Goal: Task Accomplishment & Management: Manage account settings

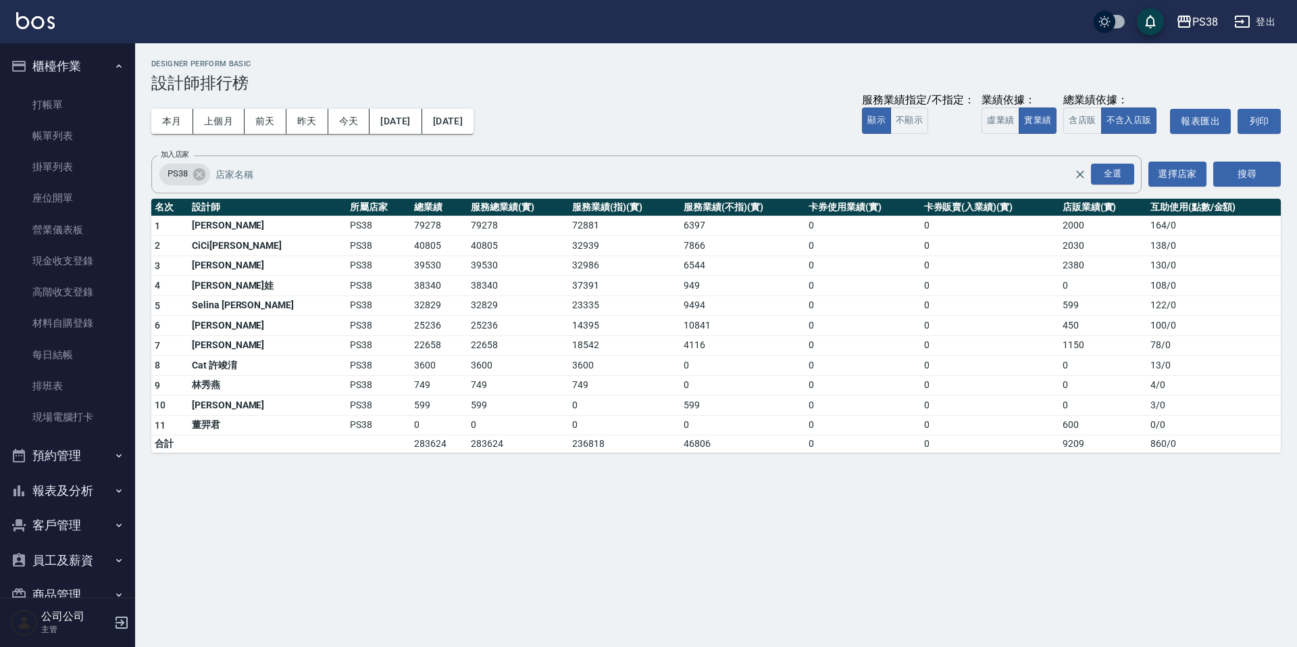
drag, startPoint x: 81, startPoint y: 137, endPoint x: 276, endPoint y: 204, distance: 206.4
click at [81, 137] on link "帳單列表" at bounding box center [67, 135] width 124 height 31
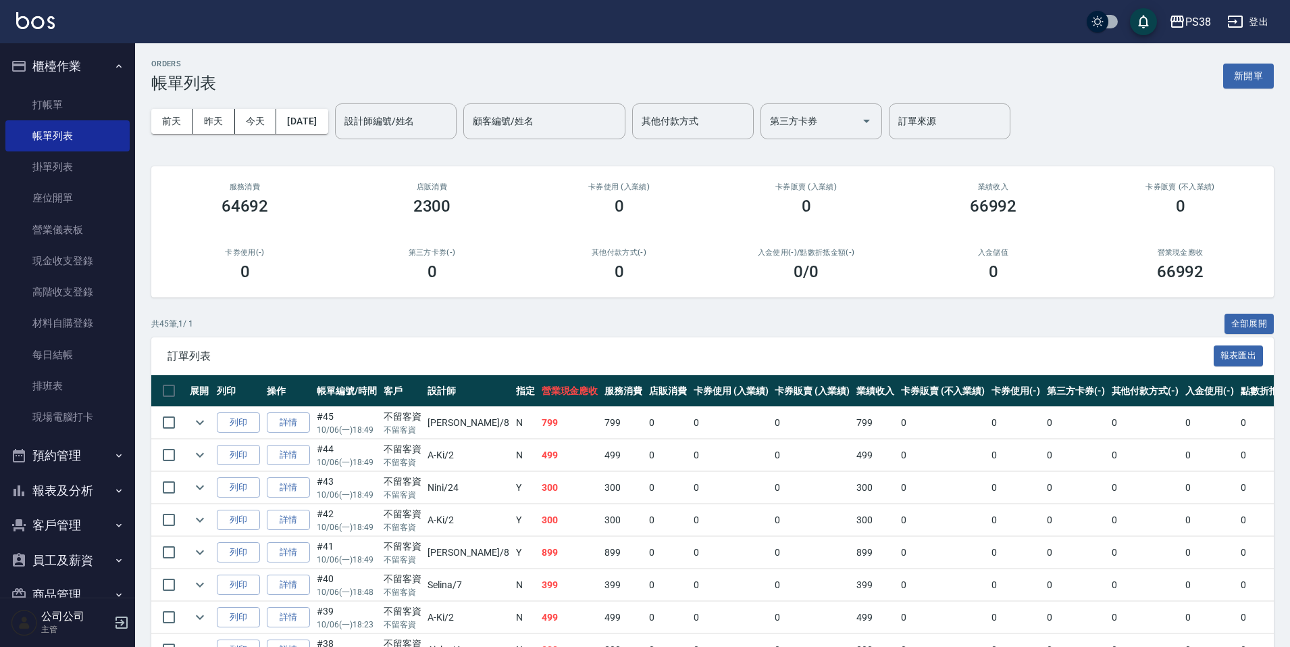
click at [68, 86] on ul "打帳單 帳單列表 掛單列表 座位開單 營業儀表板 現金收支登錄 高階收支登錄 材料自購登錄 每日結帳 排班表 現場電腦打卡" at bounding box center [67, 261] width 124 height 355
click at [68, 96] on link "打帳單" at bounding box center [67, 104] width 124 height 31
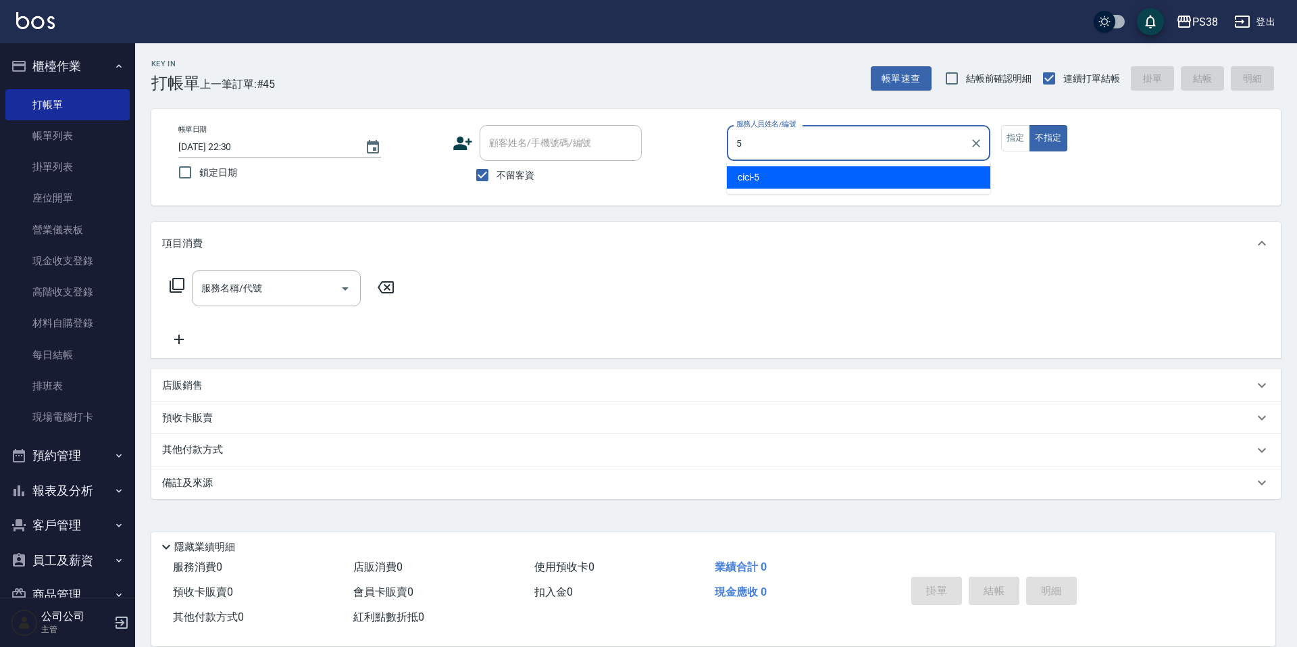
type input "cici-5"
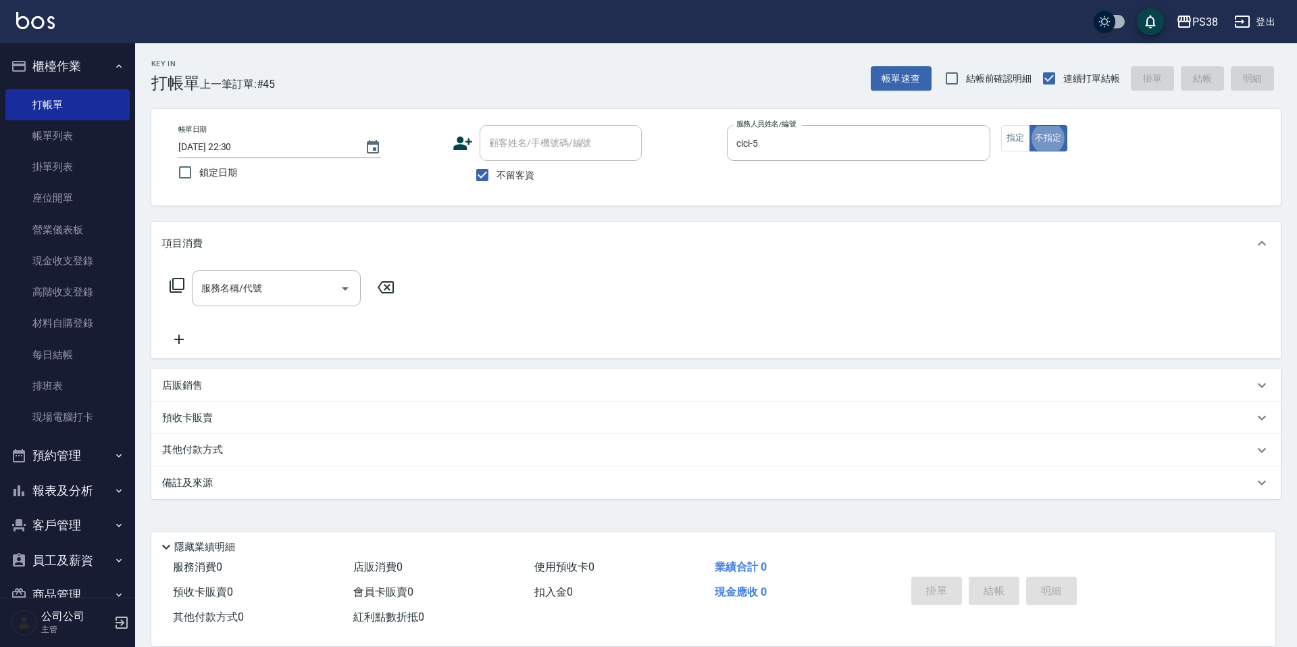
type button "false"
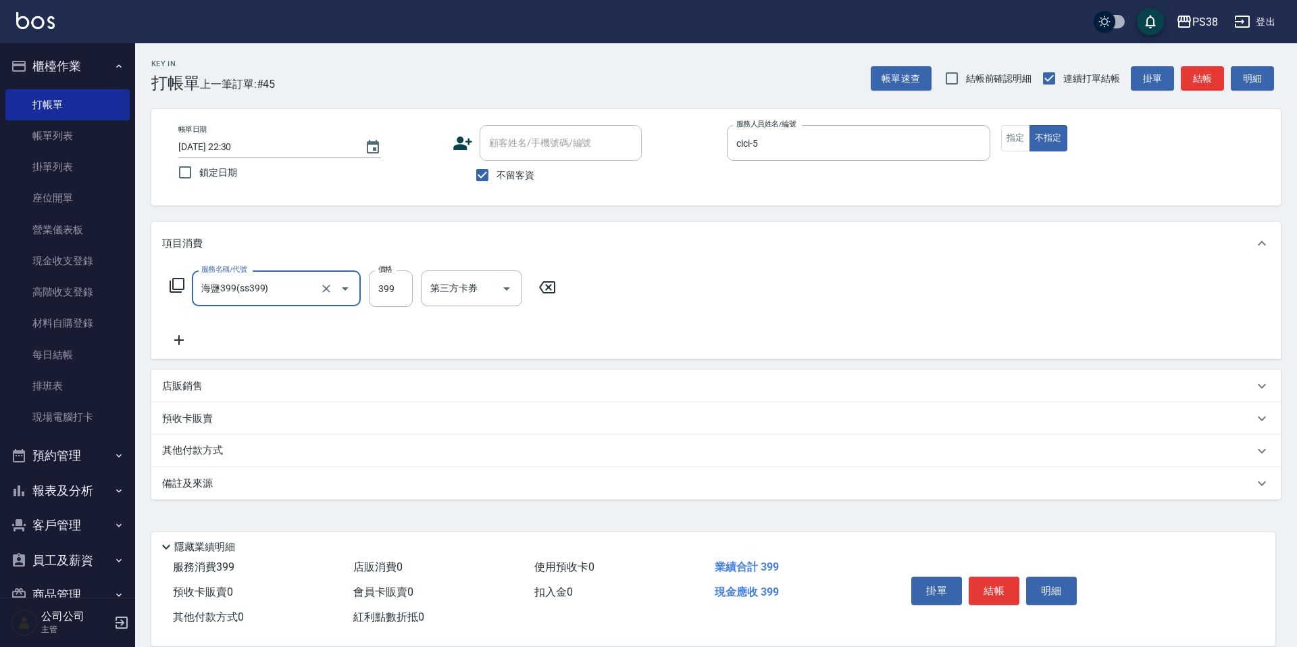
type input "海鹽399(ss399)"
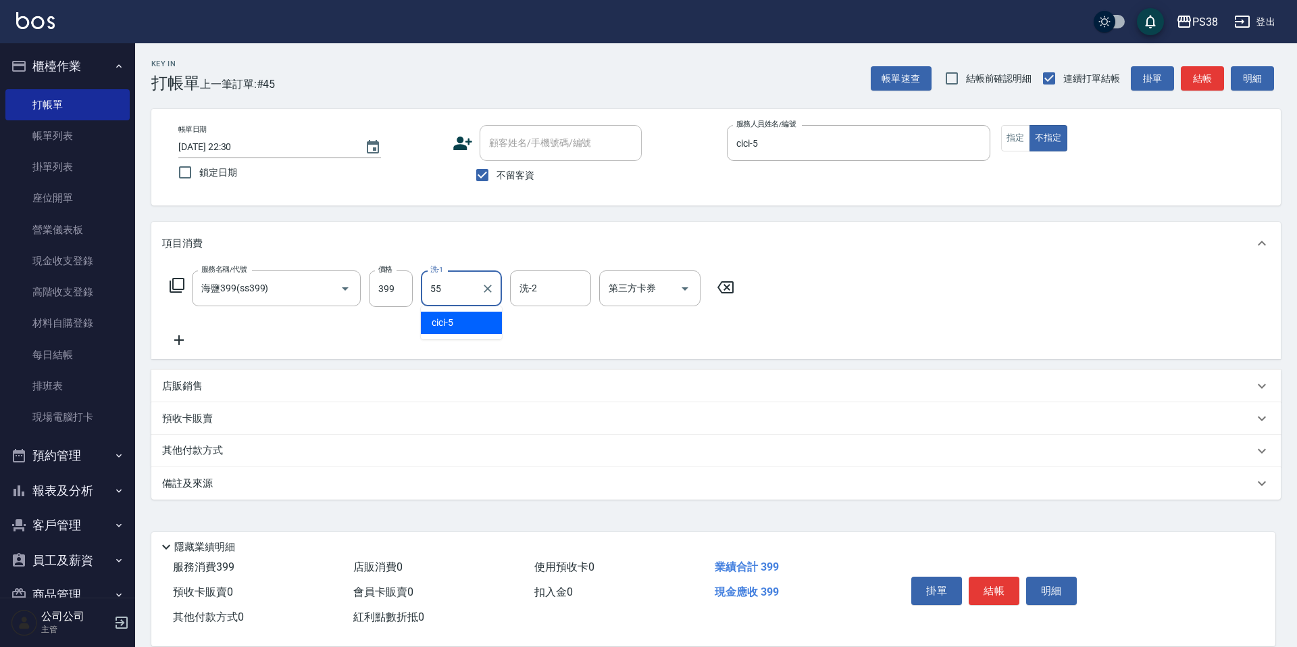
type input "[PERSON_NAME]-55"
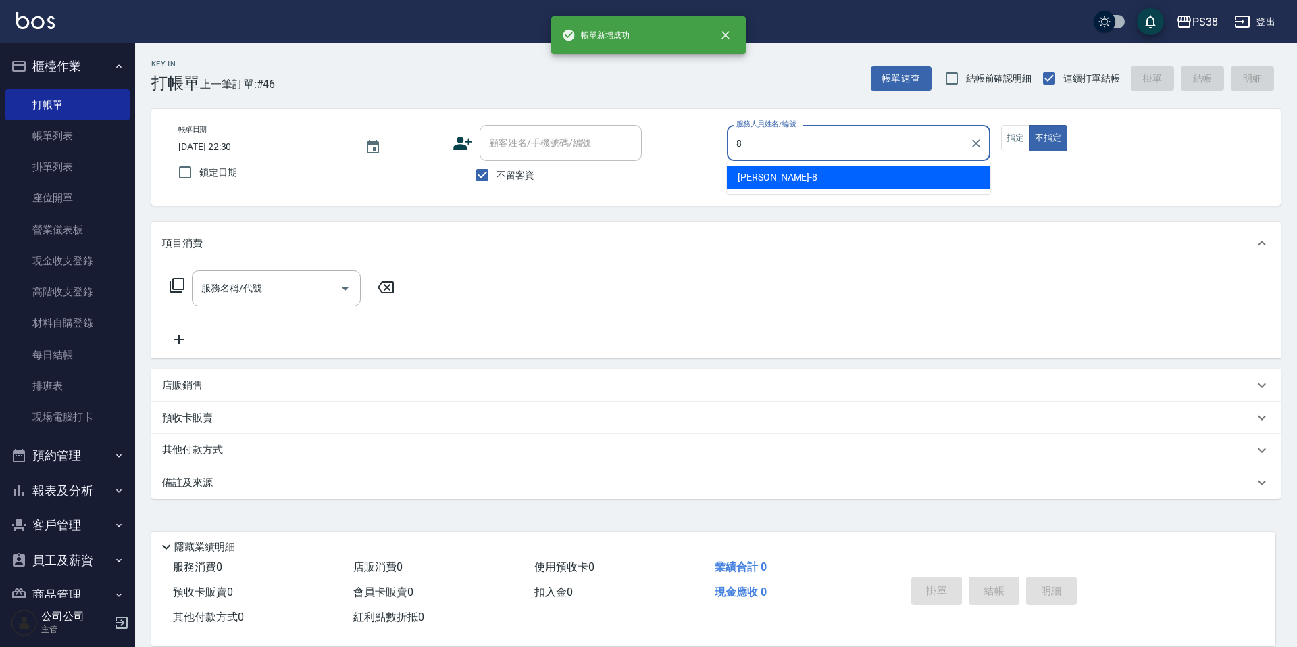
type input "mika-8"
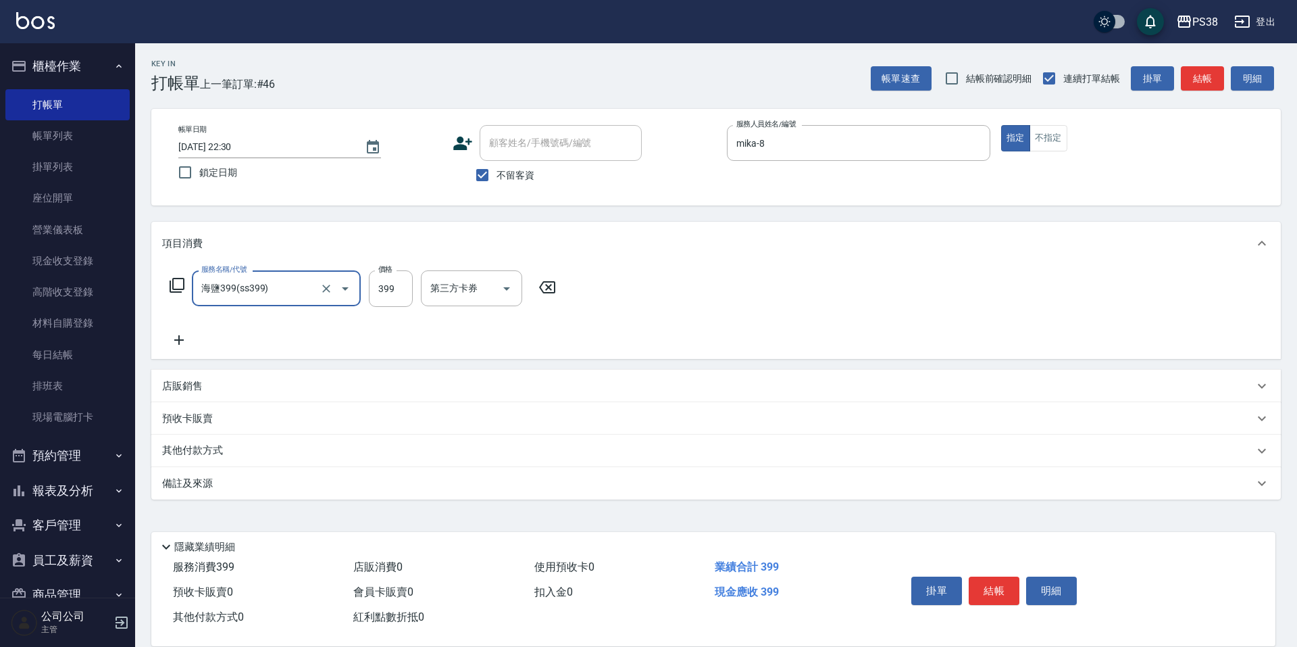
type input "海鹽399(ss399)"
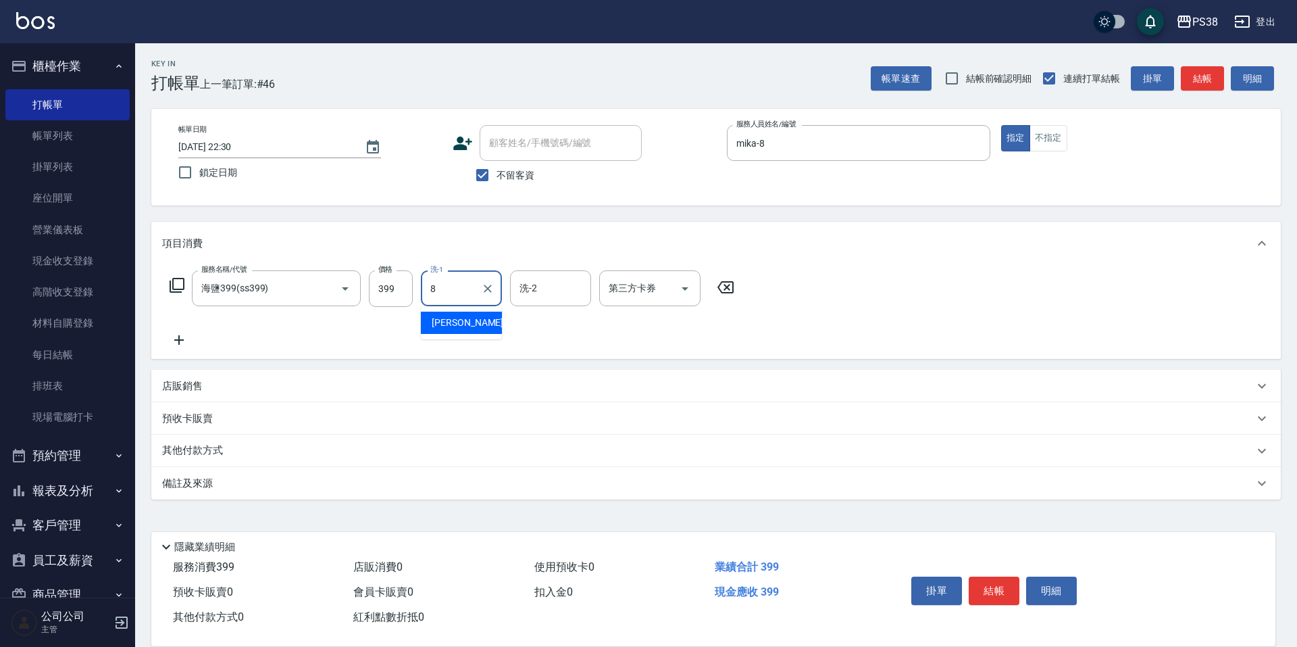
type input "mika-8"
click at [697, 283] on div "第三方卡券" at bounding box center [649, 288] width 101 height 36
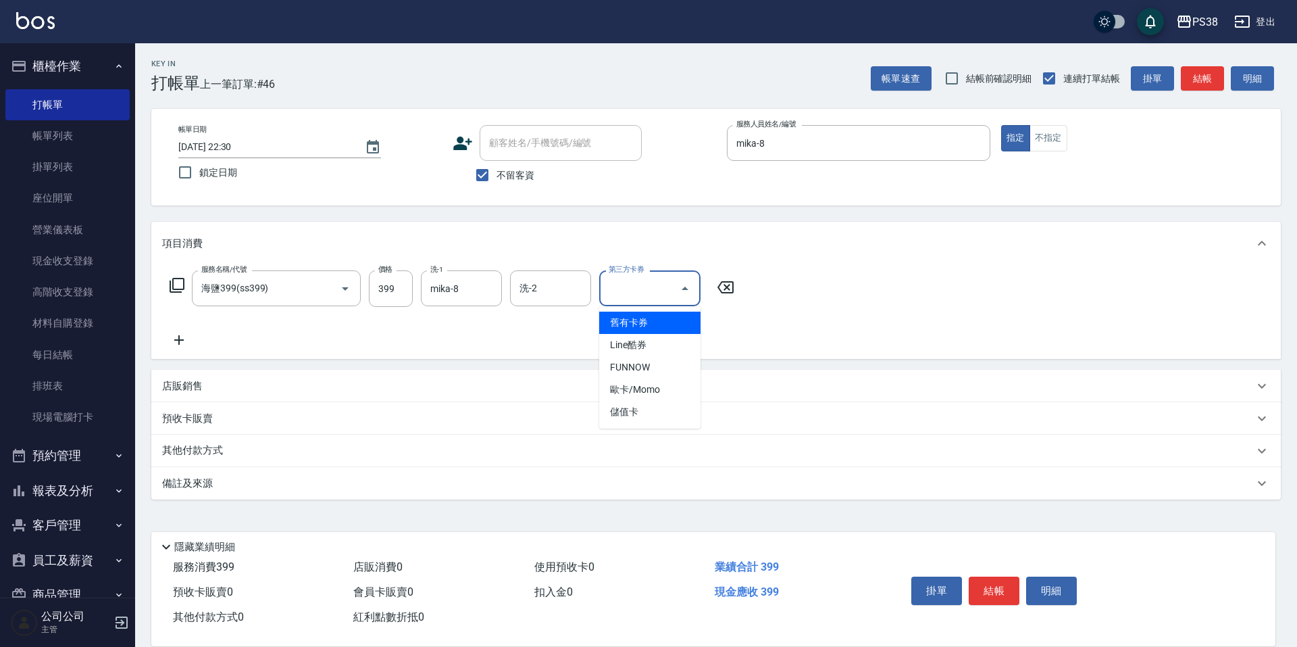
click at [690, 288] on icon "Close" at bounding box center [685, 288] width 16 height 16
click at [690, 288] on icon "Open" at bounding box center [685, 288] width 16 height 16
click at [664, 416] on span "儲值卡" at bounding box center [649, 412] width 101 height 22
type input "儲值卡"
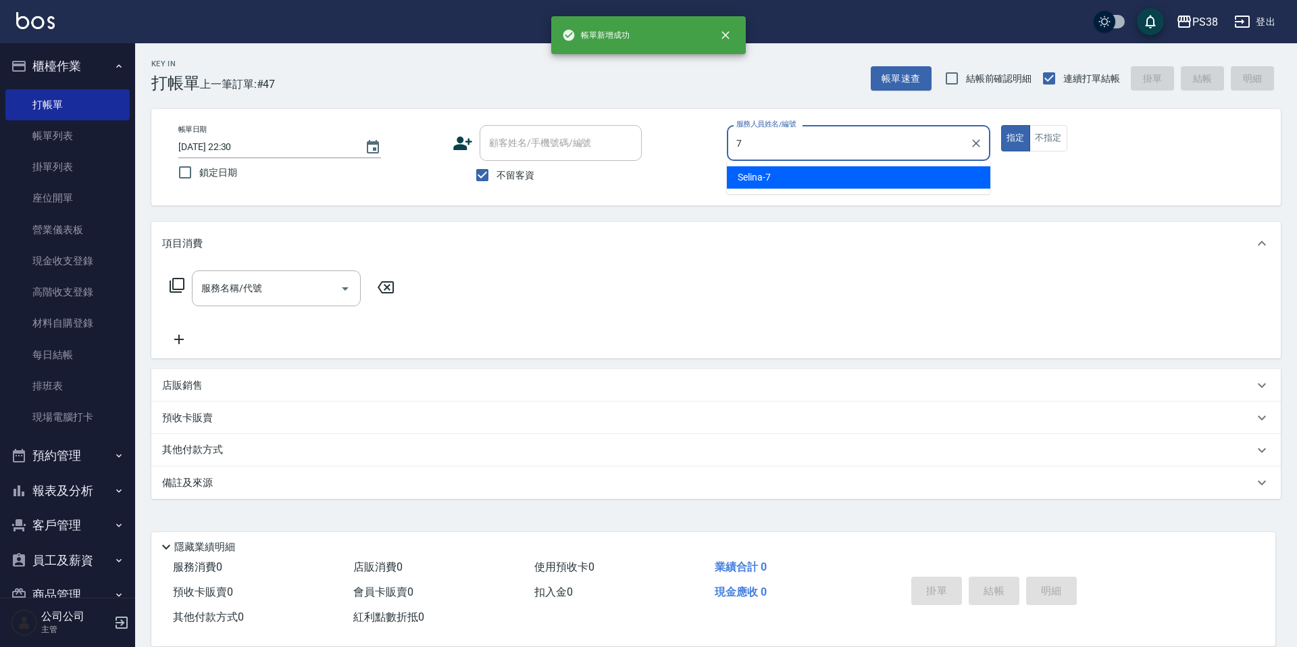
type input "Selina-7"
type button "true"
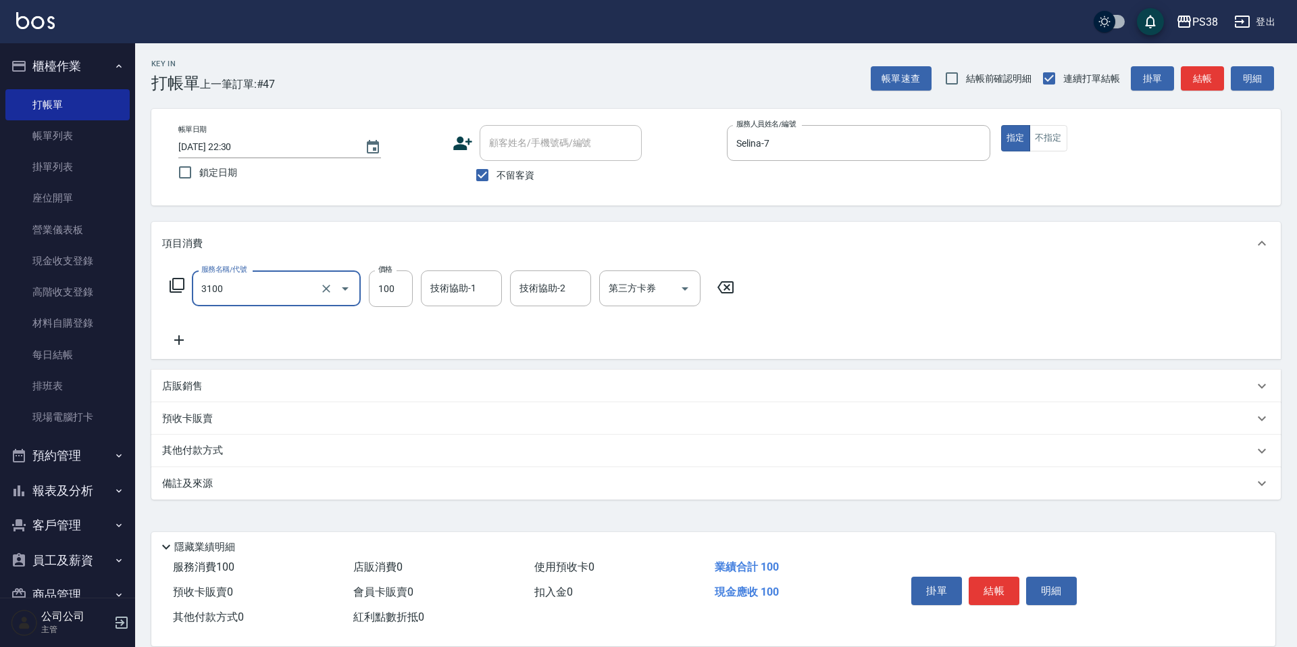
type input "頭皮水.順護(3100)"
type input "Selina-7"
click at [682, 305] on div at bounding box center [684, 288] width 20 height 36
click at [686, 296] on button "Open" at bounding box center [685, 289] width 22 height 22
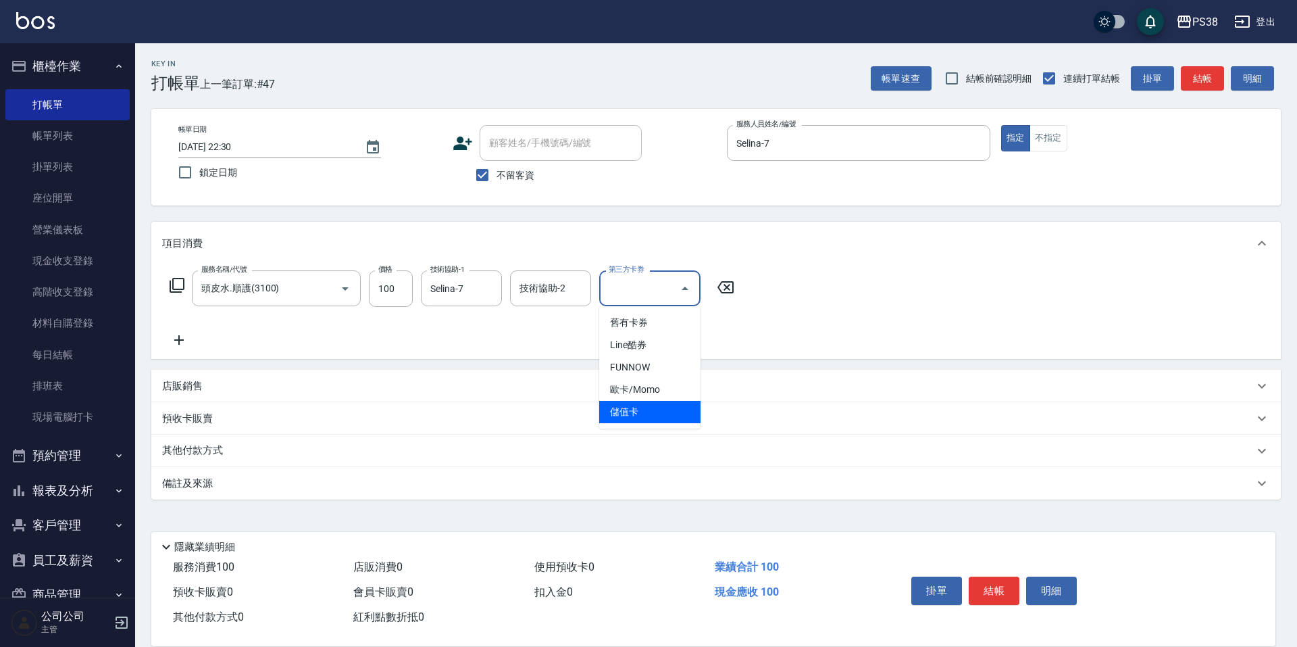
click at [659, 407] on span "儲值卡" at bounding box center [649, 412] width 101 height 22
type input "儲值卡"
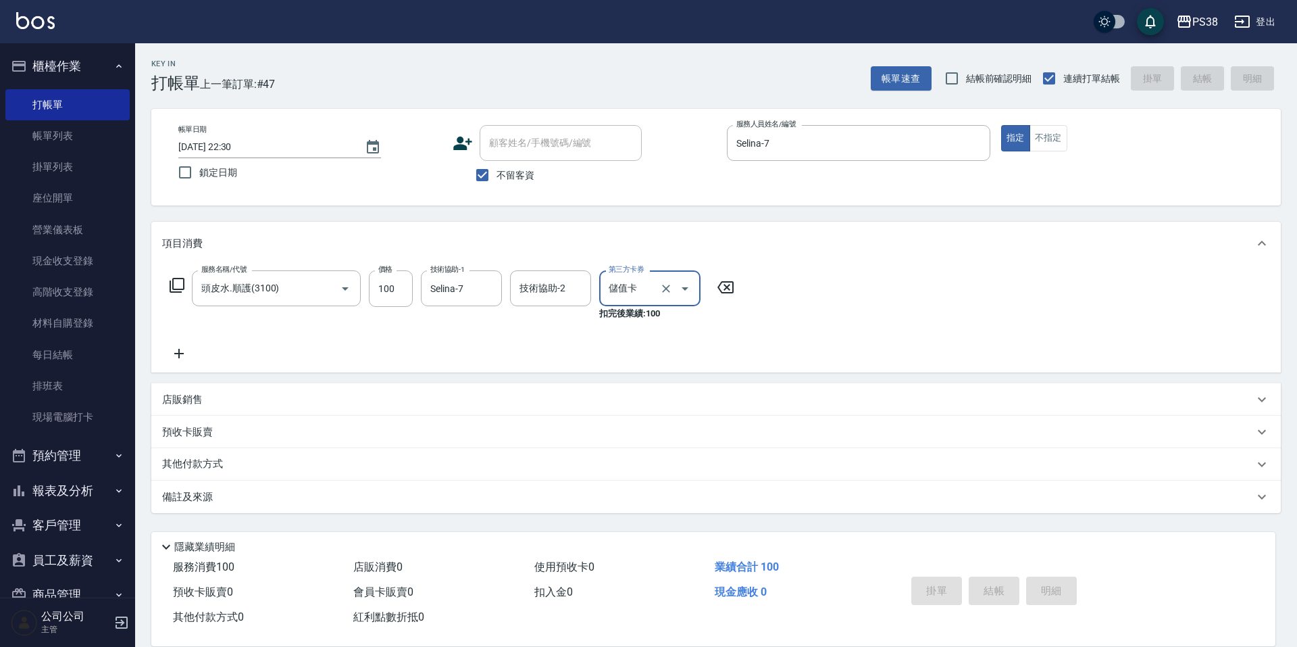
type input "[DATE] 22:31"
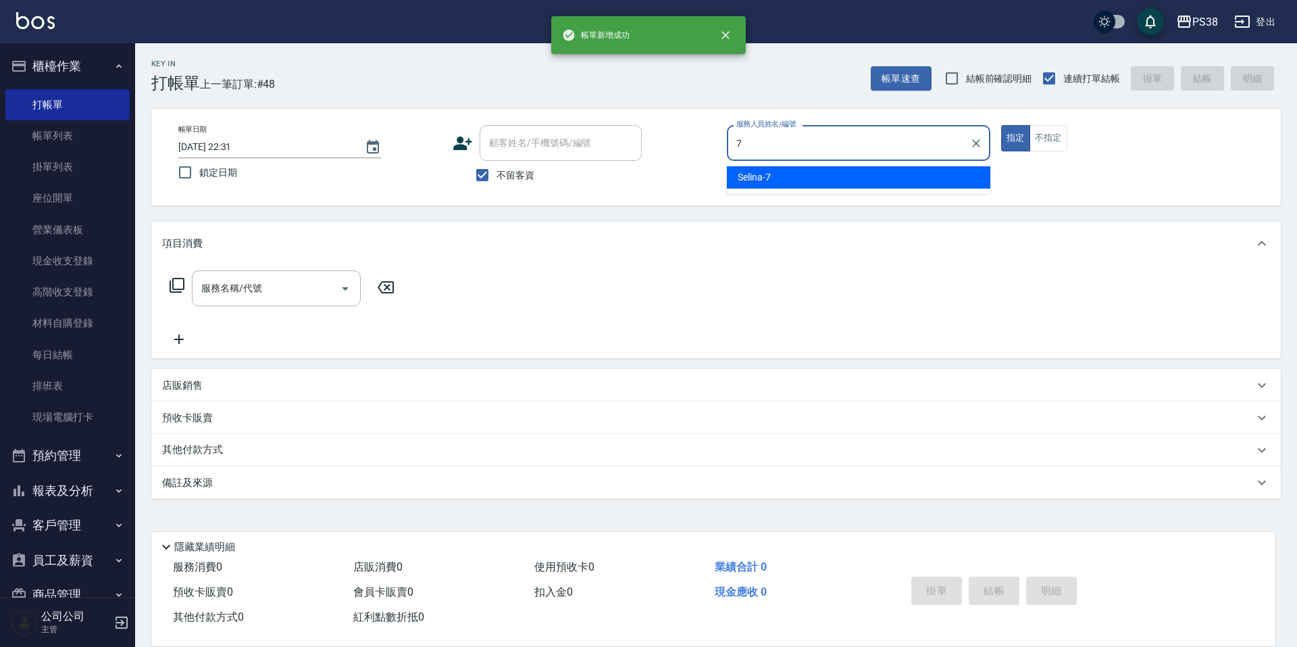
type input "Selina-7"
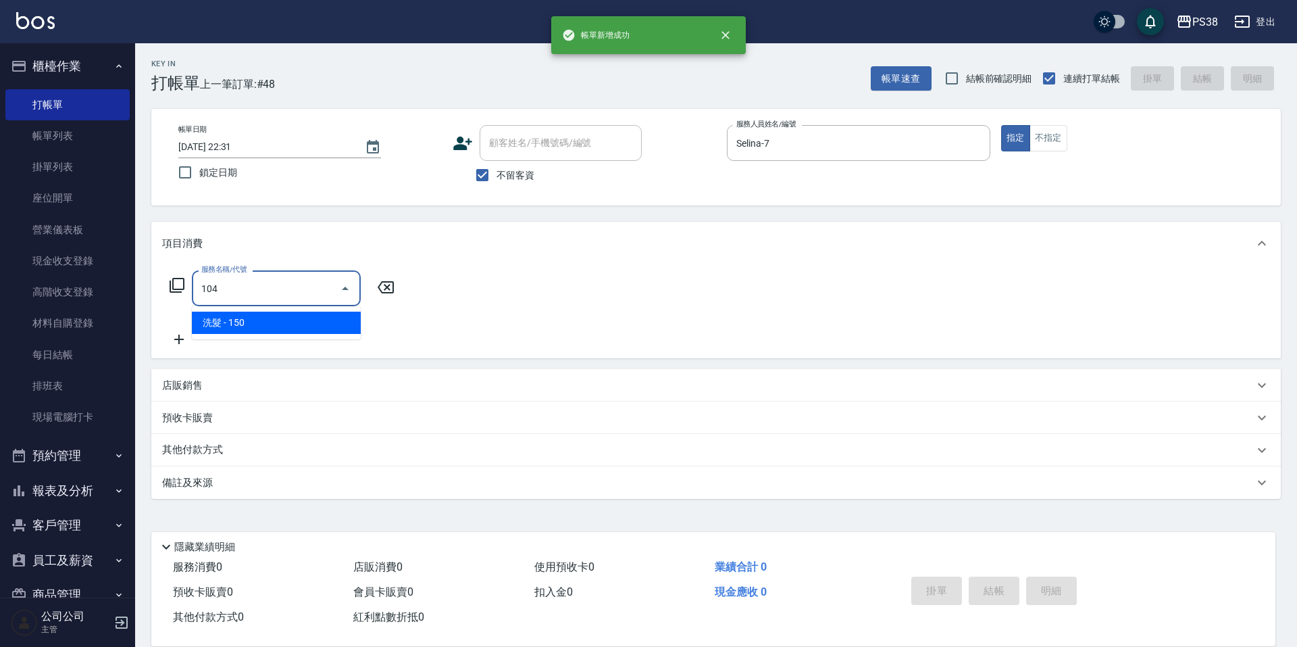
type input "洗髮(104)"
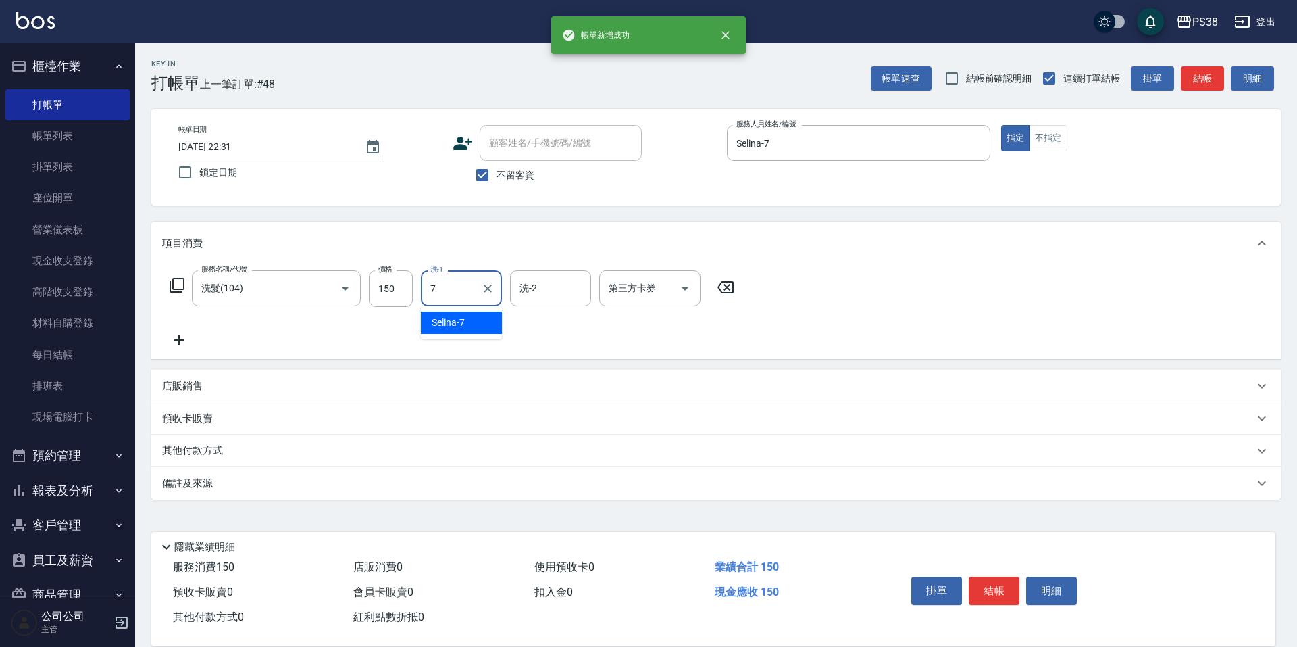
type input "Selina-7"
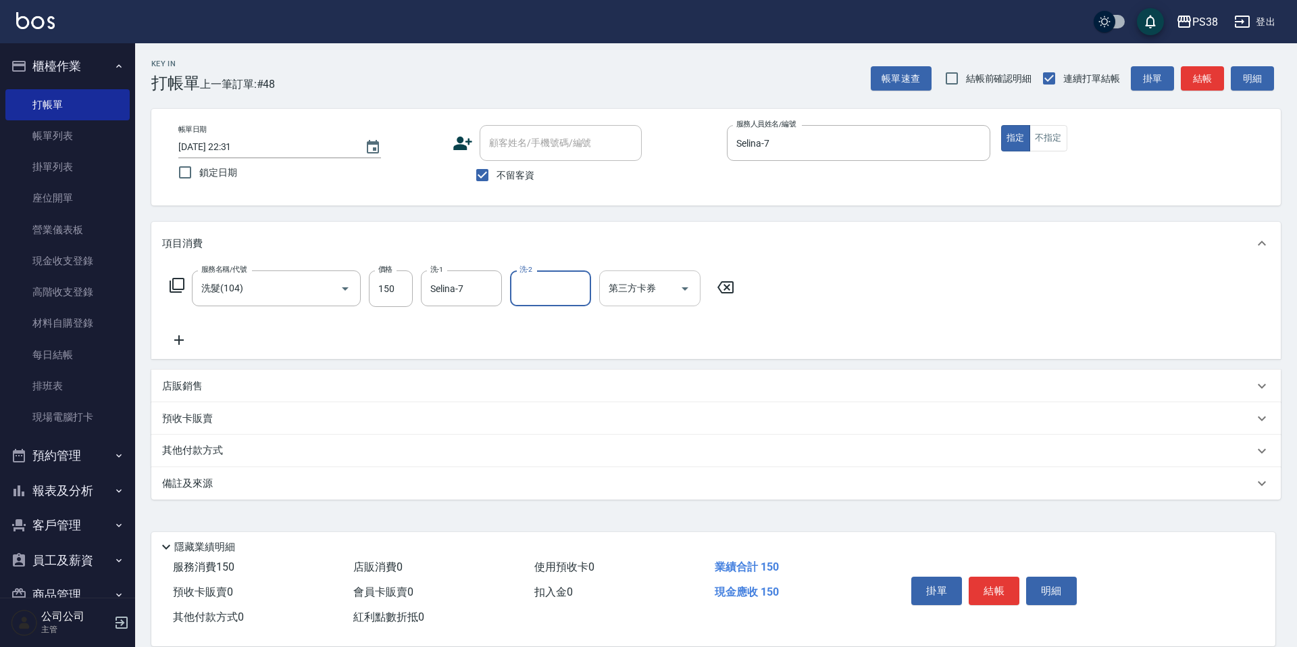
drag, startPoint x: 688, startPoint y: 291, endPoint x: 686, endPoint y: 298, distance: 6.9
click at [688, 291] on icon "Open" at bounding box center [685, 288] width 16 height 16
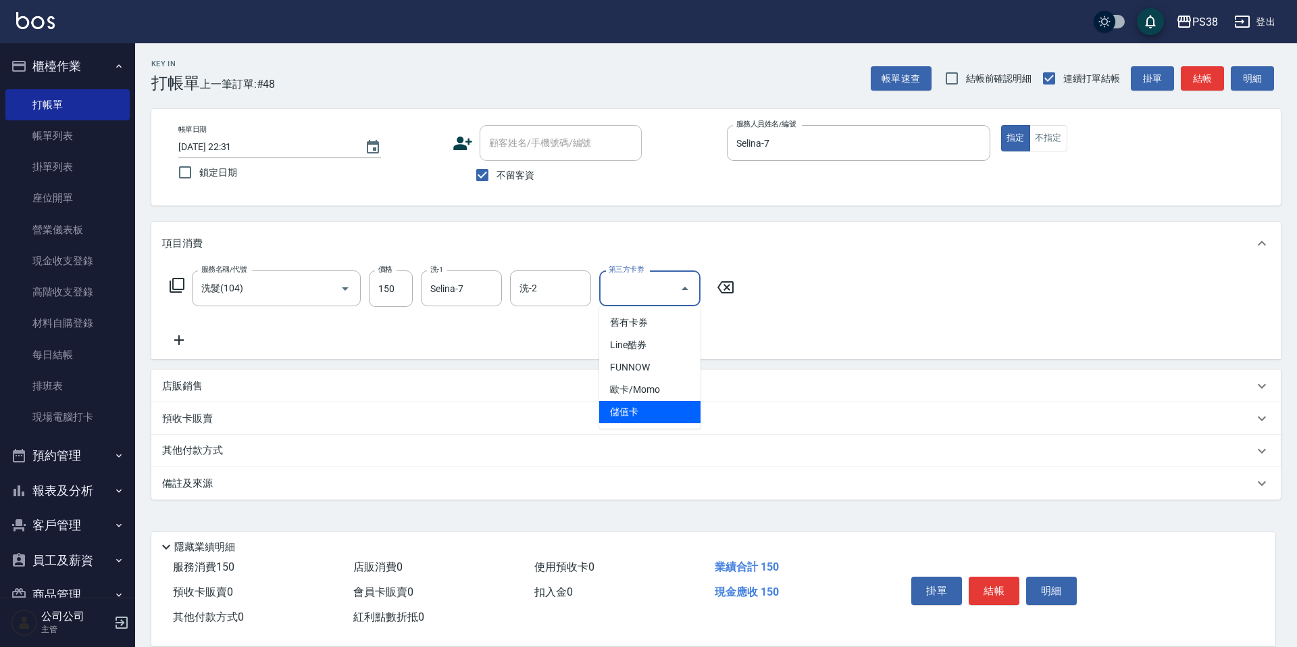
click at [659, 410] on span "儲值卡" at bounding box center [649, 412] width 101 height 22
type input "儲值卡"
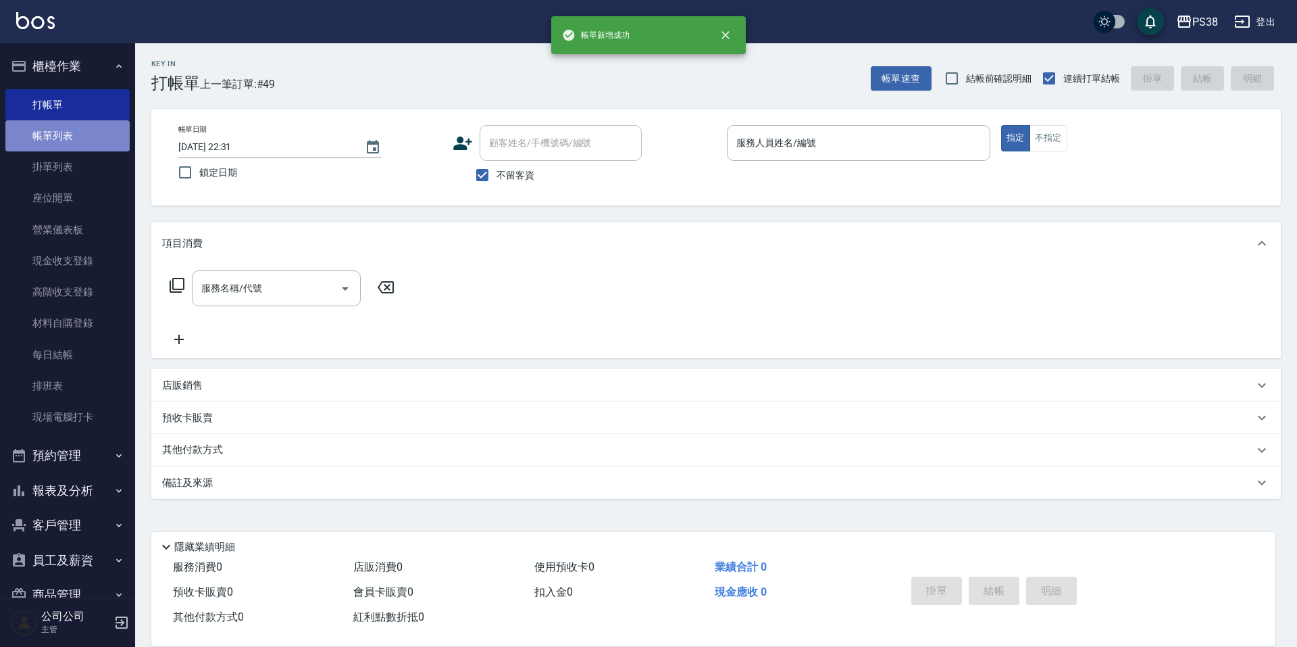
click at [97, 136] on link "帳單列表" at bounding box center [67, 135] width 124 height 31
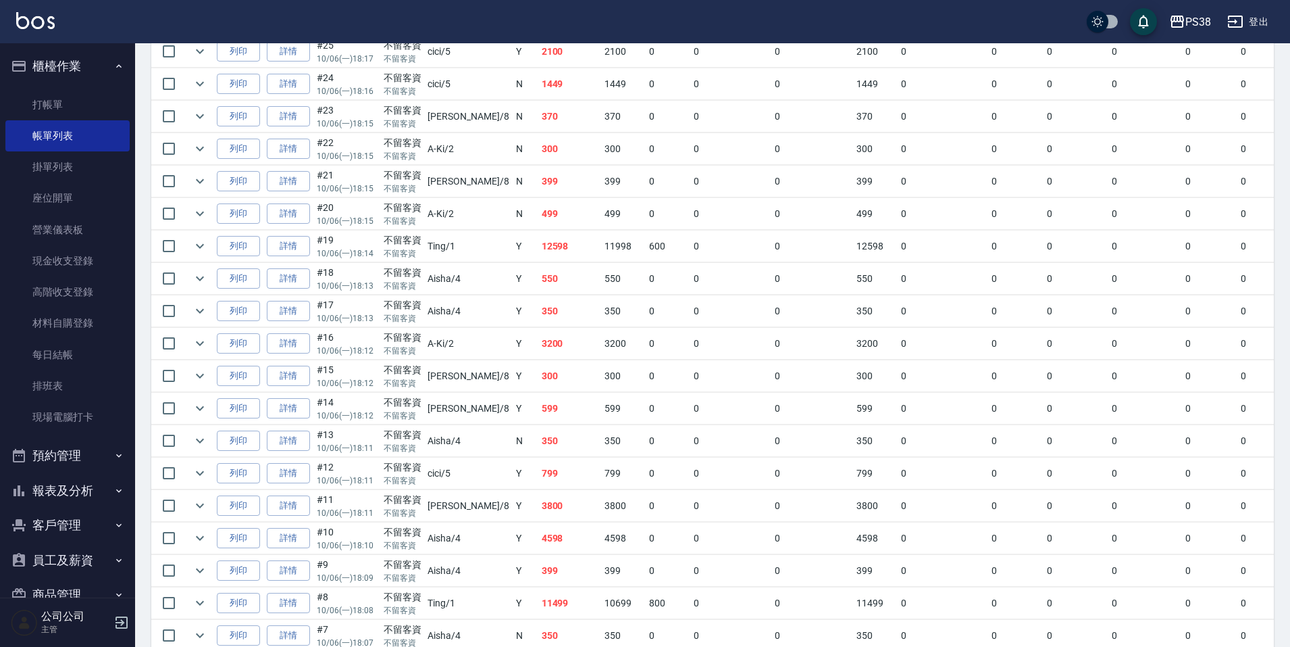
scroll to position [1412, 0]
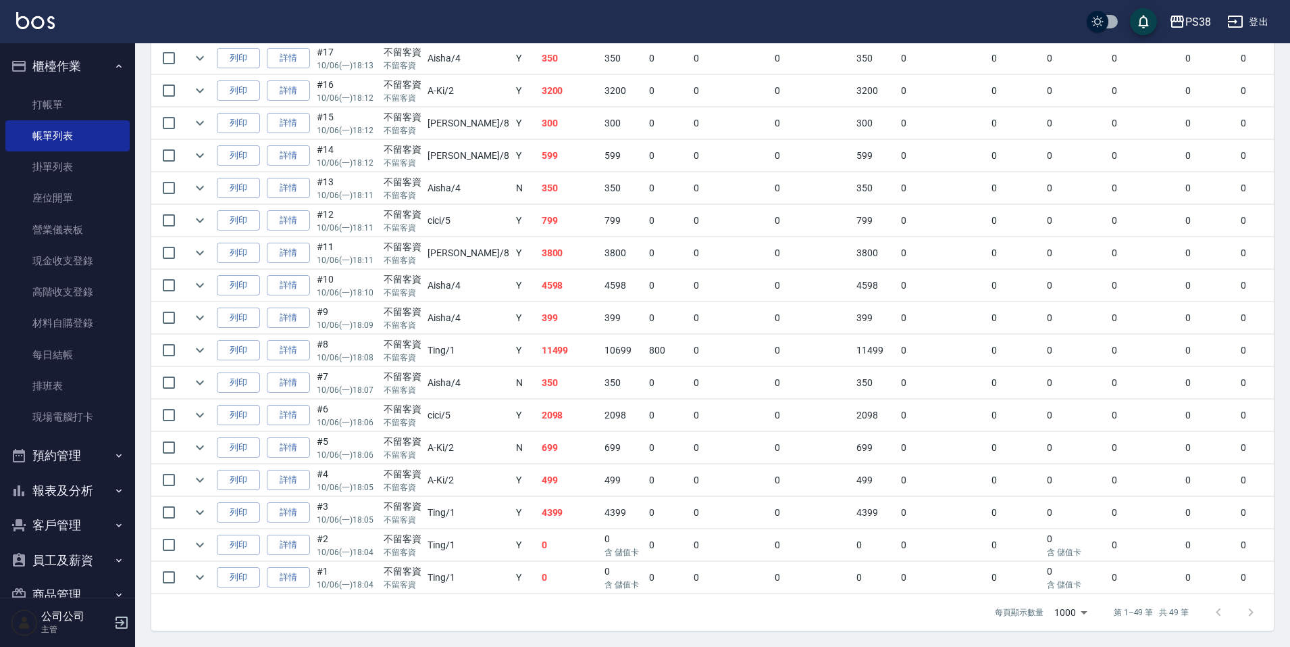
click at [553, 570] on td "0" at bounding box center [570, 577] width 64 height 32
click at [552, 529] on td "0" at bounding box center [570, 545] width 64 height 32
click at [538, 481] on td "499" at bounding box center [570, 480] width 64 height 32
click at [538, 435] on td "699" at bounding box center [570, 448] width 64 height 32
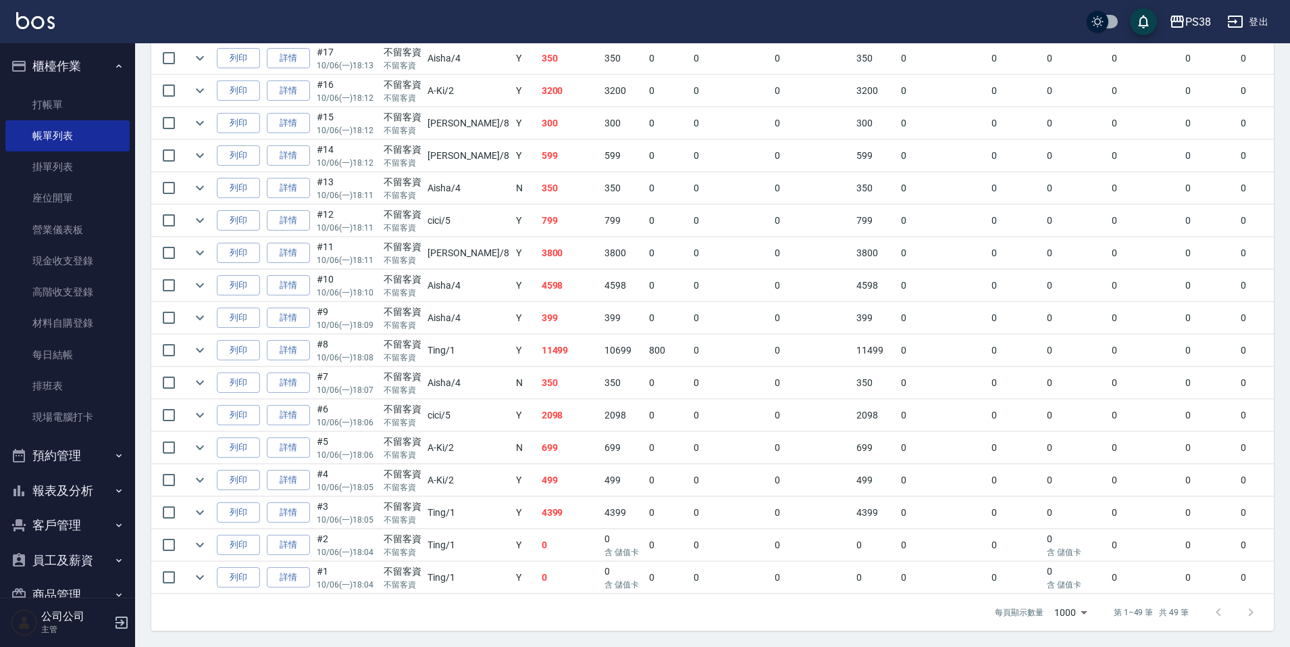
click at [538, 410] on td "2098" at bounding box center [570, 415] width 64 height 32
click at [538, 386] on td "350" at bounding box center [570, 383] width 64 height 32
click at [538, 334] on td "11499" at bounding box center [570, 350] width 64 height 32
click at [538, 340] on td "11499" at bounding box center [570, 350] width 64 height 32
click at [538, 315] on td "399" at bounding box center [570, 318] width 64 height 32
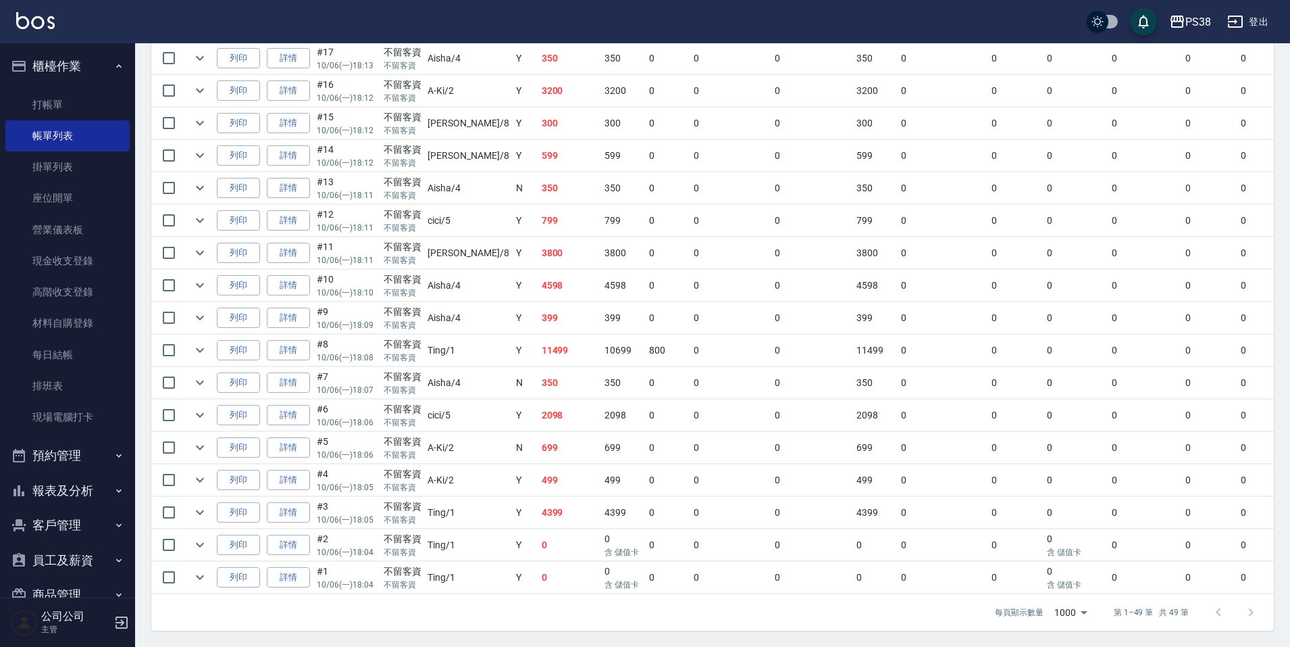
scroll to position [1344, 0]
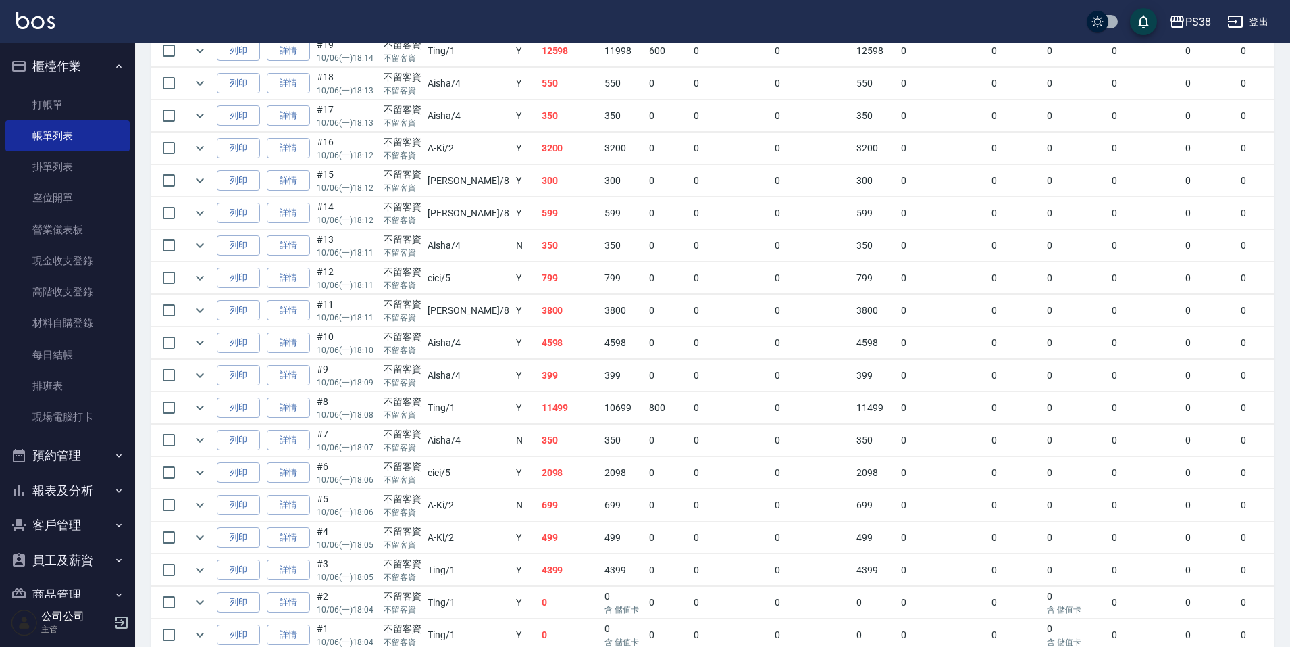
click at [538, 340] on td "4598" at bounding box center [570, 343] width 64 height 32
click at [538, 323] on td "3800" at bounding box center [570, 311] width 64 height 32
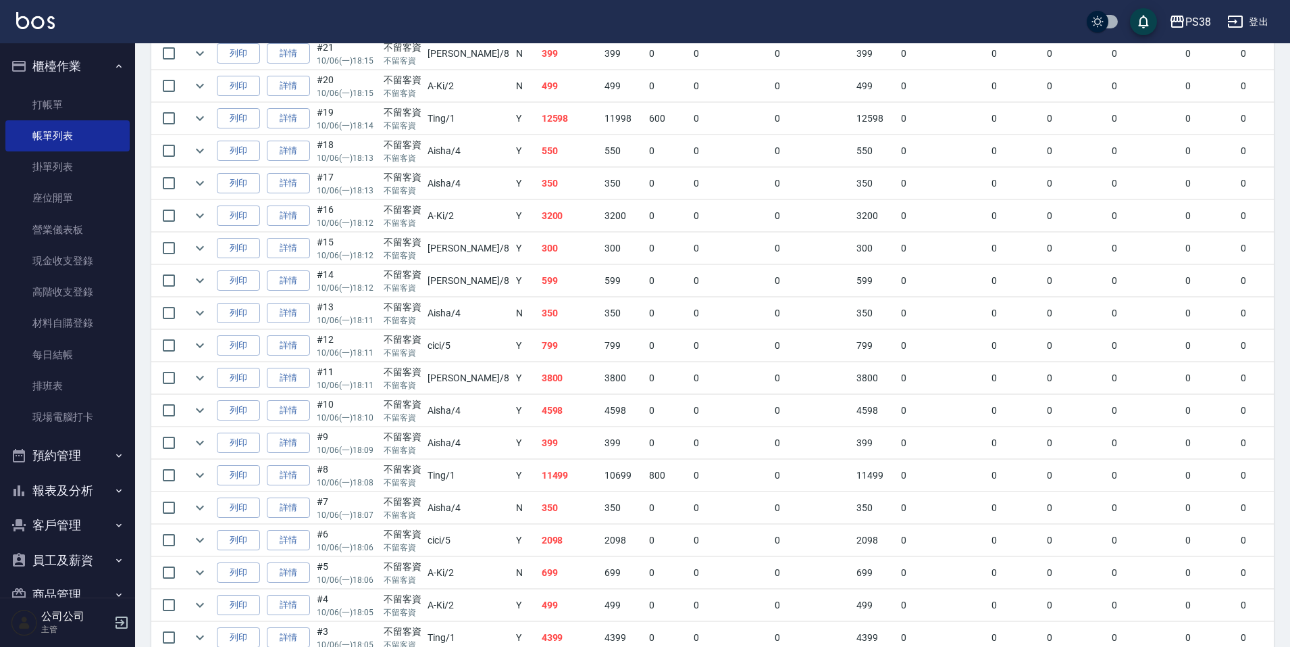
click at [538, 340] on td "799" at bounding box center [570, 346] width 64 height 32
click at [538, 322] on td "350" at bounding box center [570, 313] width 64 height 32
click at [538, 293] on td "599" at bounding box center [570, 281] width 64 height 32
click at [538, 266] on td "599" at bounding box center [570, 281] width 64 height 32
click at [538, 201] on td "3200" at bounding box center [570, 216] width 64 height 32
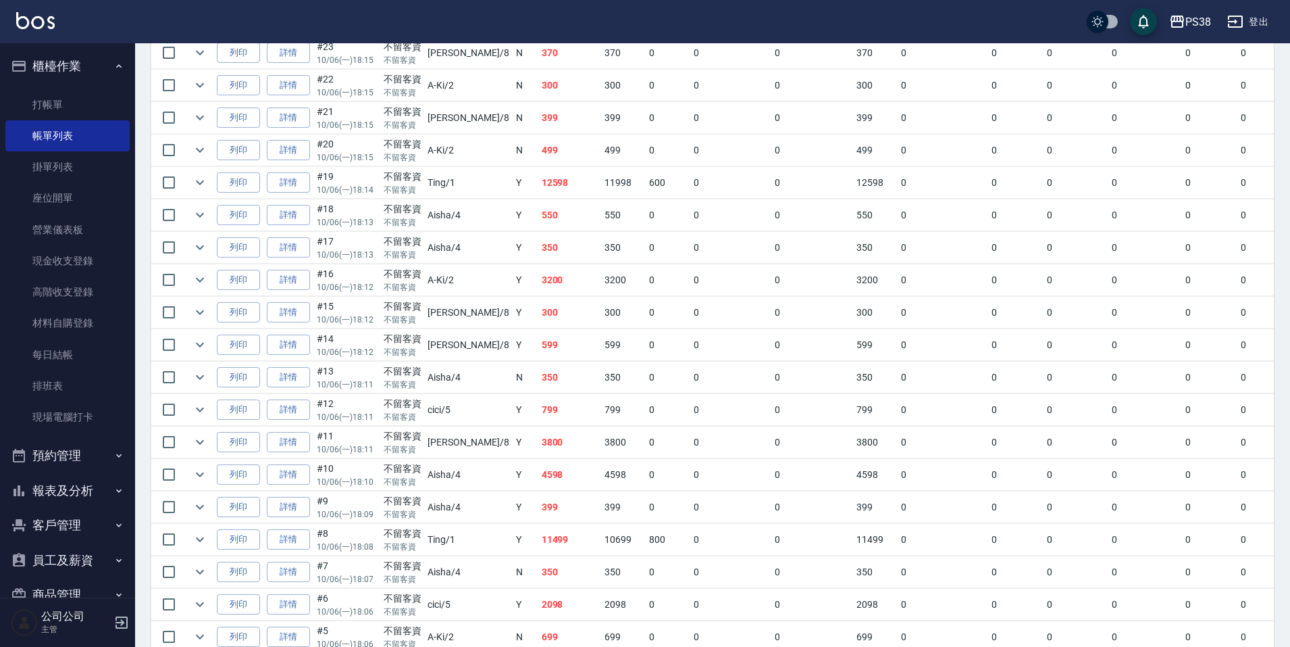
scroll to position [1209, 0]
click at [538, 247] on td "350" at bounding box center [570, 251] width 64 height 32
click at [538, 223] on td "550" at bounding box center [570, 219] width 64 height 32
click at [538, 196] on td "12598" at bounding box center [570, 186] width 64 height 32
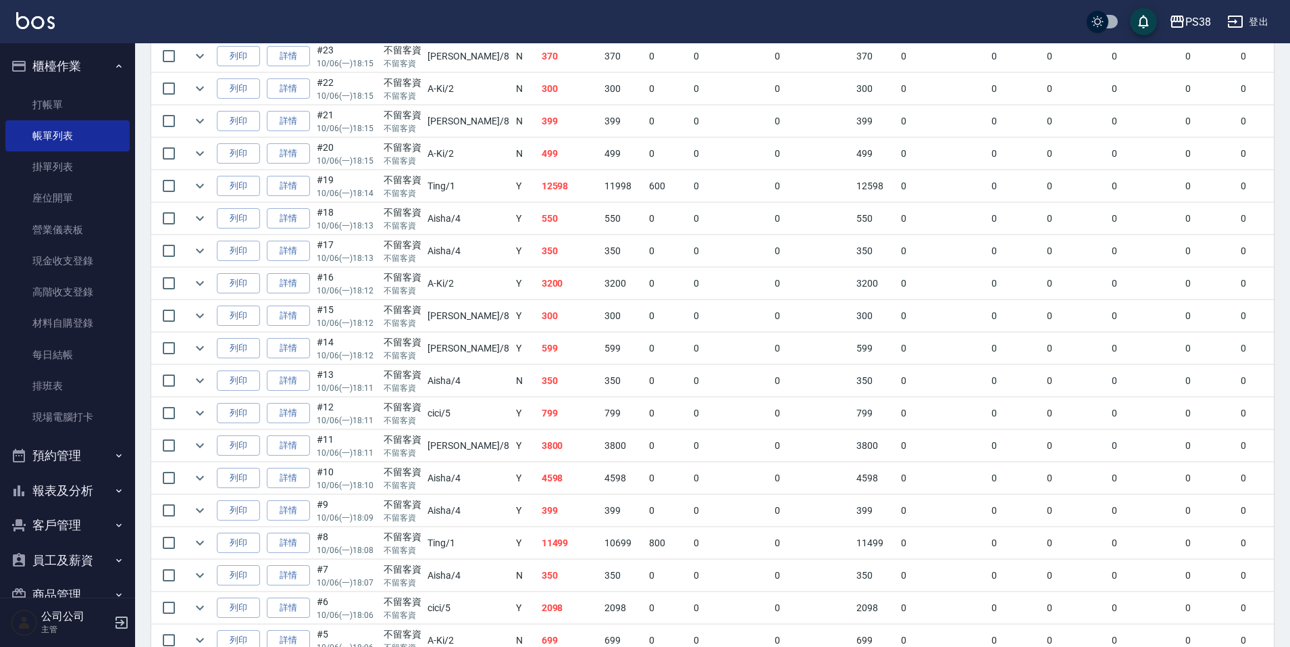
click at [538, 149] on td "499" at bounding box center [570, 154] width 64 height 32
click at [538, 118] on td "399" at bounding box center [570, 121] width 64 height 32
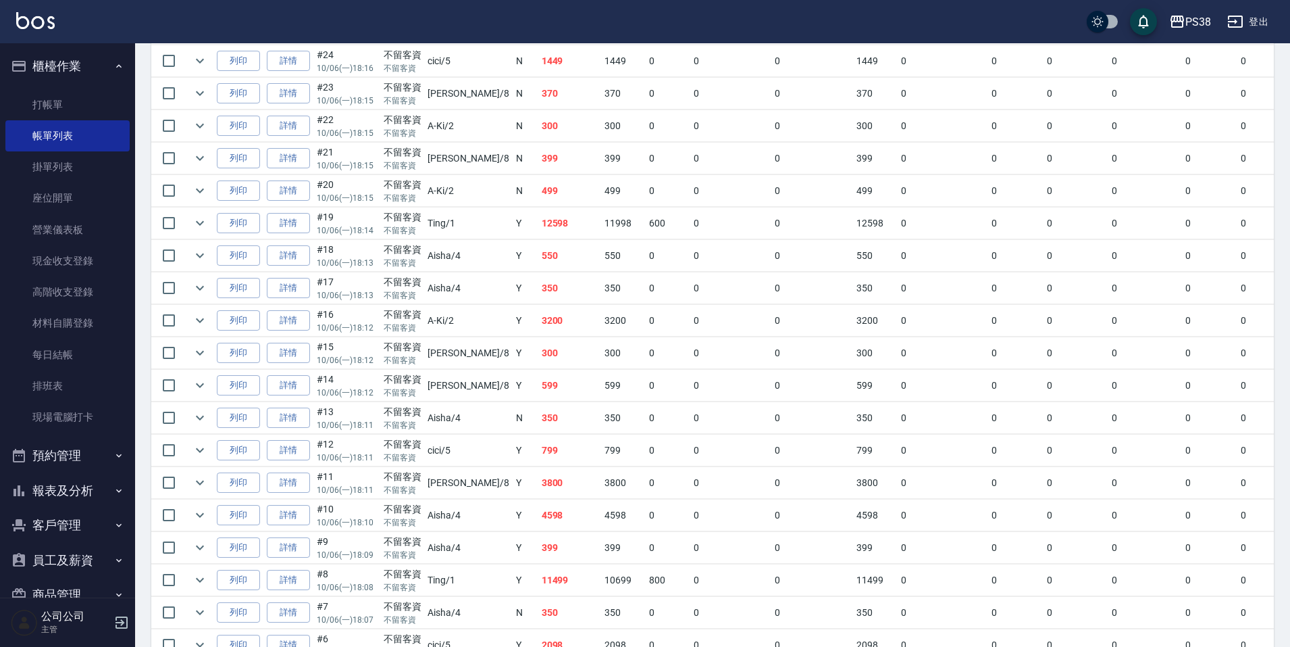
scroll to position [1142, 0]
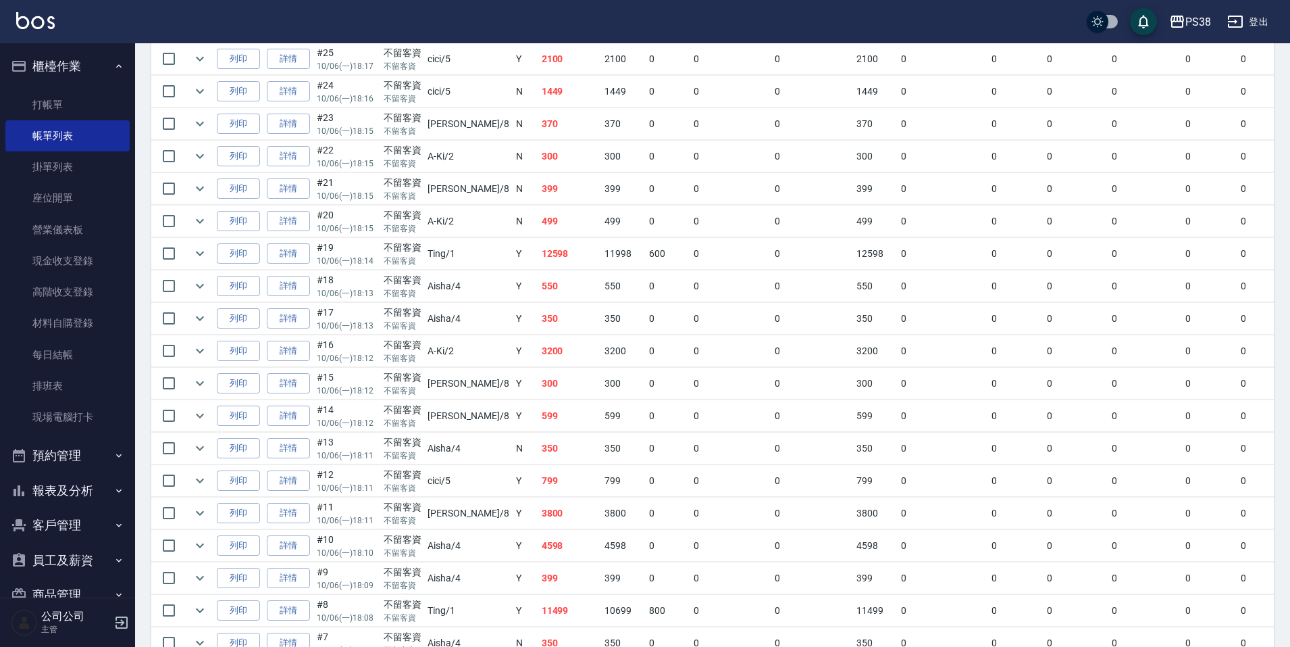
click at [538, 159] on td "300" at bounding box center [570, 157] width 64 height 32
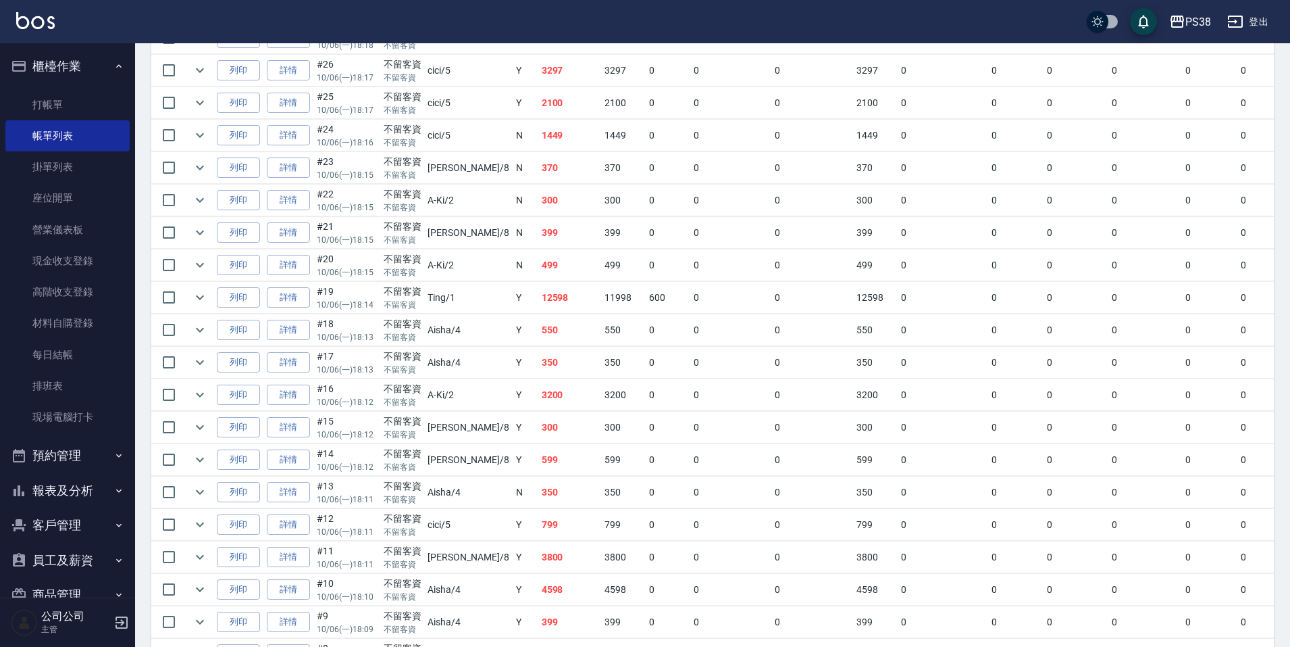
scroll to position [1074, 0]
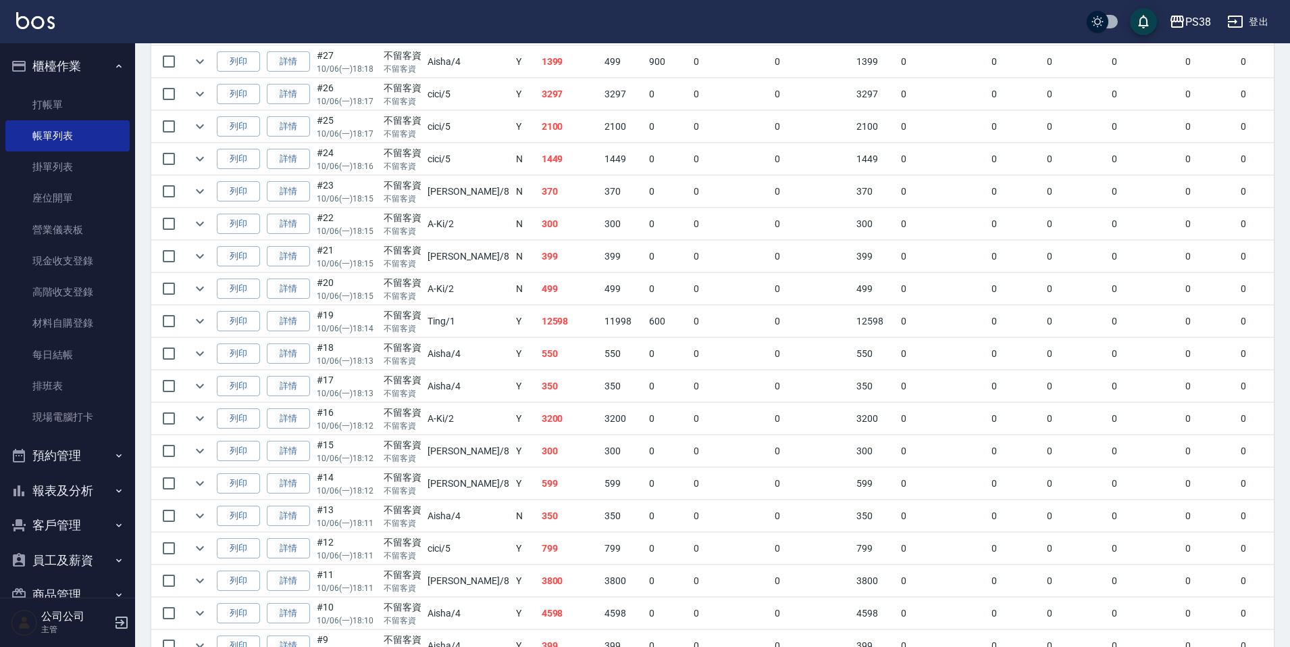
click at [538, 191] on td "370" at bounding box center [570, 192] width 64 height 32
click at [538, 161] on td "1449" at bounding box center [570, 159] width 64 height 32
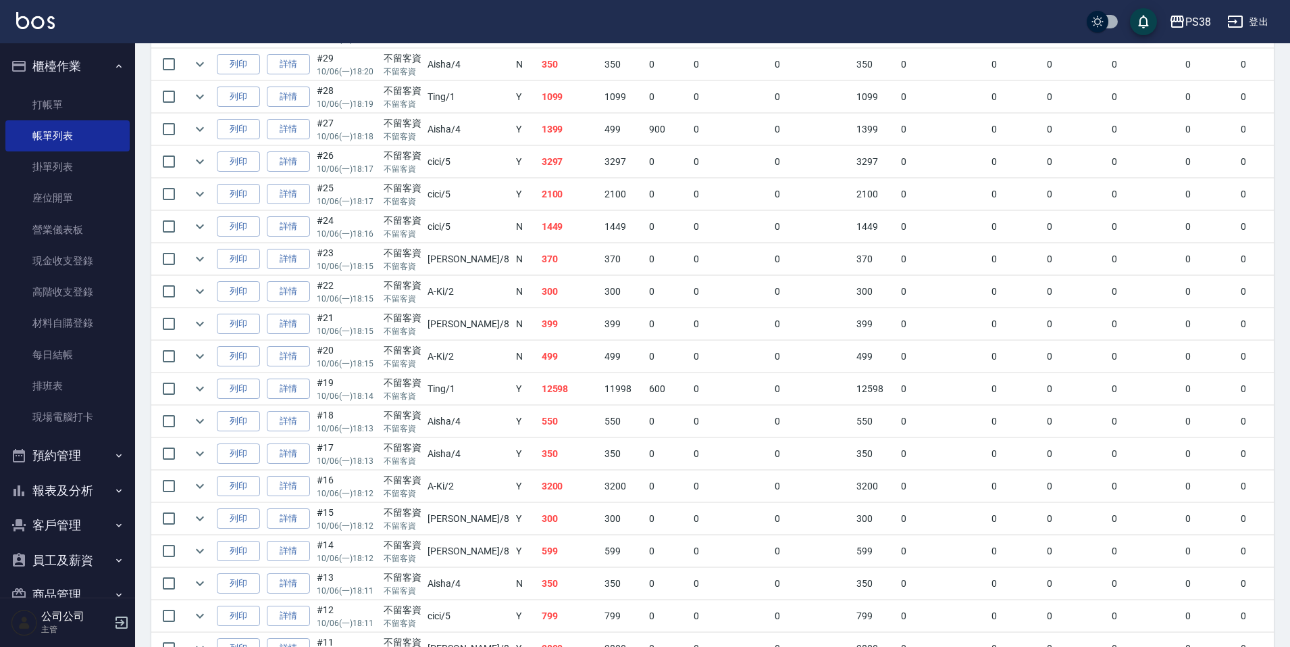
click at [538, 198] on td "2100" at bounding box center [570, 194] width 64 height 32
click at [538, 164] on td "3297" at bounding box center [570, 162] width 64 height 32
click at [538, 129] on td "1399" at bounding box center [570, 129] width 64 height 32
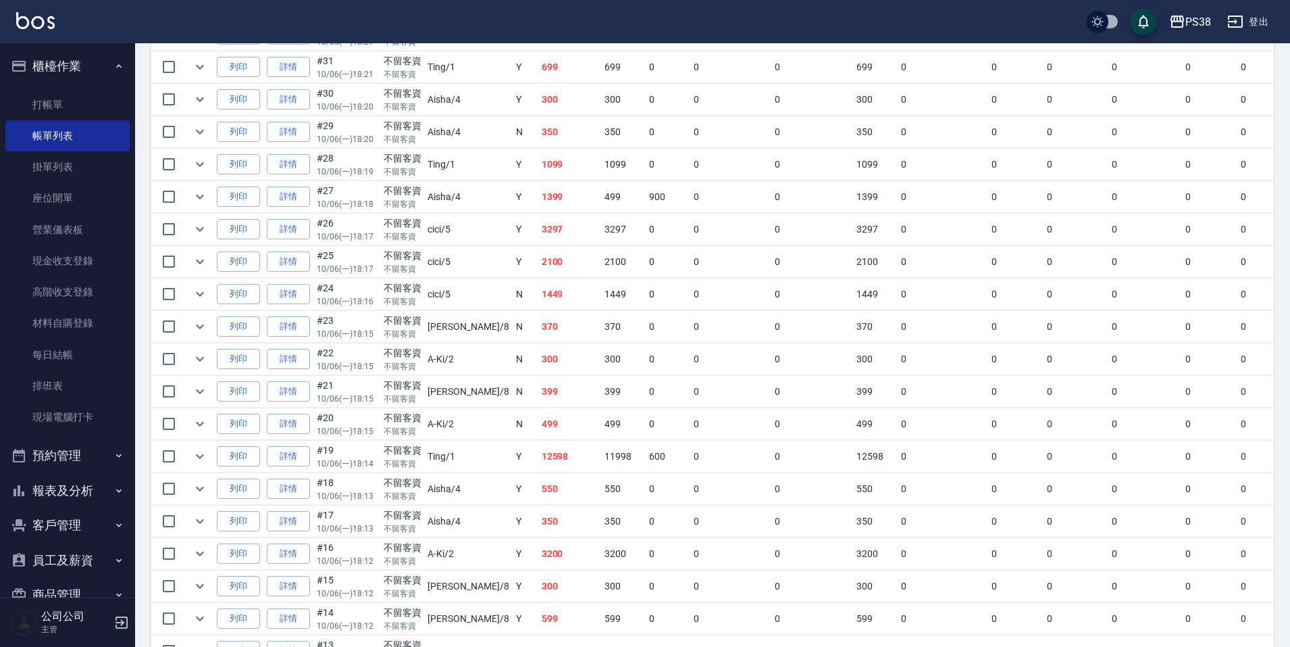
click at [538, 164] on td "1099" at bounding box center [570, 165] width 64 height 32
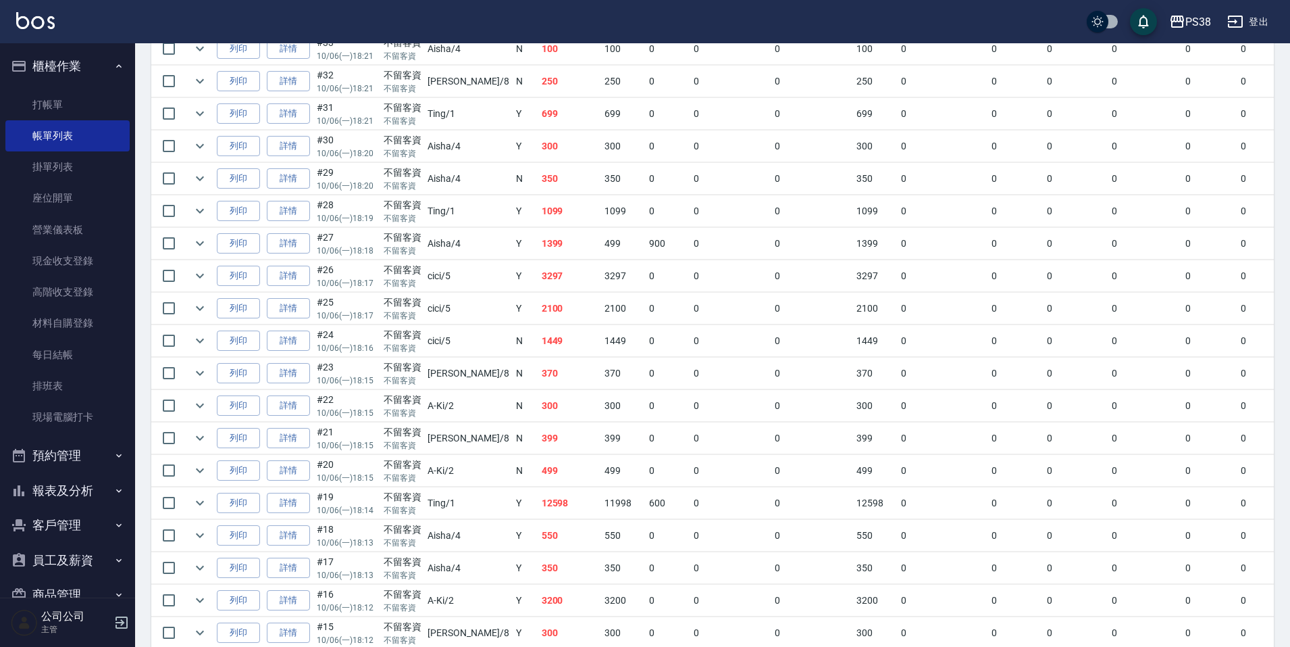
scroll to position [872, 0]
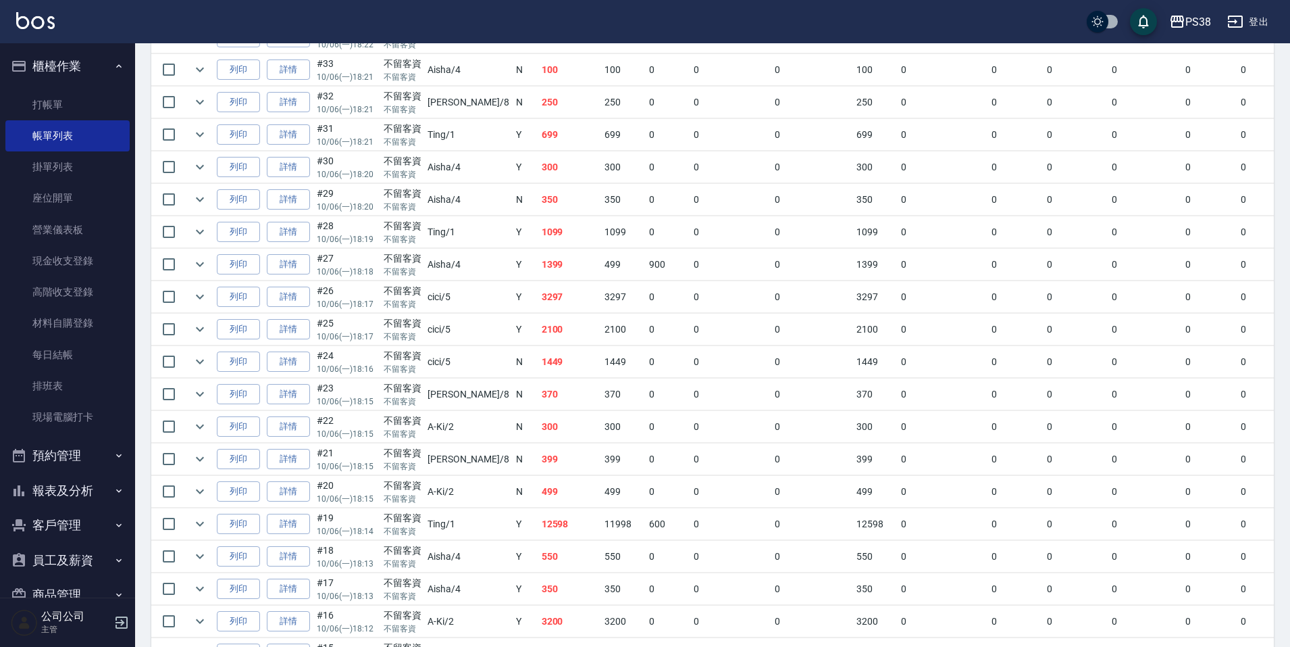
click at [538, 194] on td "350" at bounding box center [570, 200] width 64 height 32
click at [538, 163] on td "300" at bounding box center [570, 167] width 64 height 32
click at [538, 135] on td "699" at bounding box center [570, 135] width 64 height 32
click at [538, 206] on td "350" at bounding box center [570, 200] width 64 height 32
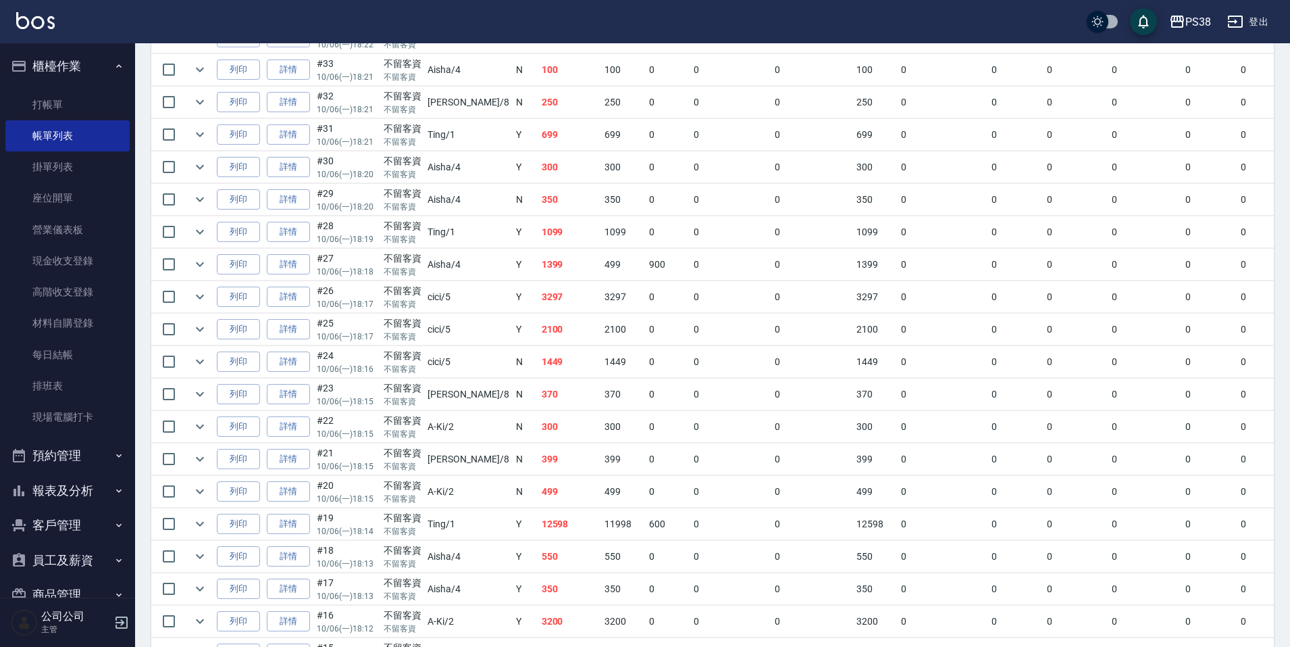
click at [538, 184] on td "350" at bounding box center [570, 200] width 64 height 32
click at [538, 182] on td "300" at bounding box center [570, 167] width 64 height 32
click at [538, 146] on td "699" at bounding box center [570, 135] width 64 height 32
click at [538, 111] on td "250" at bounding box center [570, 102] width 64 height 32
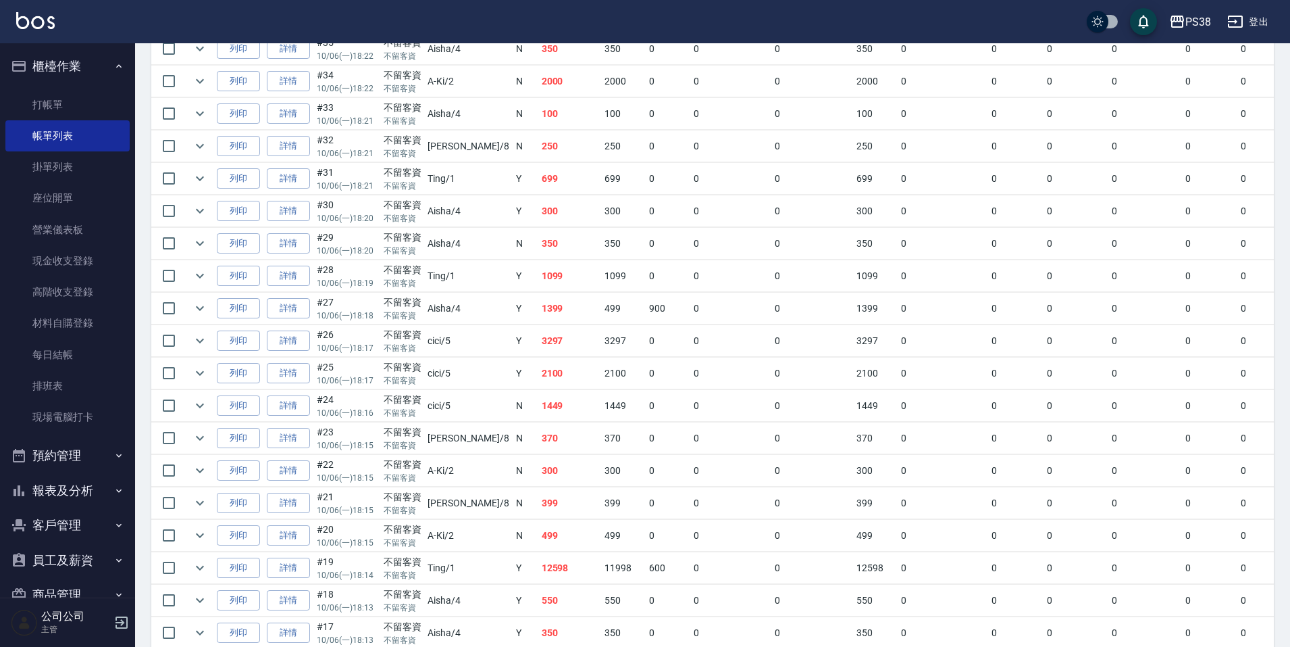
scroll to position [804, 0]
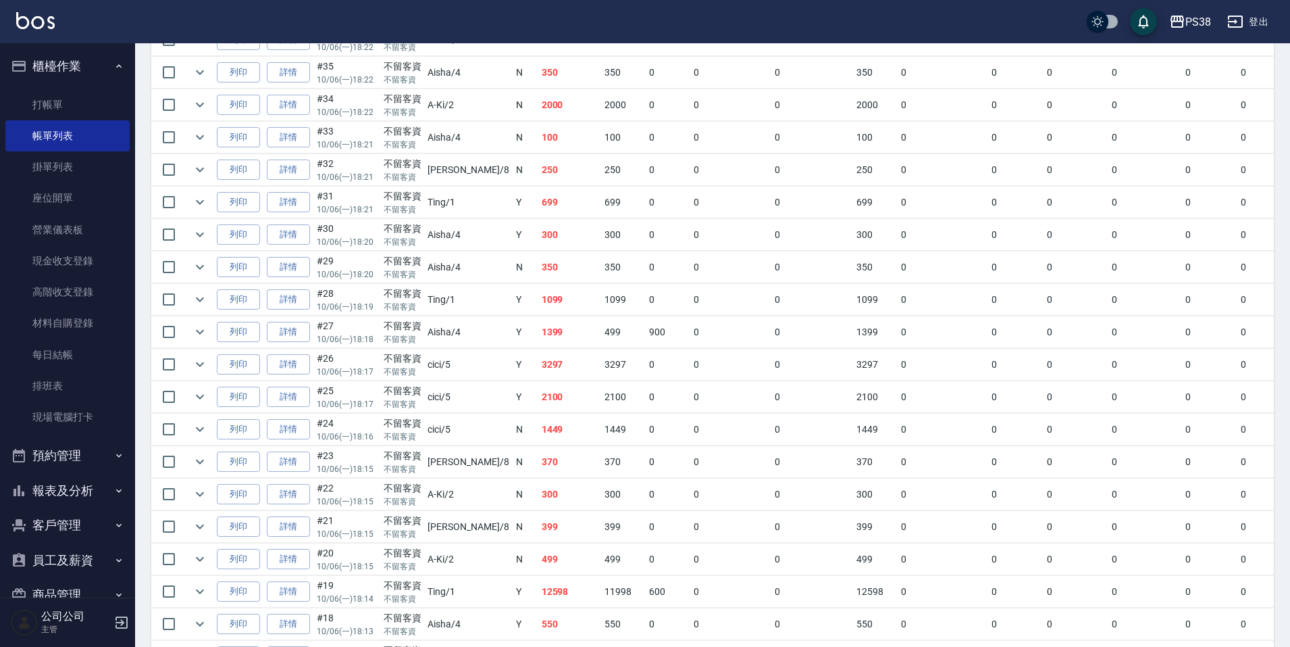
click at [538, 140] on td "100" at bounding box center [570, 138] width 64 height 32
click at [538, 103] on td "2000" at bounding box center [570, 105] width 64 height 32
click at [301, 111] on link "詳情" at bounding box center [288, 105] width 43 height 21
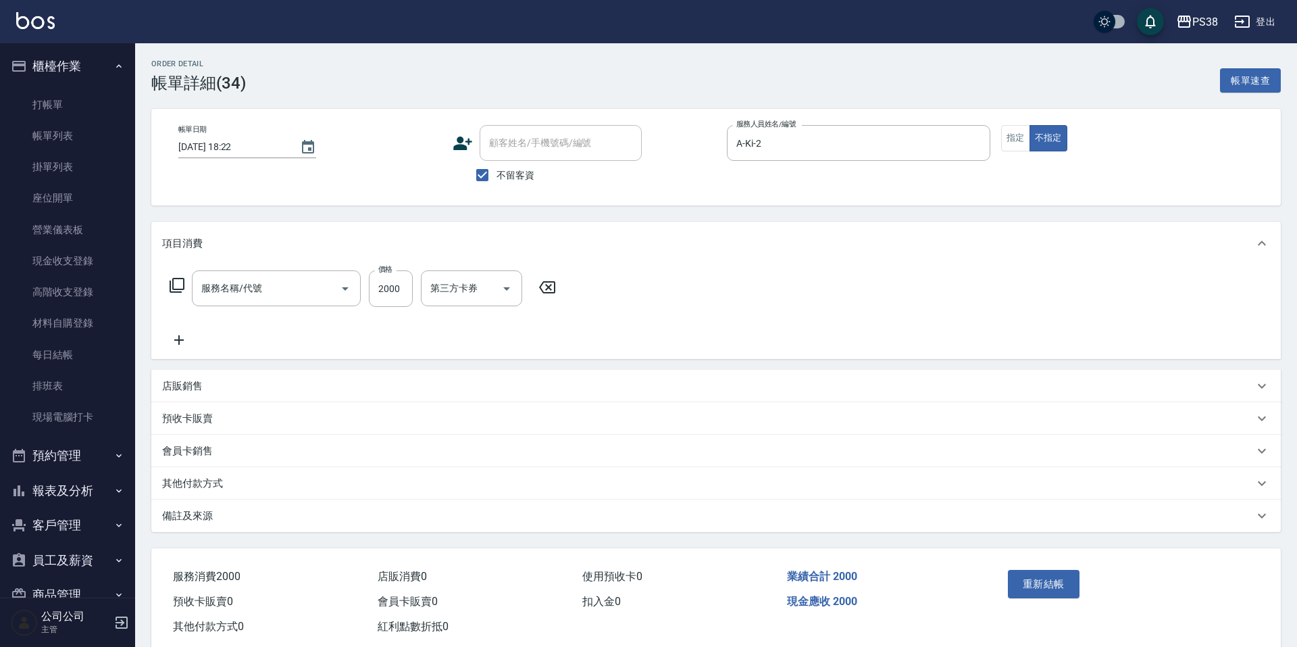
type input "[DATE] 18:22"
checkbox input "true"
type input "A-Ki-2"
type input "燙髮699-2500(任意金額)(41000)"
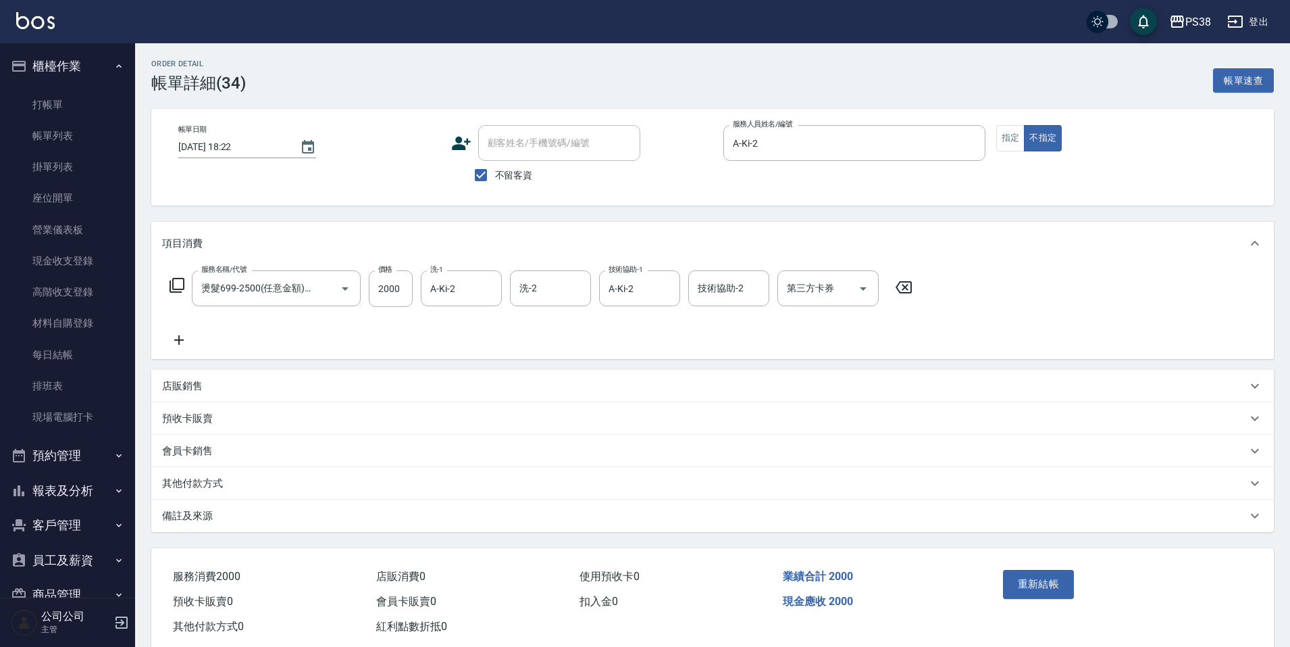
click at [192, 384] on p "店販銷售" at bounding box center [182, 386] width 41 height 14
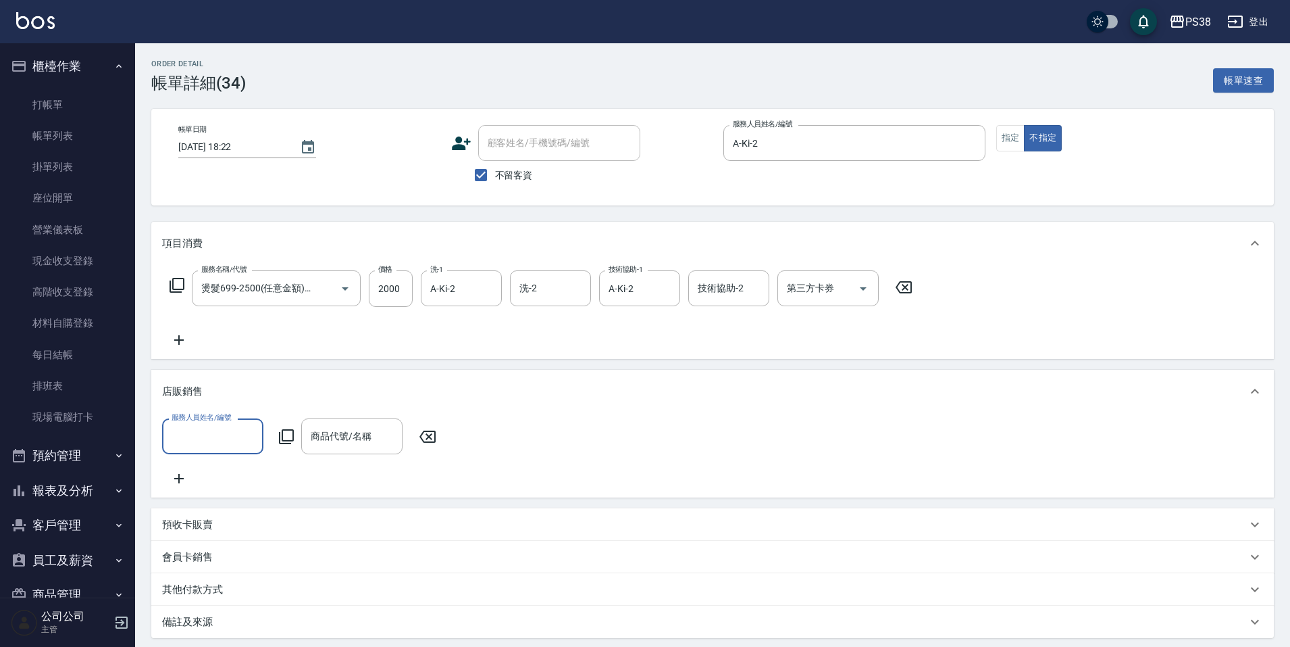
click at [220, 442] on input "服務人員姓名/編號" at bounding box center [212, 436] width 89 height 24
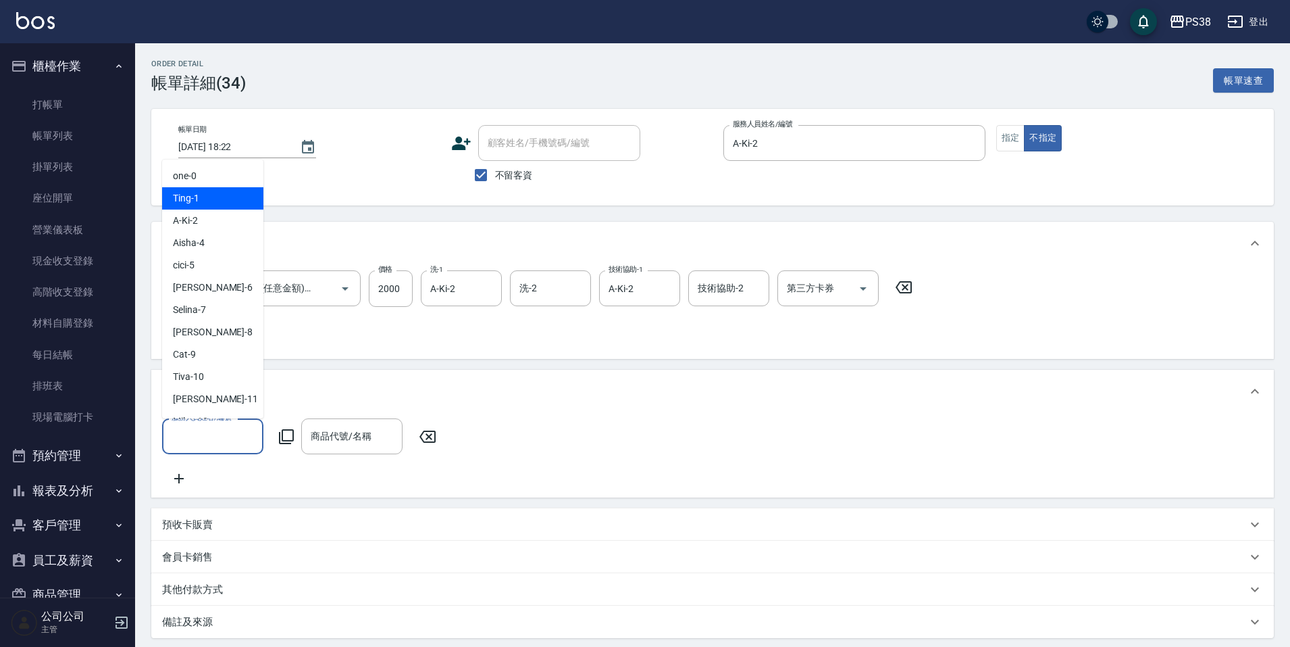
click at [209, 195] on div "Ting -1" at bounding box center [212, 198] width 101 height 22
type input "Ting-1"
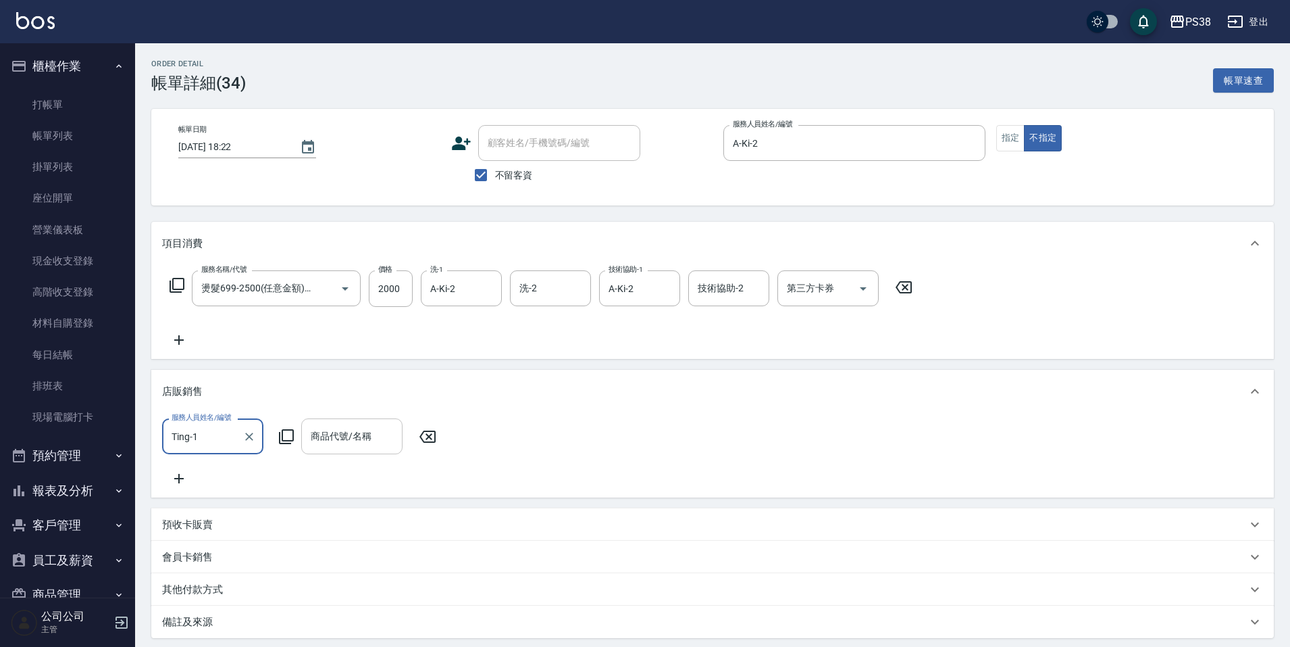
click at [367, 442] on input "商品代號/名稱" at bounding box center [351, 436] width 89 height 24
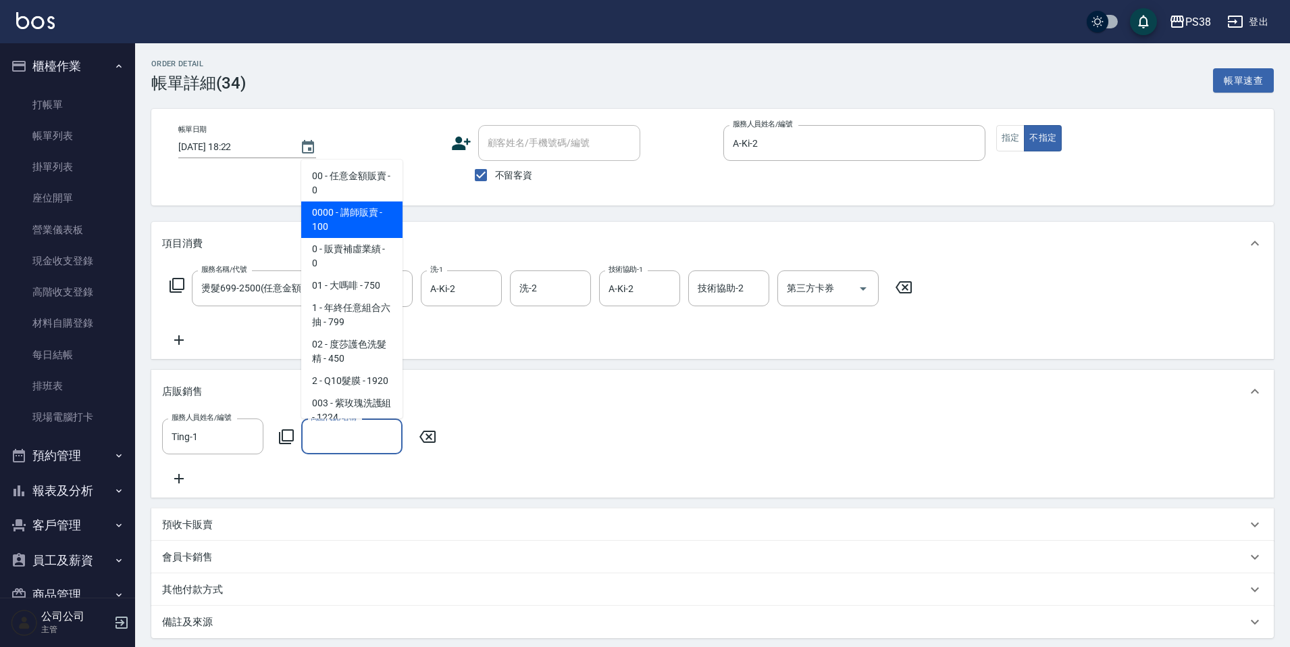
click at [336, 225] on span "0000 - 講師販賣 - 100" at bounding box center [351, 219] width 101 height 36
type input "講師販賣"
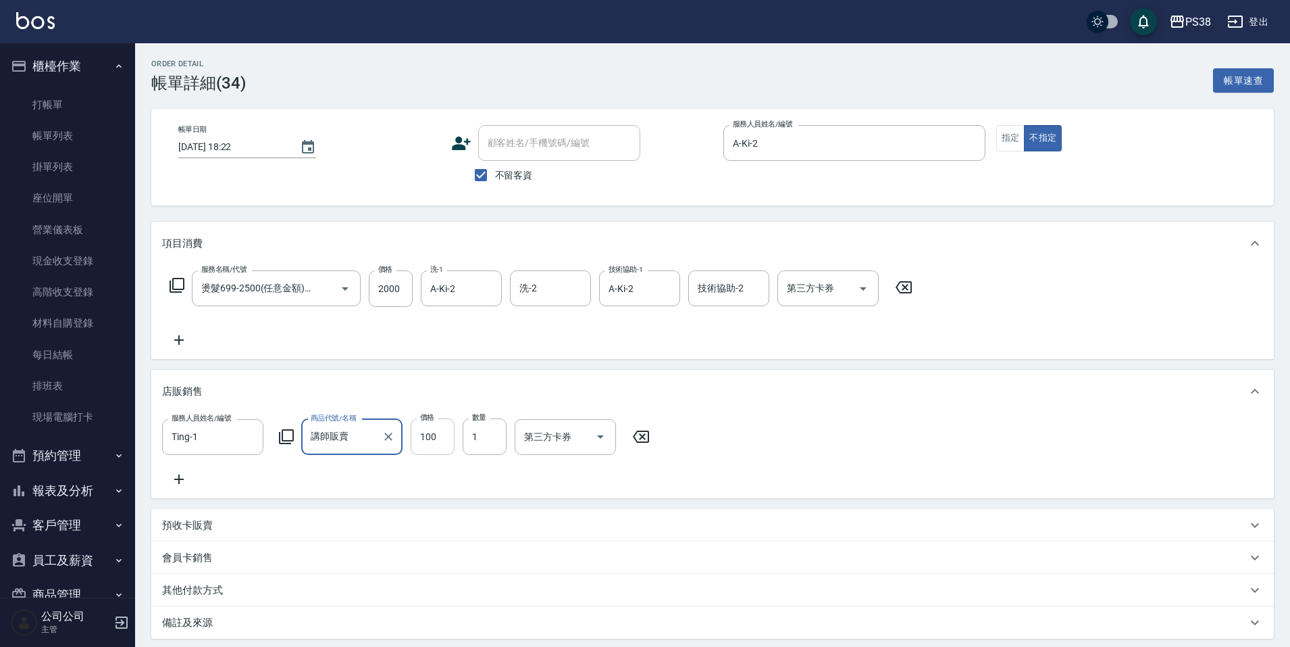
click at [435, 436] on input "100" at bounding box center [433, 436] width 44 height 36
type input "150"
click at [613, 477] on div "服務人員姓名/編號 Ting-1 服務人員姓名/編號 商品代號/名稱 講師販賣 商品代號/名稱 價格 150 價格 數量 1 數量 第三方卡券 第三方卡券" at bounding box center [712, 452] width 1101 height 69
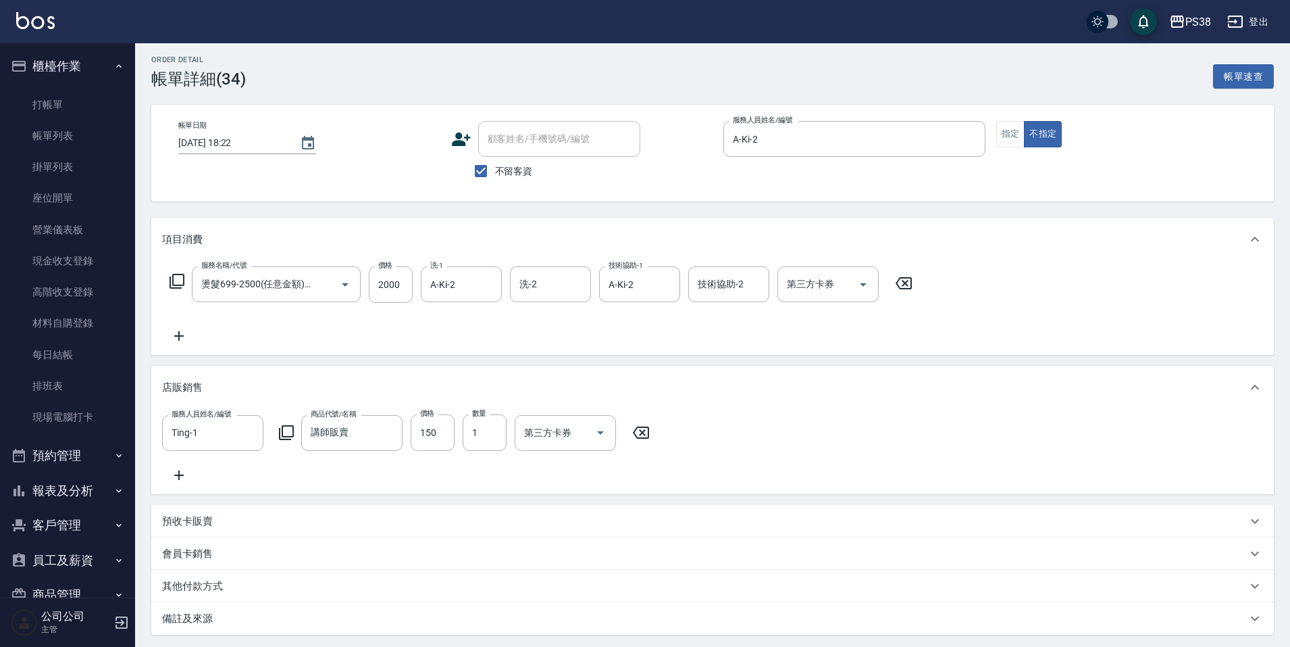
scroll to position [148, 0]
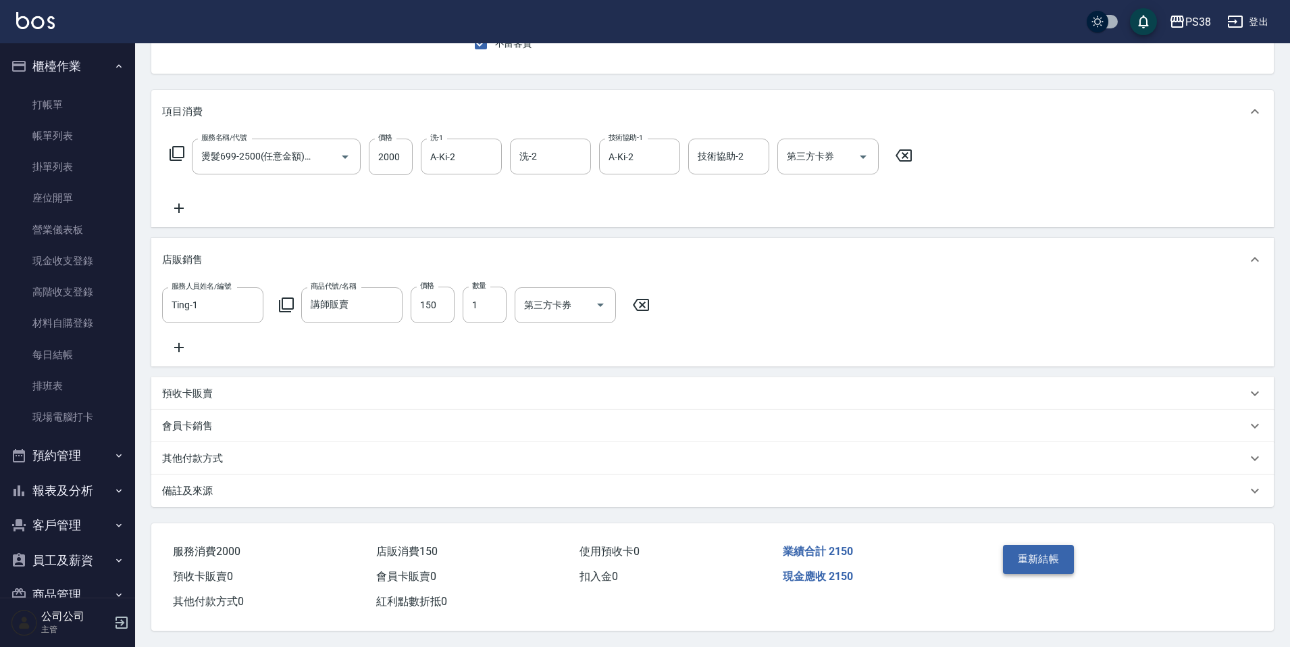
click at [1030, 556] on button "重新結帳" at bounding box center [1039, 559] width 72 height 28
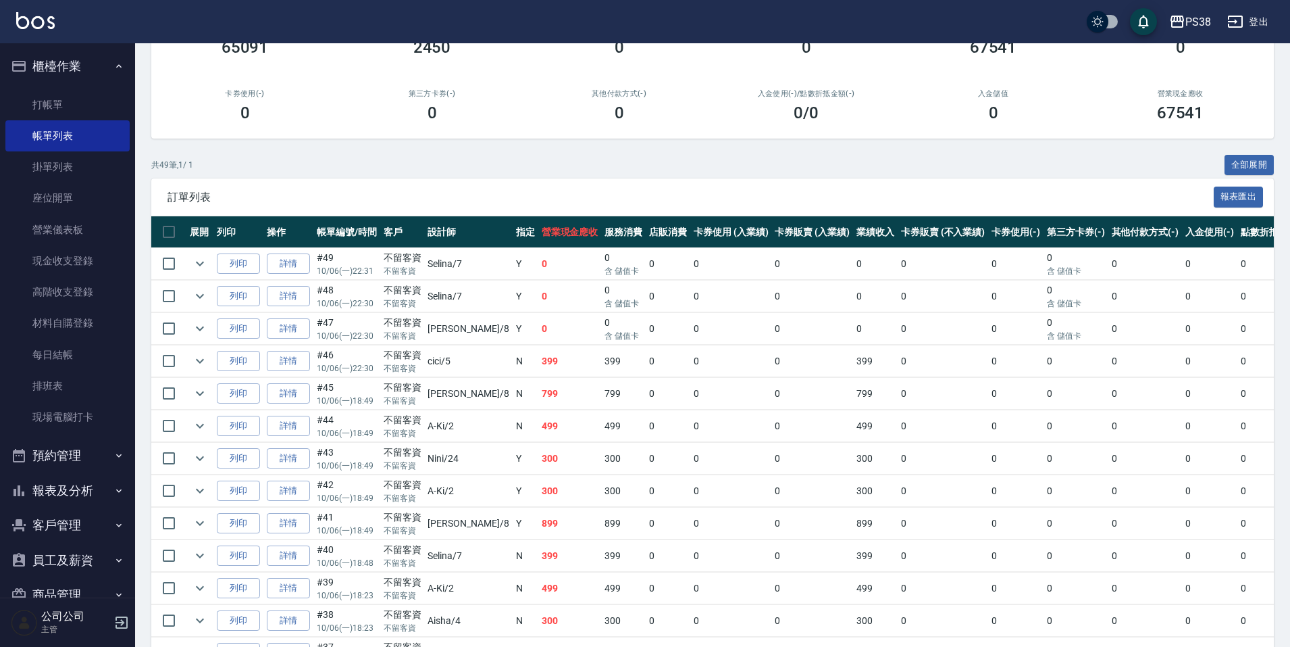
scroll to position [338, 0]
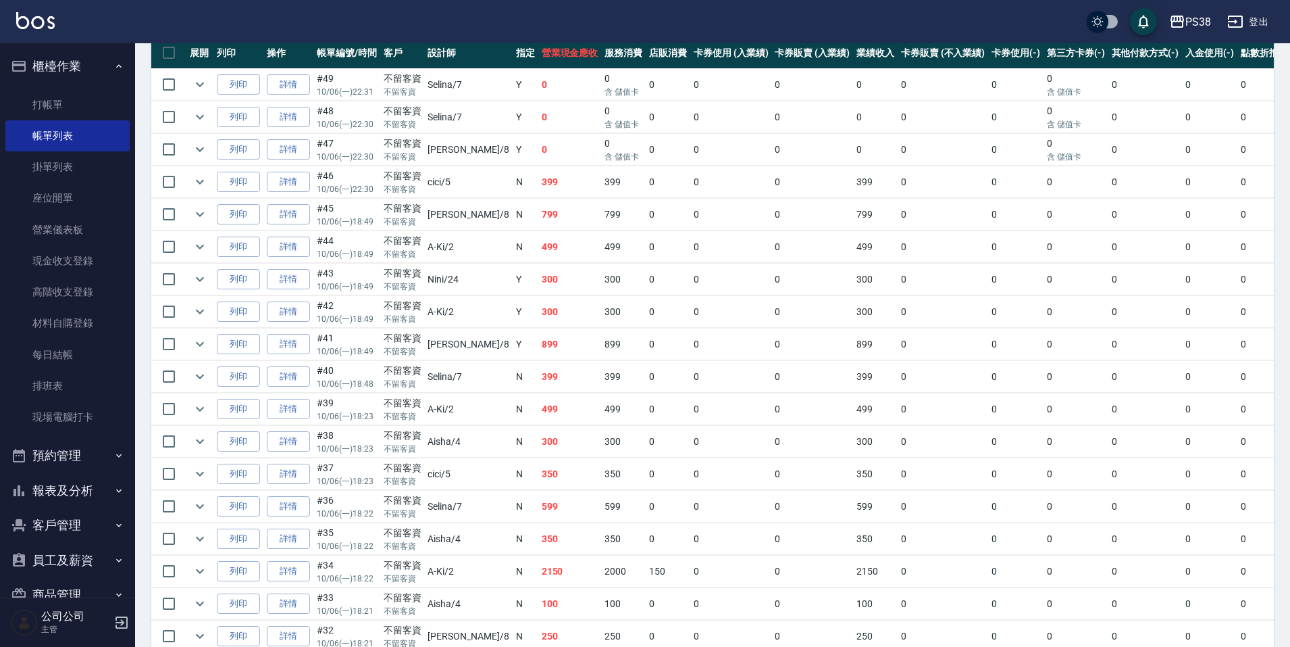
click at [542, 532] on td "350" at bounding box center [570, 539] width 64 height 32
click at [540, 535] on td "350" at bounding box center [570, 539] width 64 height 32
click at [538, 539] on td "350" at bounding box center [570, 539] width 64 height 32
click at [538, 506] on td "599" at bounding box center [570, 506] width 64 height 32
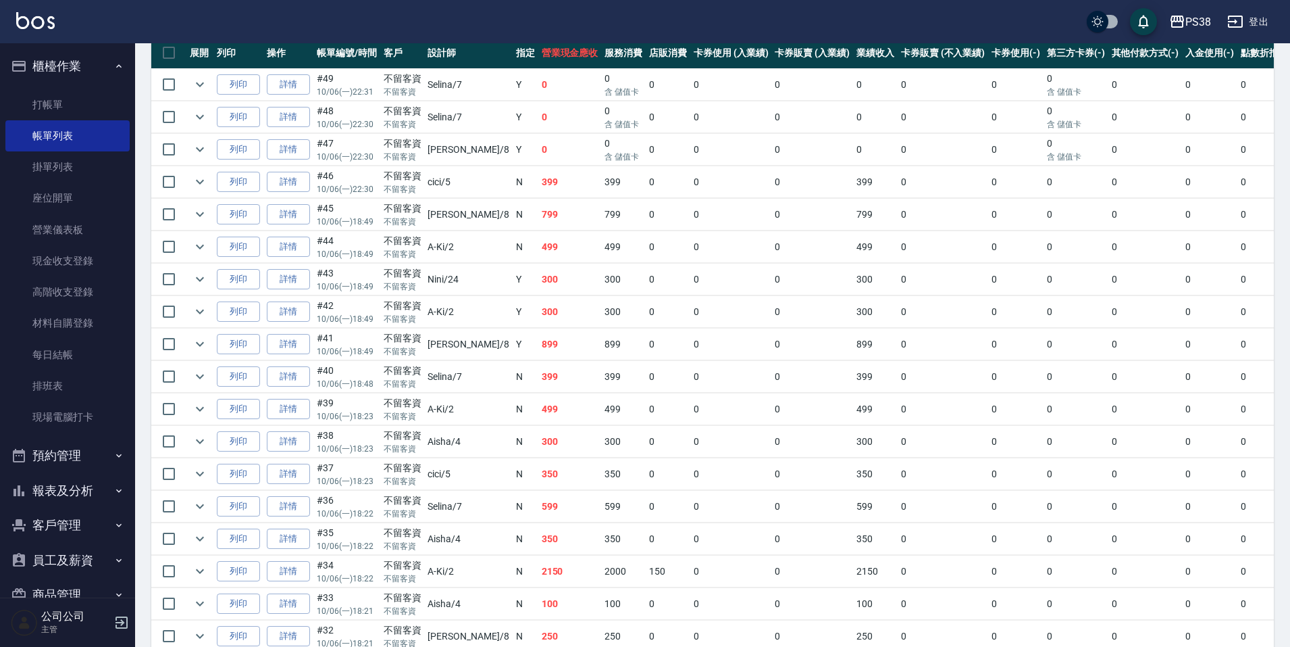
click at [538, 506] on td "599" at bounding box center [570, 506] width 64 height 32
click at [538, 477] on td "350" at bounding box center [570, 474] width 64 height 32
click at [538, 449] on td "300" at bounding box center [570, 442] width 64 height 32
click at [538, 417] on td "499" at bounding box center [570, 409] width 64 height 32
click at [209, 411] on button "expand row" at bounding box center [200, 409] width 20 height 20
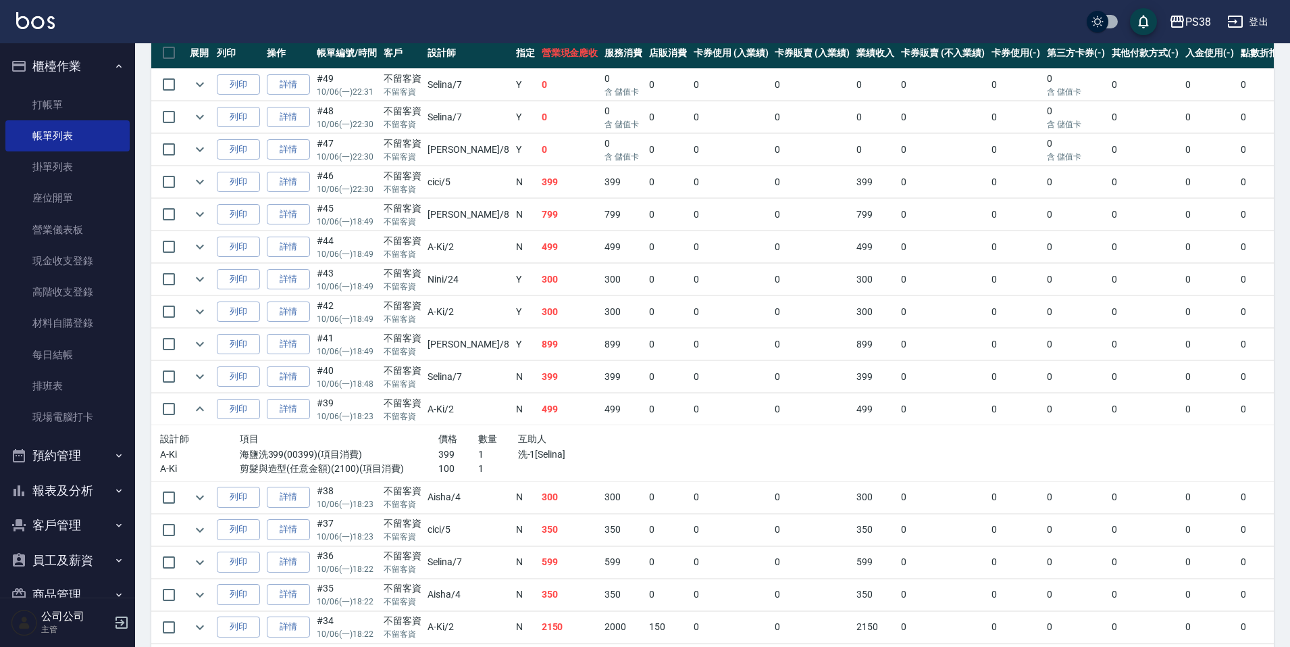
click at [538, 387] on td "399" at bounding box center [570, 377] width 64 height 32
click at [538, 412] on td "499" at bounding box center [570, 409] width 64 height 32
click at [538, 375] on td "399" at bounding box center [570, 377] width 64 height 32
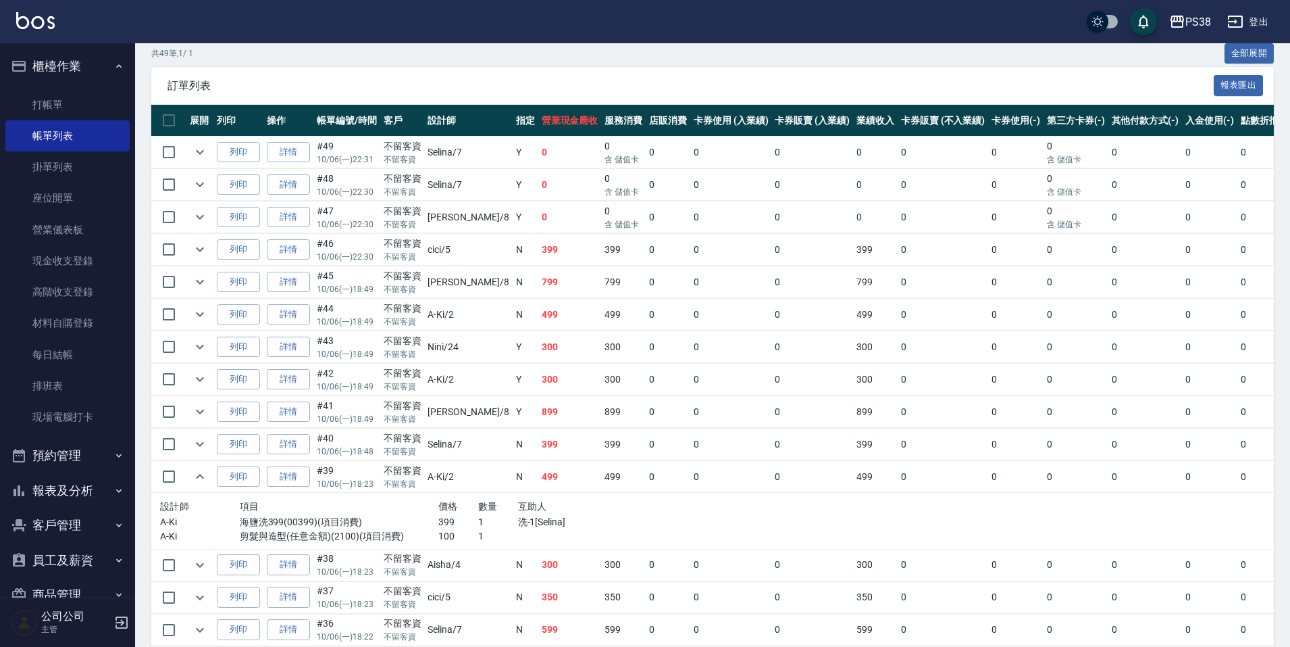
click at [538, 405] on td "899" at bounding box center [570, 412] width 64 height 32
click at [538, 382] on td "300" at bounding box center [570, 379] width 64 height 32
click at [538, 443] on td "399" at bounding box center [570, 444] width 64 height 32
click at [538, 407] on td "899" at bounding box center [570, 412] width 64 height 32
click at [538, 414] on td "899" at bounding box center [570, 412] width 64 height 32
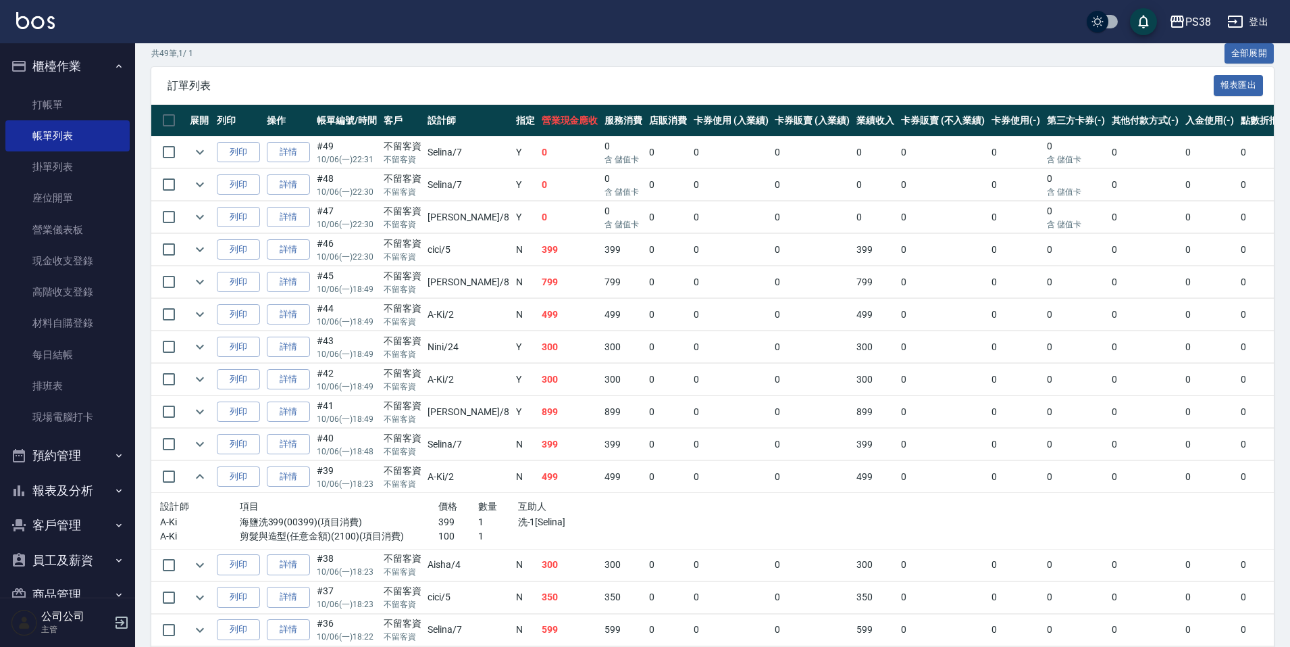
click at [538, 387] on td "300" at bounding box center [570, 379] width 64 height 32
click at [292, 386] on link "詳情" at bounding box center [288, 379] width 43 height 21
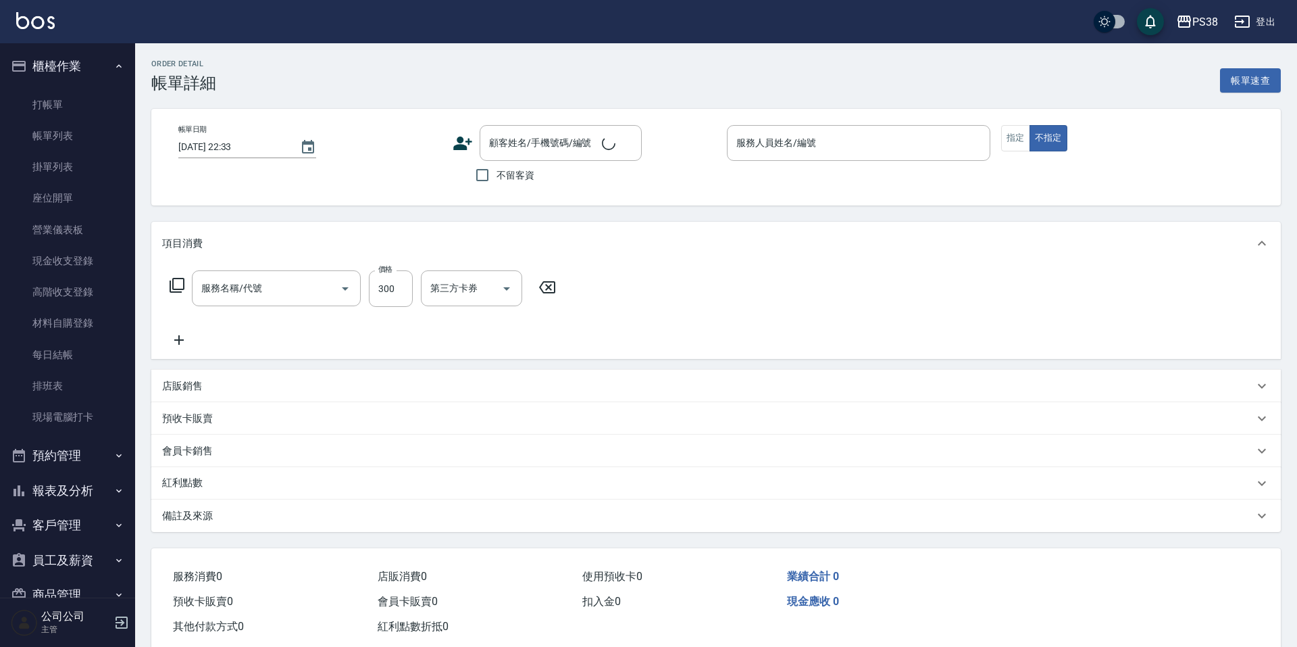
type input "[DATE] 18:49"
checkbox input "true"
type input "A-Ki-2"
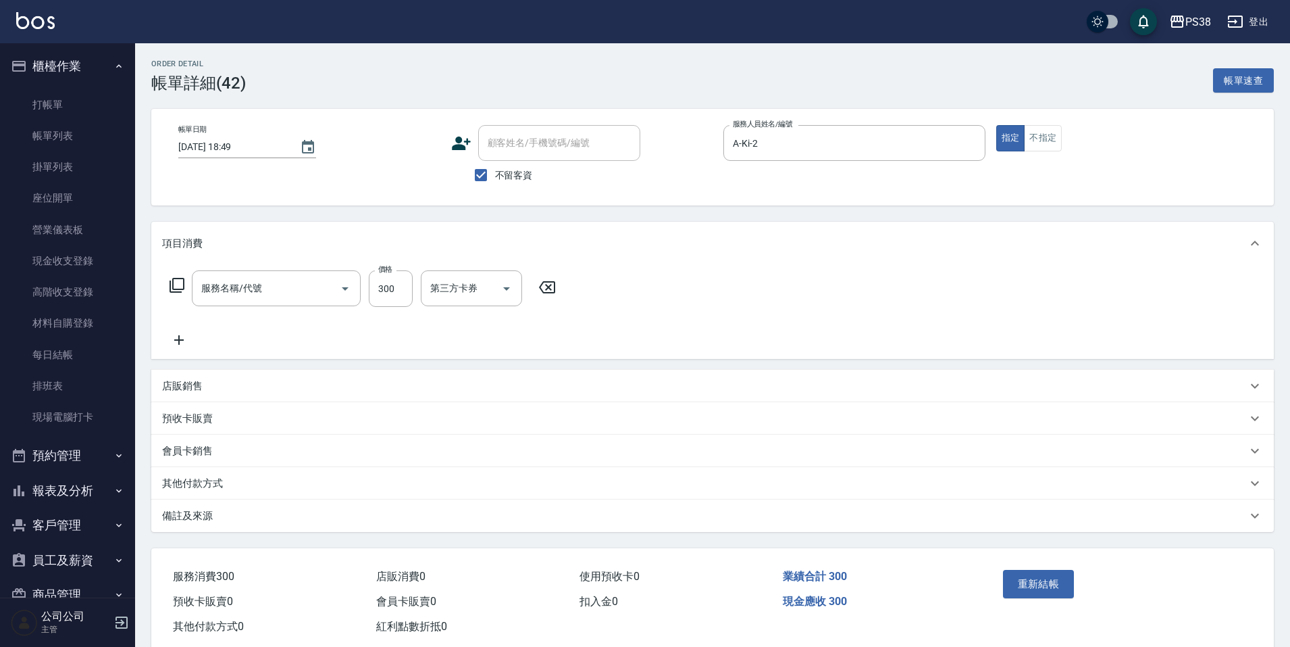
type input "精油洗潤300(1300)"
click at [324, 288] on icon "Clear" at bounding box center [327, 289] width 14 height 14
type input "spa999(0999)"
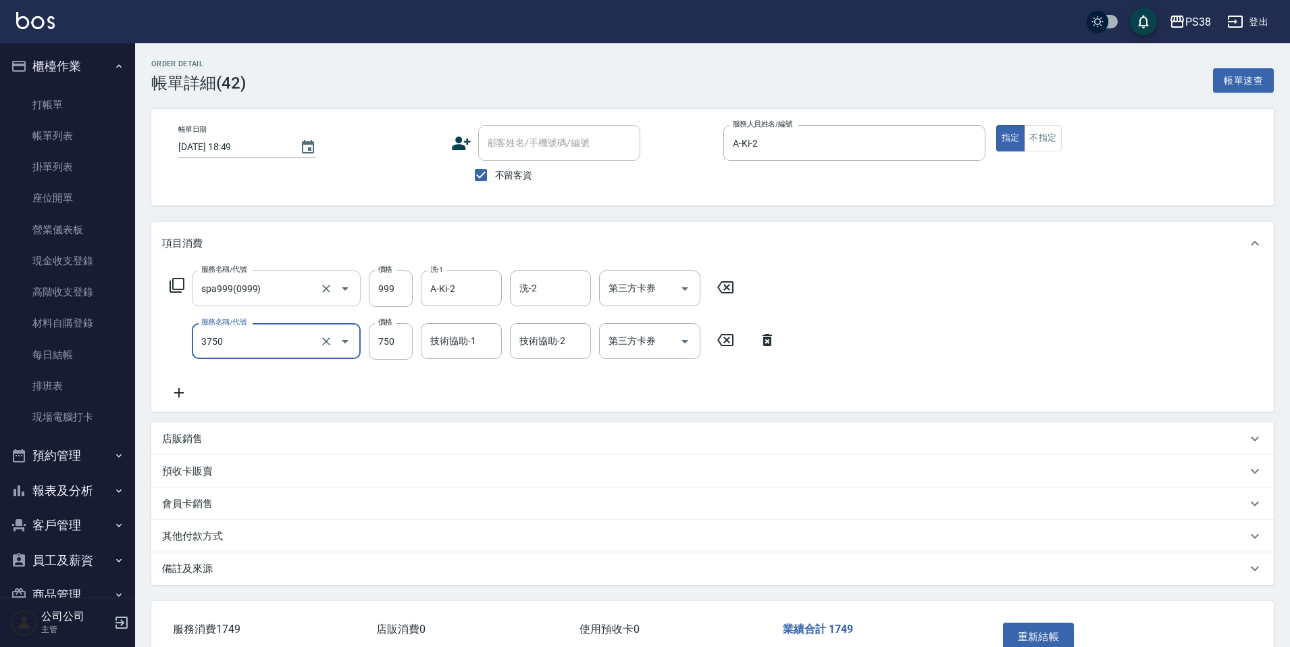
type input "乳清蛋白三劑式護髮(3750)"
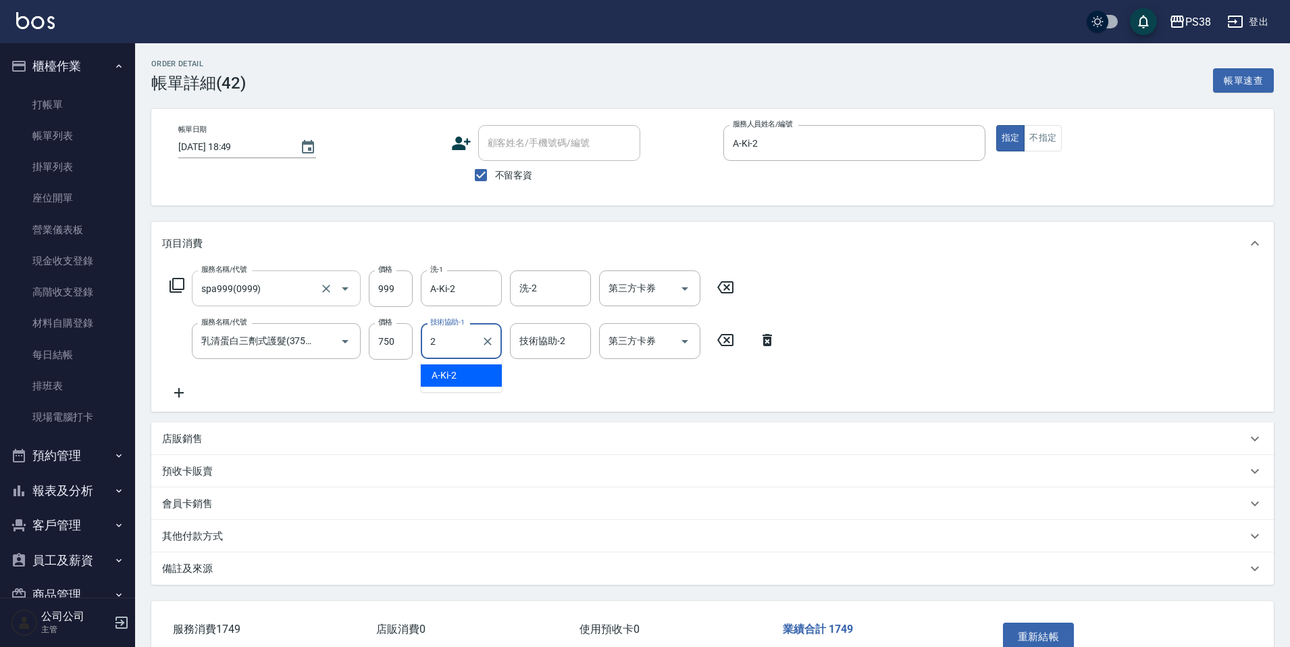
type input "A-Ki-2"
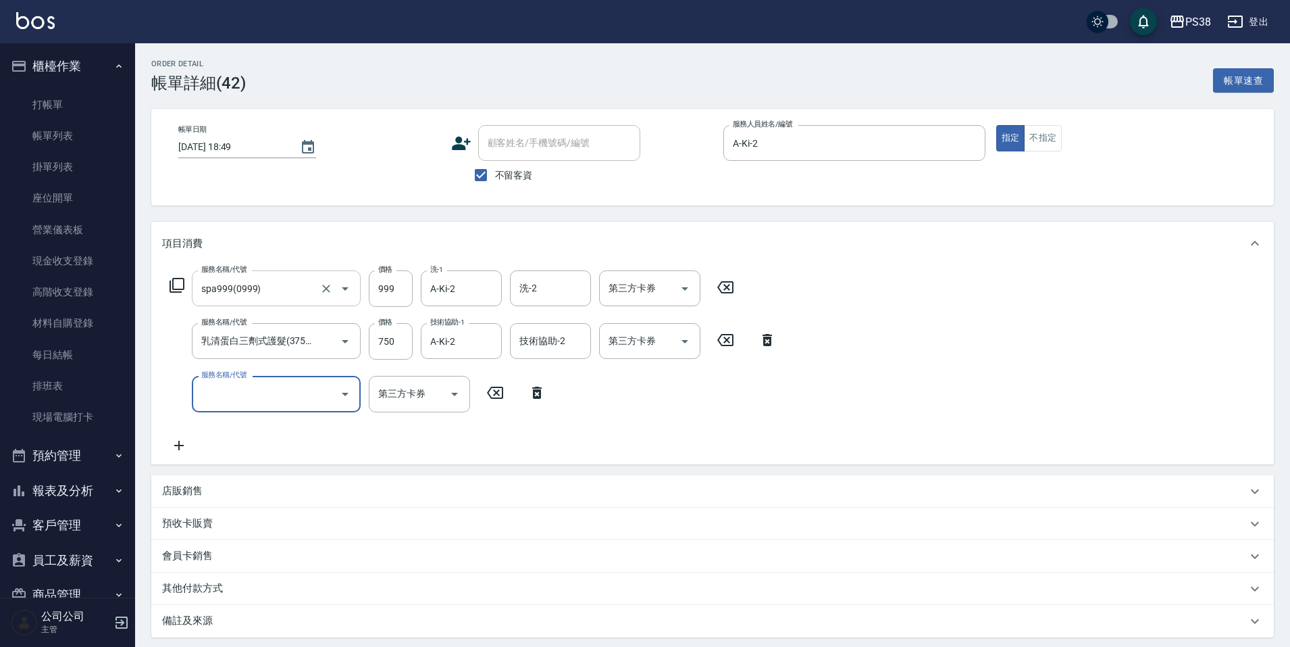
click at [539, 397] on icon at bounding box center [536, 392] width 9 height 12
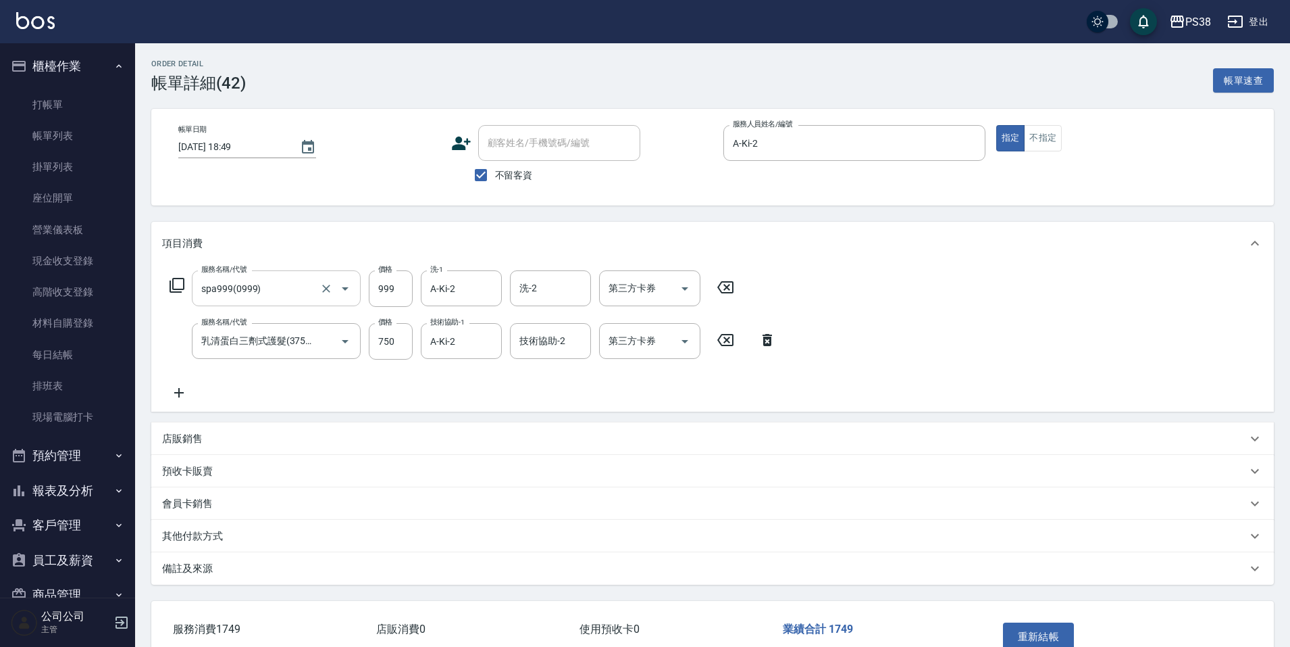
click at [199, 438] on p "店販銷售" at bounding box center [182, 439] width 41 height 14
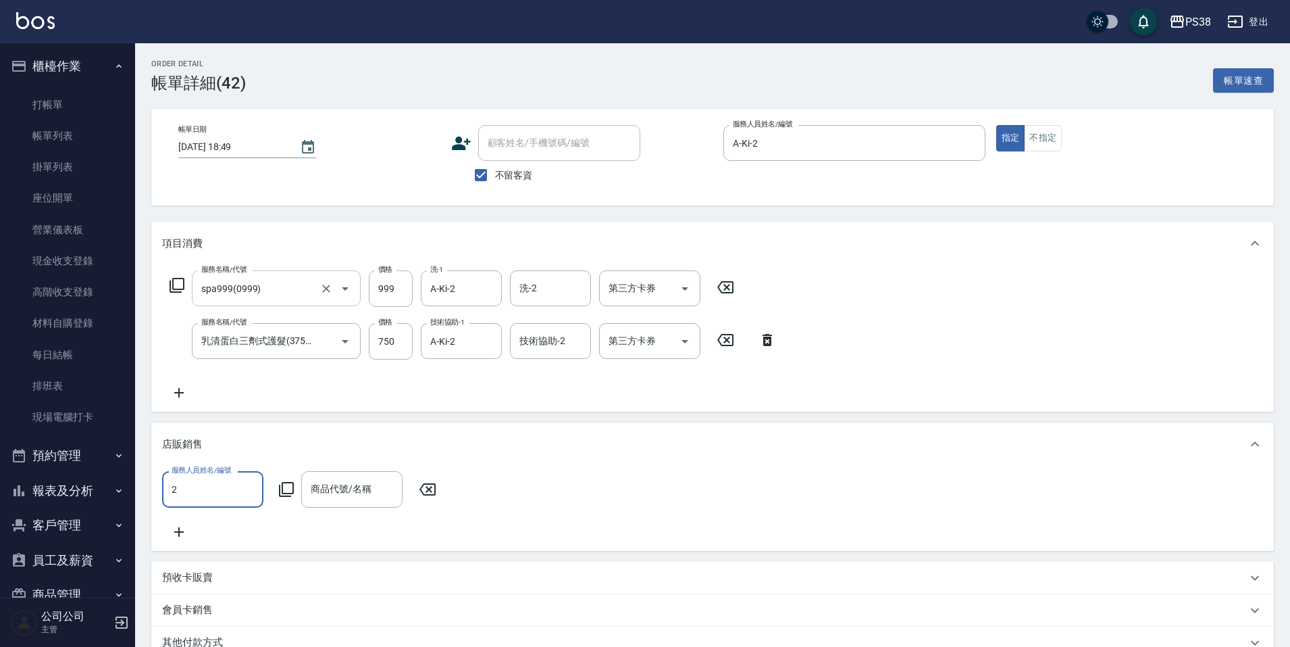
type input "A-Ki-2"
click at [319, 488] on input "商品代號/名稱" at bounding box center [351, 489] width 89 height 24
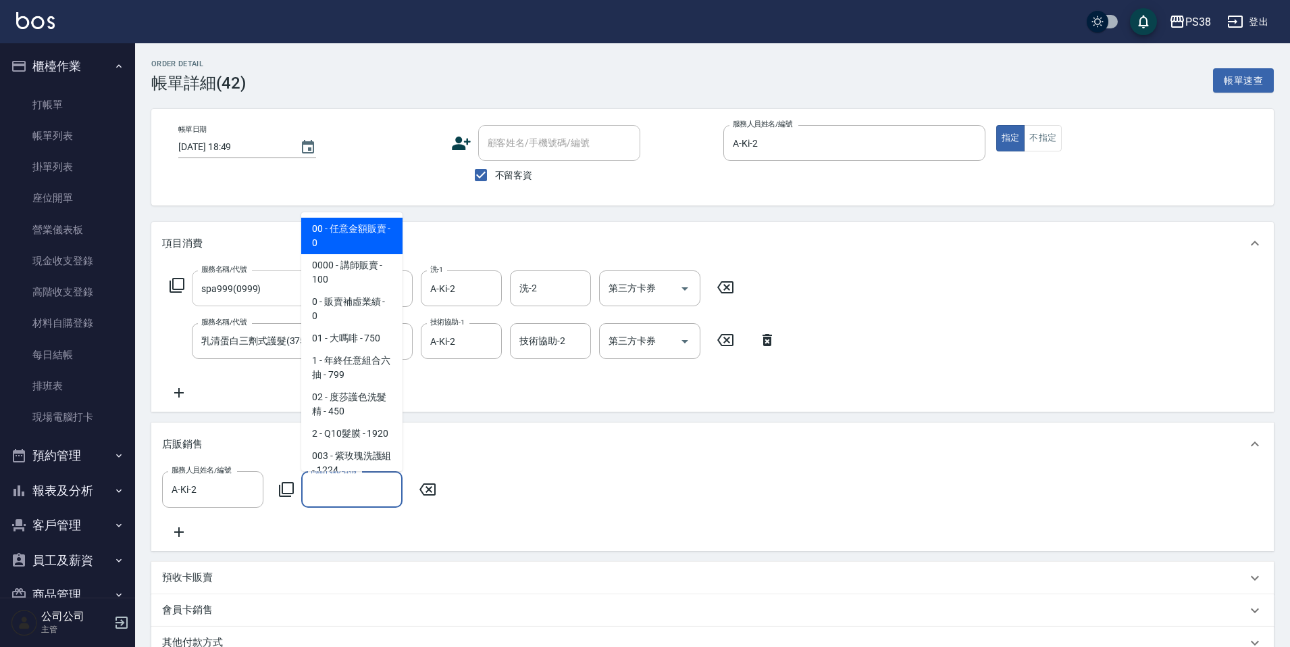
click at [315, 244] on span "00 - 任意金額販賣 - 0" at bounding box center [351, 236] width 101 height 36
type input "任意金額販賣"
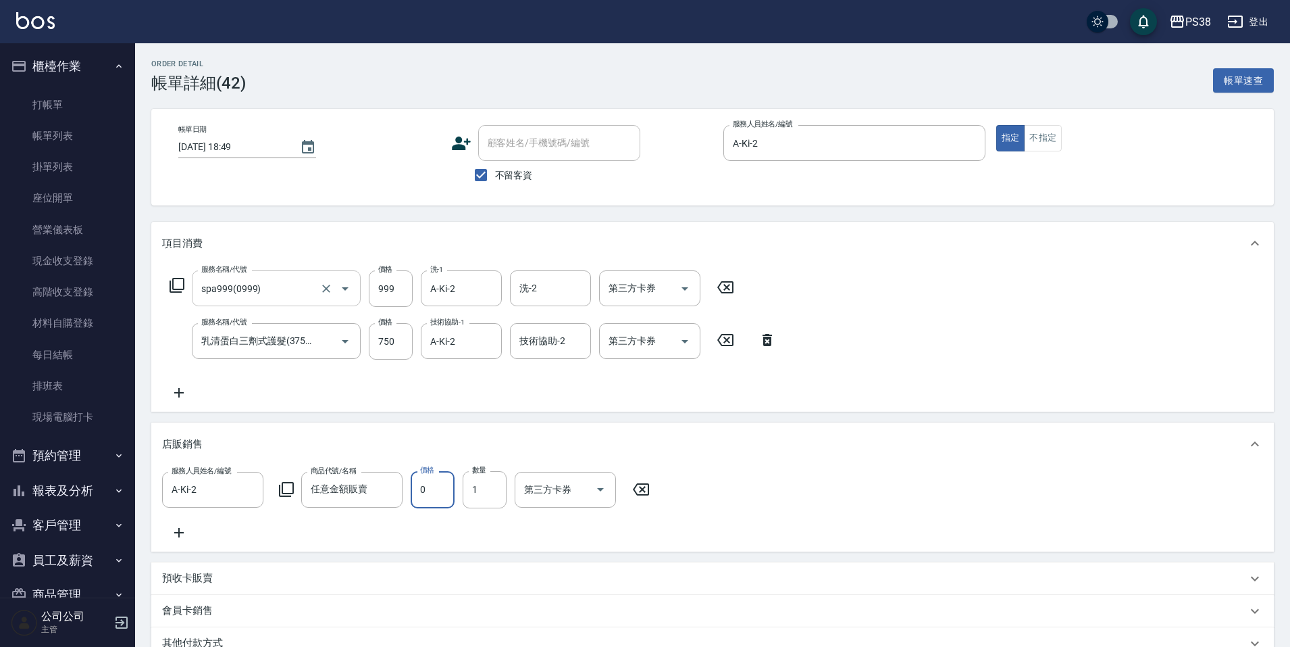
click at [438, 497] on input "0" at bounding box center [433, 489] width 44 height 36
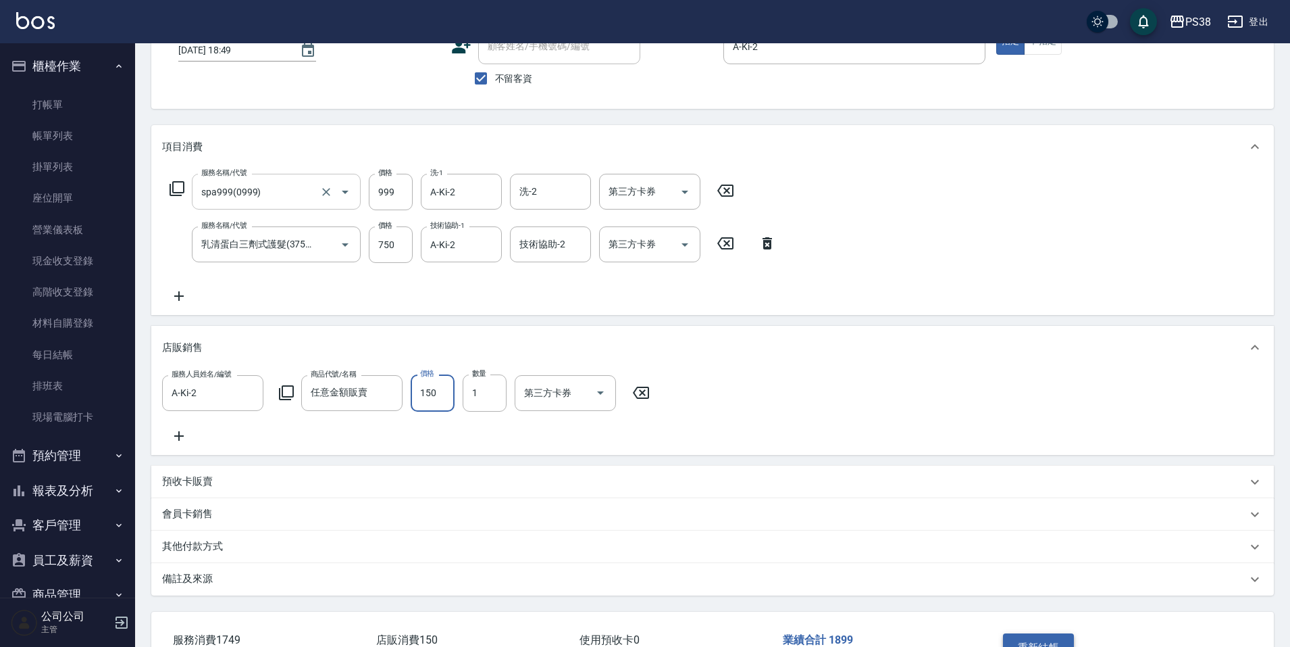
scroll to position [201, 0]
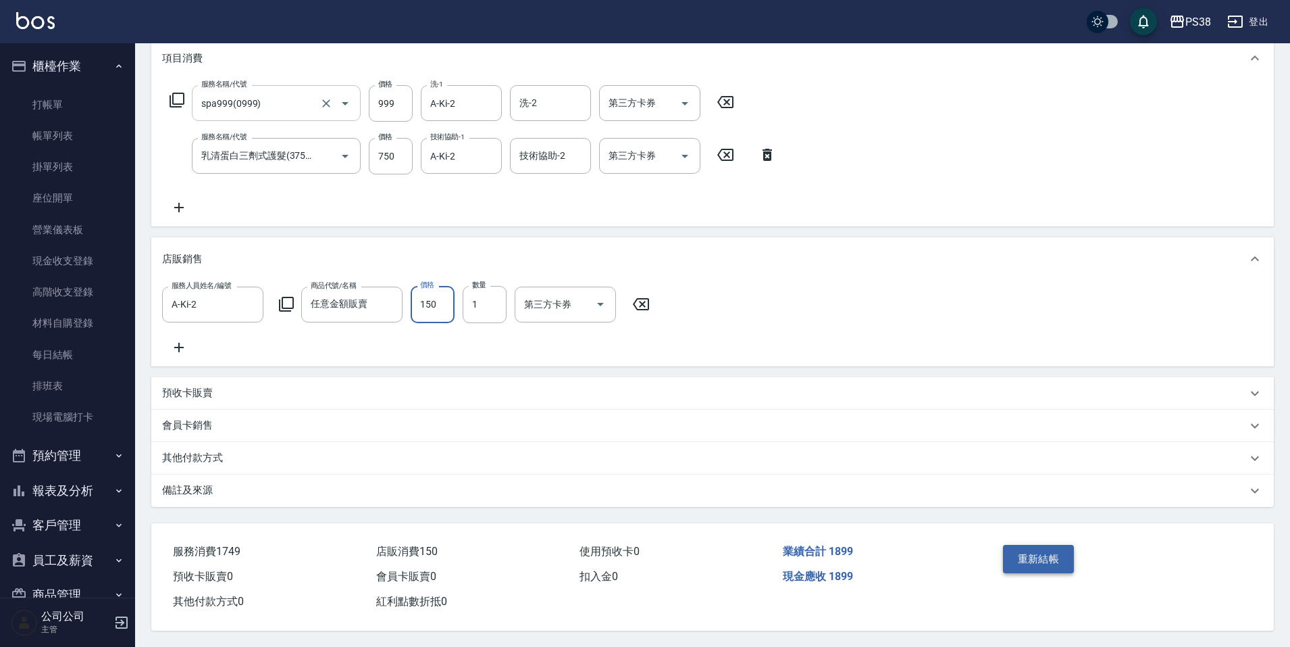
type input "150"
click at [1067, 559] on button "重新結帳" at bounding box center [1039, 559] width 72 height 28
click at [1028, 564] on div "重新結帳" at bounding box center [1059, 568] width 122 height 59
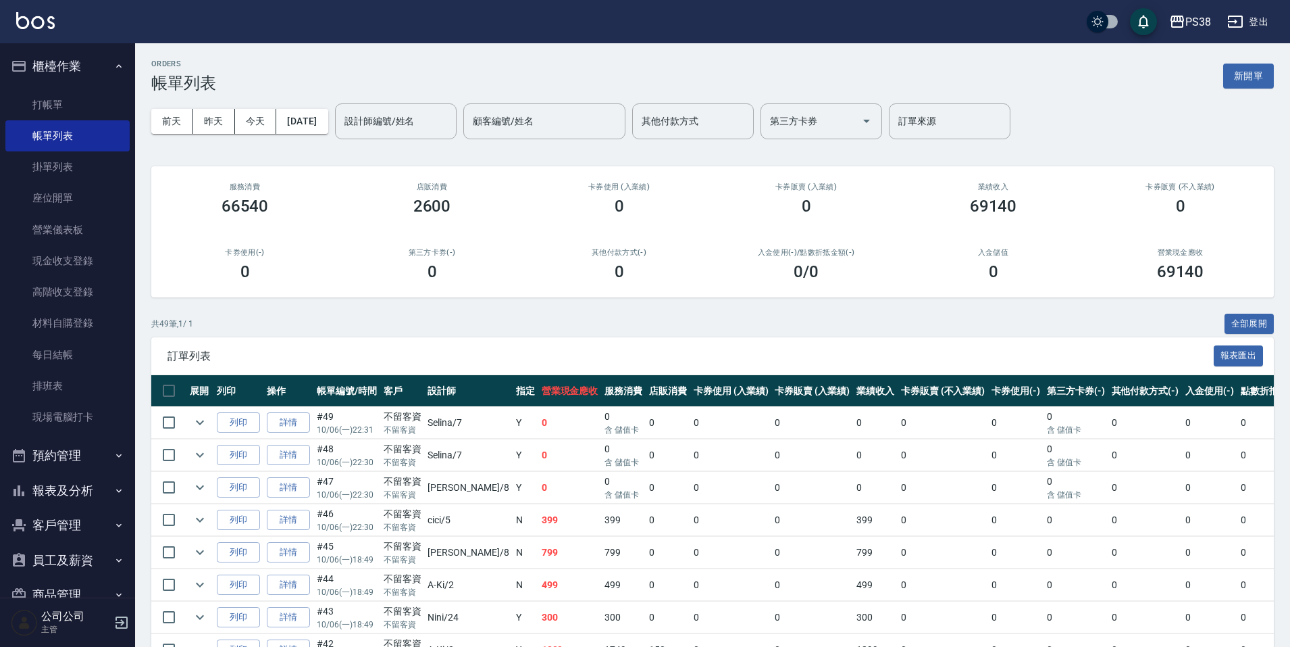
scroll to position [68, 0]
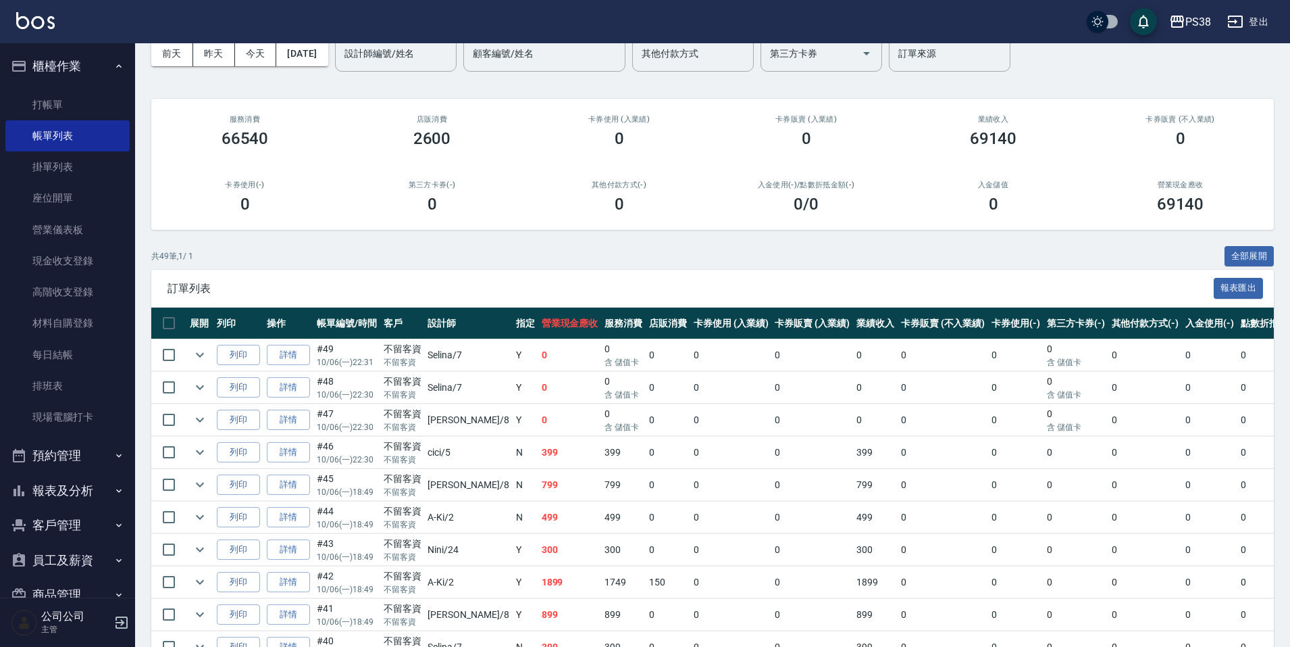
click at [538, 587] on td "1899" at bounding box center [570, 582] width 64 height 32
click at [538, 566] on td "1899" at bounding box center [570, 582] width 64 height 32
click at [538, 557] on td "300" at bounding box center [570, 550] width 64 height 32
click at [538, 531] on td "499" at bounding box center [570, 517] width 64 height 32
click at [193, 517] on icon "expand row" at bounding box center [200, 517] width 16 height 16
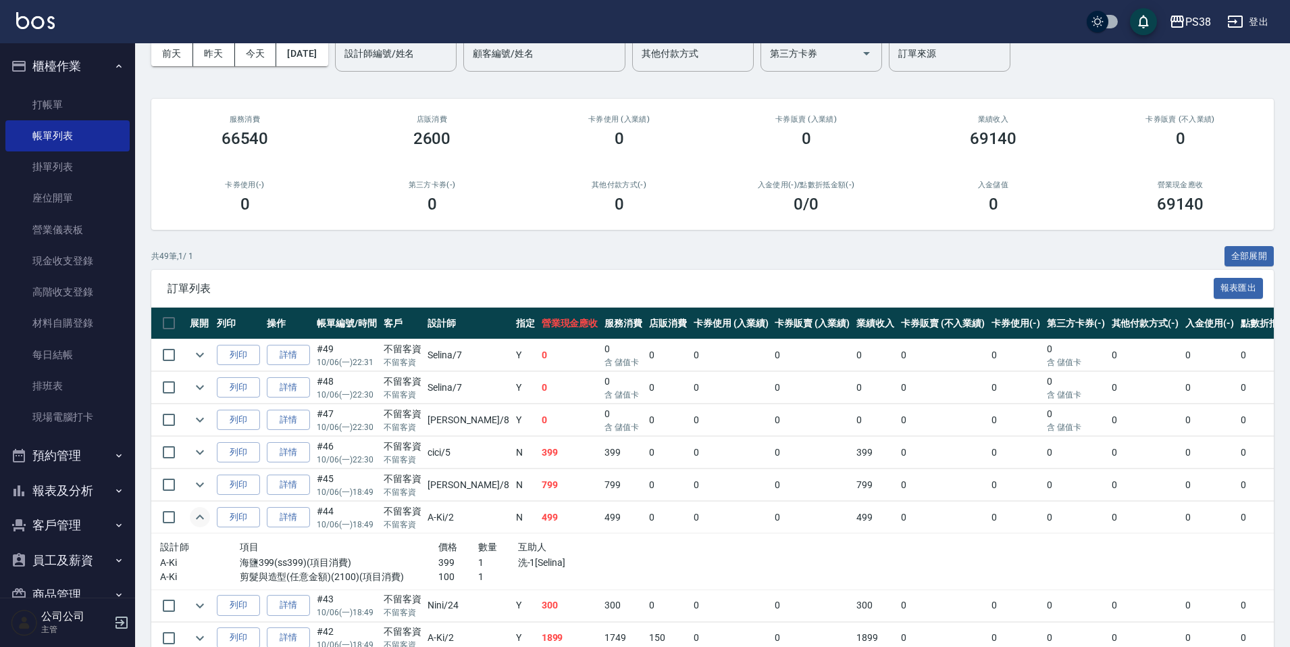
click at [587, 563] on p "洗-1[Selina]" at bounding box center [578, 562] width 120 height 14
click at [538, 485] on td "799" at bounding box center [570, 485] width 64 height 32
click at [301, 486] on link "詳情" at bounding box center [288, 484] width 43 height 21
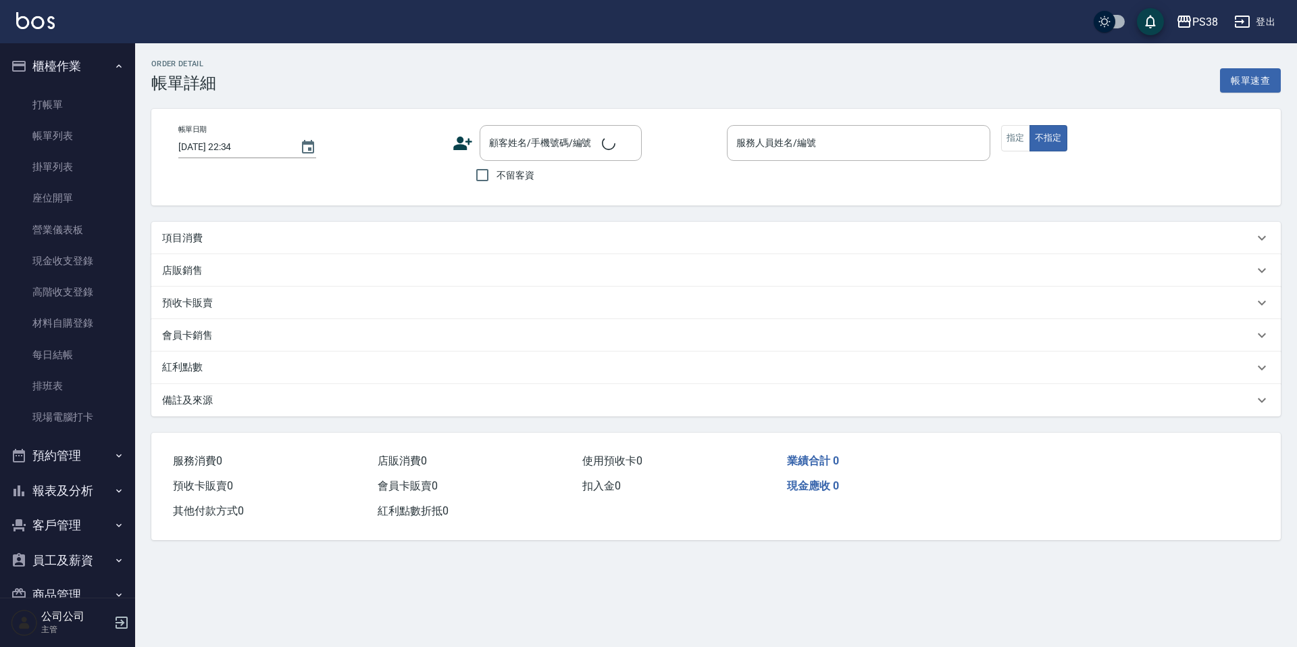
type input "[DATE] 18:49"
checkbox input "true"
type input "mika-8"
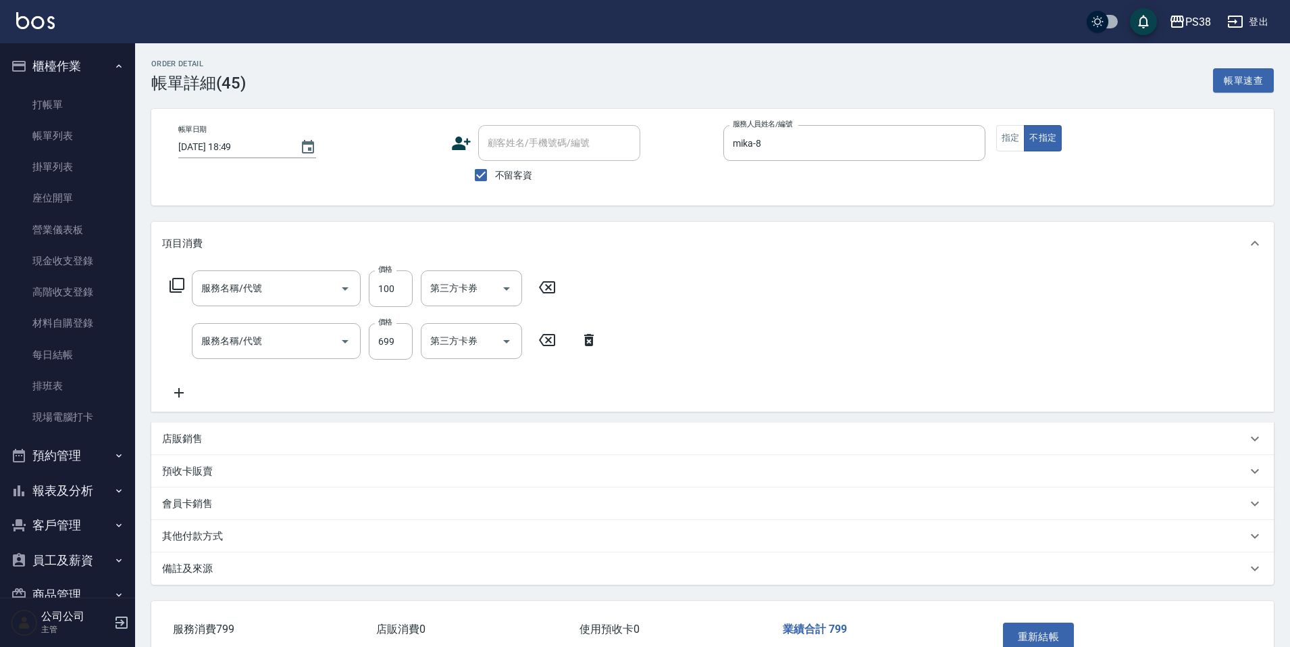
type input "剪髮與造型(任意金額)(2100)"
type input "spa699(0699)"
click at [183, 390] on icon at bounding box center [179, 392] width 34 height 16
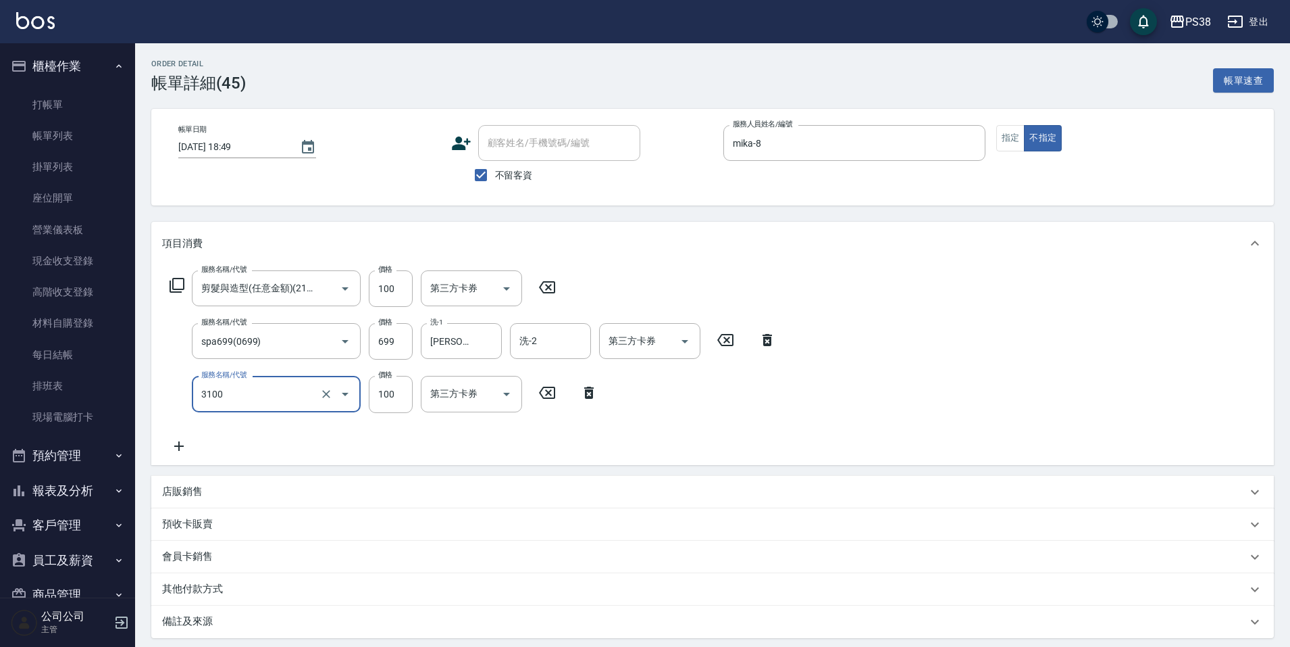
type input "頭皮水.順護(3100)"
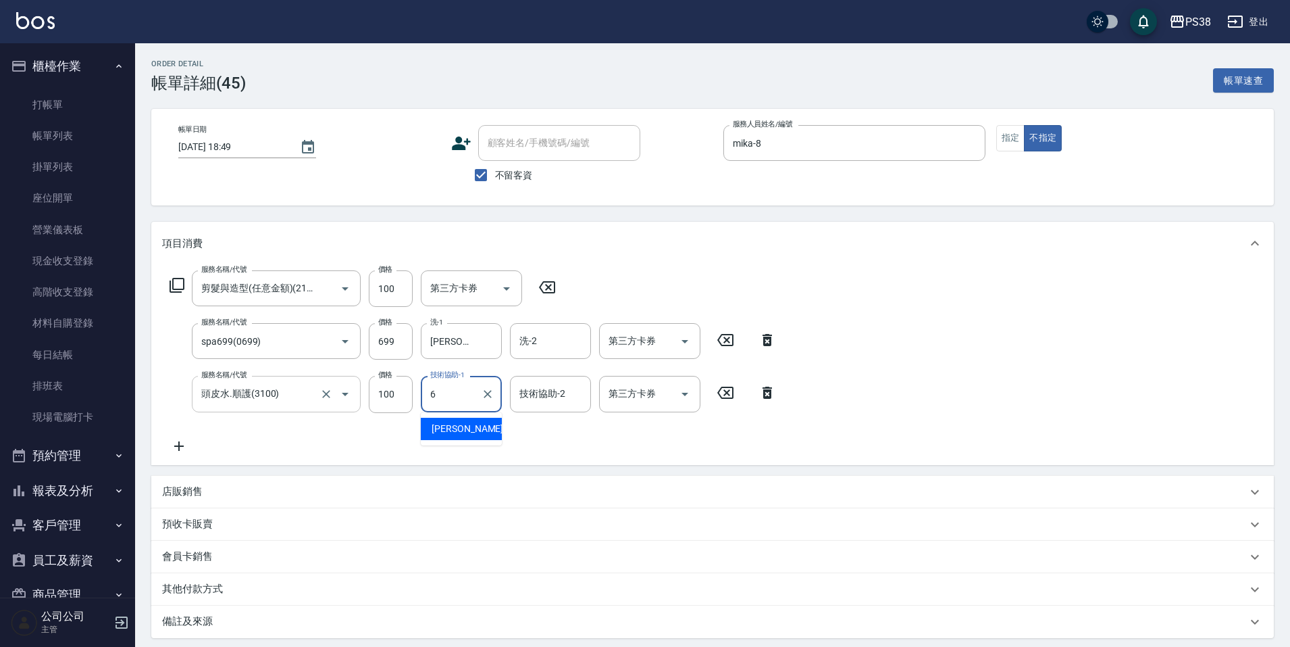
type input "[PERSON_NAME]-6"
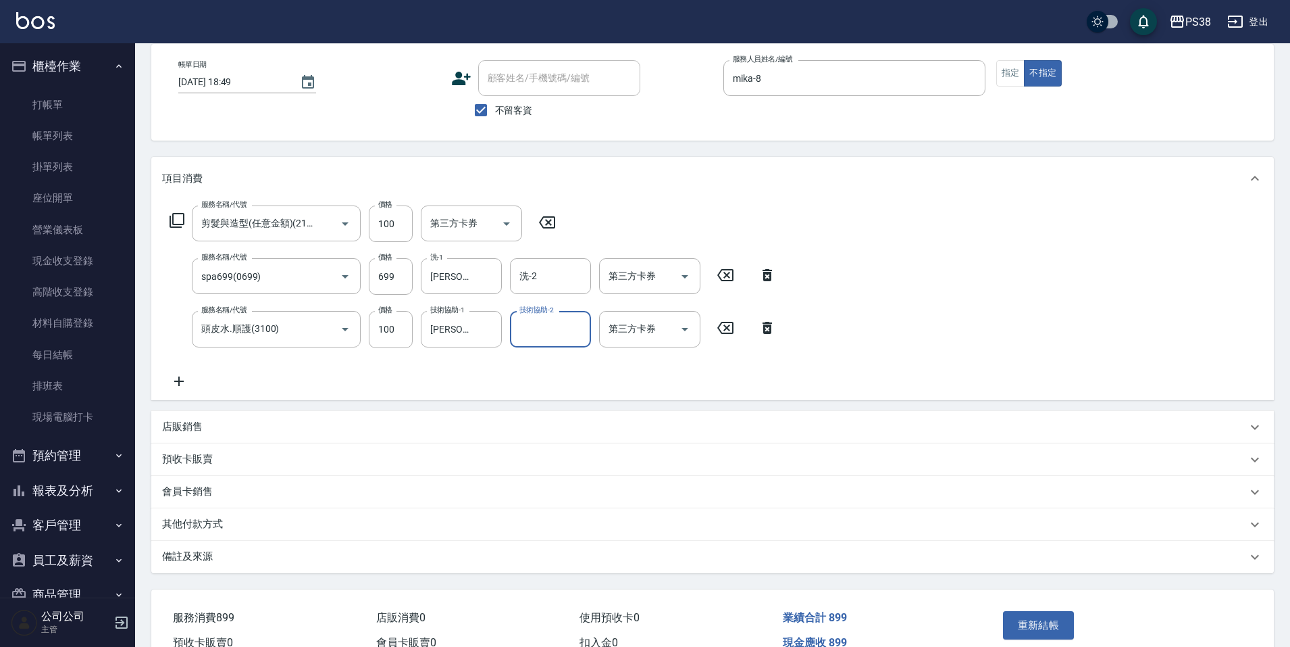
scroll to position [137, 0]
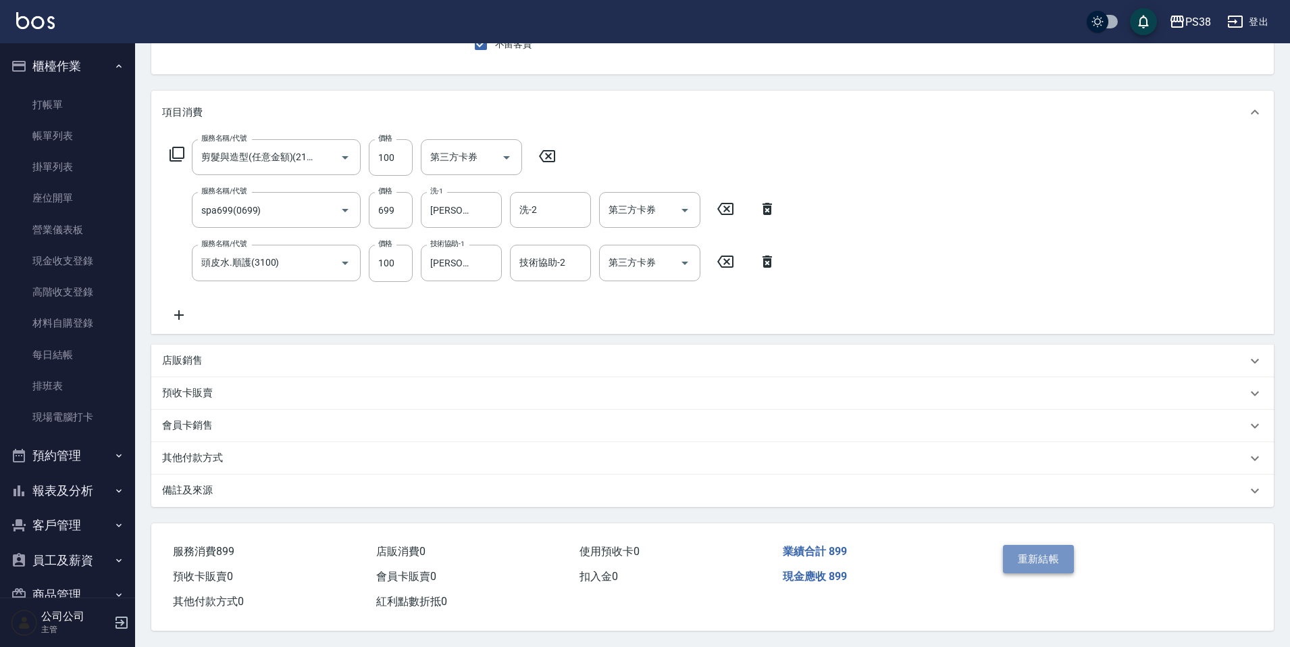
click at [1032, 547] on button "重新結帳" at bounding box center [1039, 559] width 72 height 28
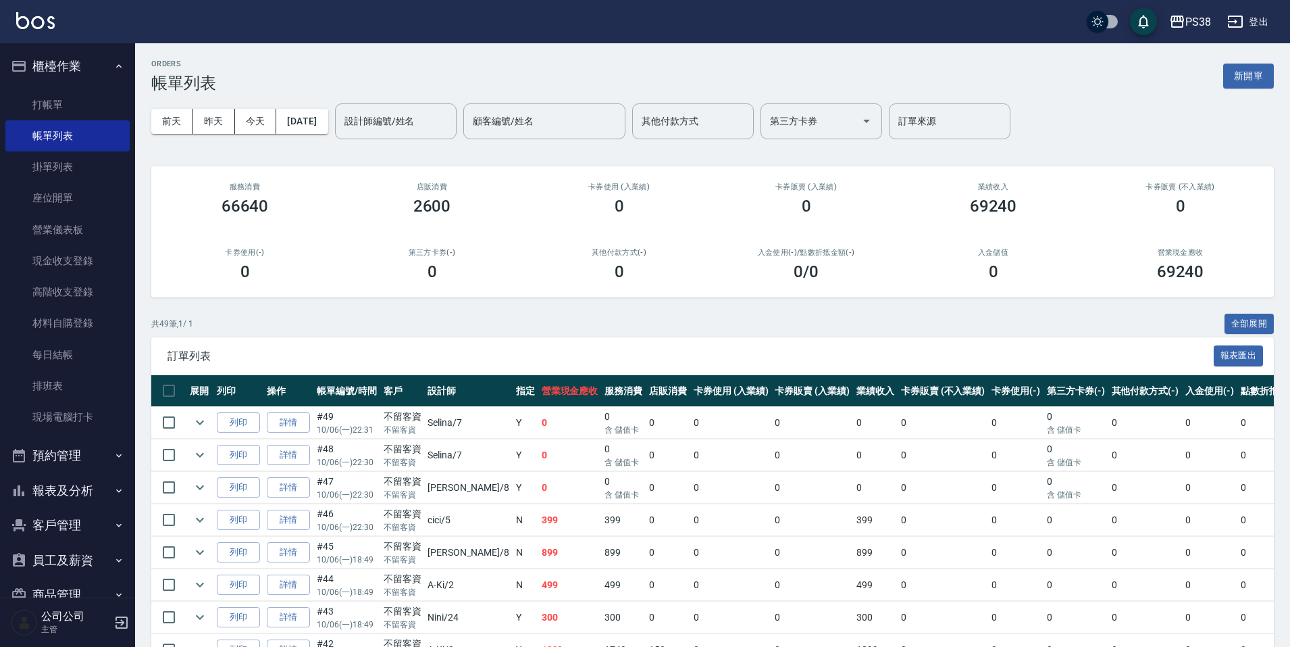
scroll to position [68, 0]
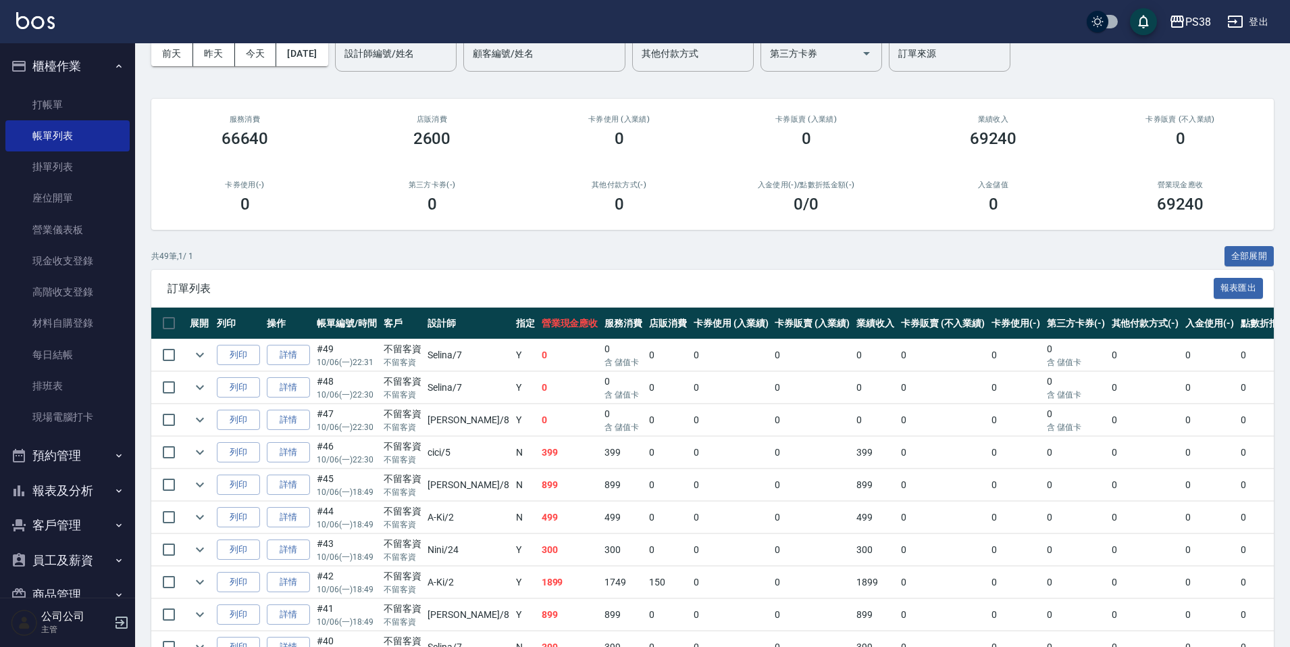
click at [538, 517] on td "499" at bounding box center [570, 517] width 64 height 32
click at [538, 490] on td "899" at bounding box center [570, 485] width 64 height 32
click at [538, 452] on td "399" at bounding box center [570, 452] width 64 height 32
click at [538, 416] on td "0" at bounding box center [570, 420] width 64 height 32
click at [538, 365] on td "0" at bounding box center [570, 355] width 64 height 32
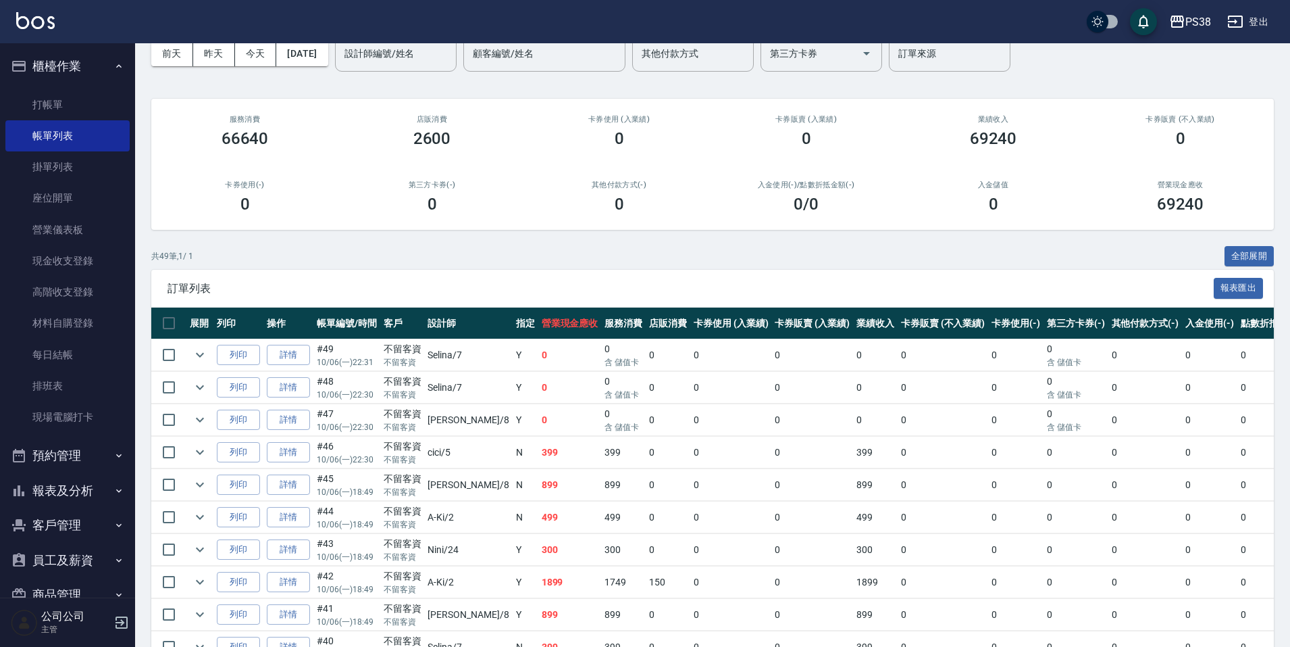
click at [513, 344] on td "Y" at bounding box center [526, 355] width 26 height 32
click at [68, 362] on link "每日結帳" at bounding box center [67, 354] width 124 height 31
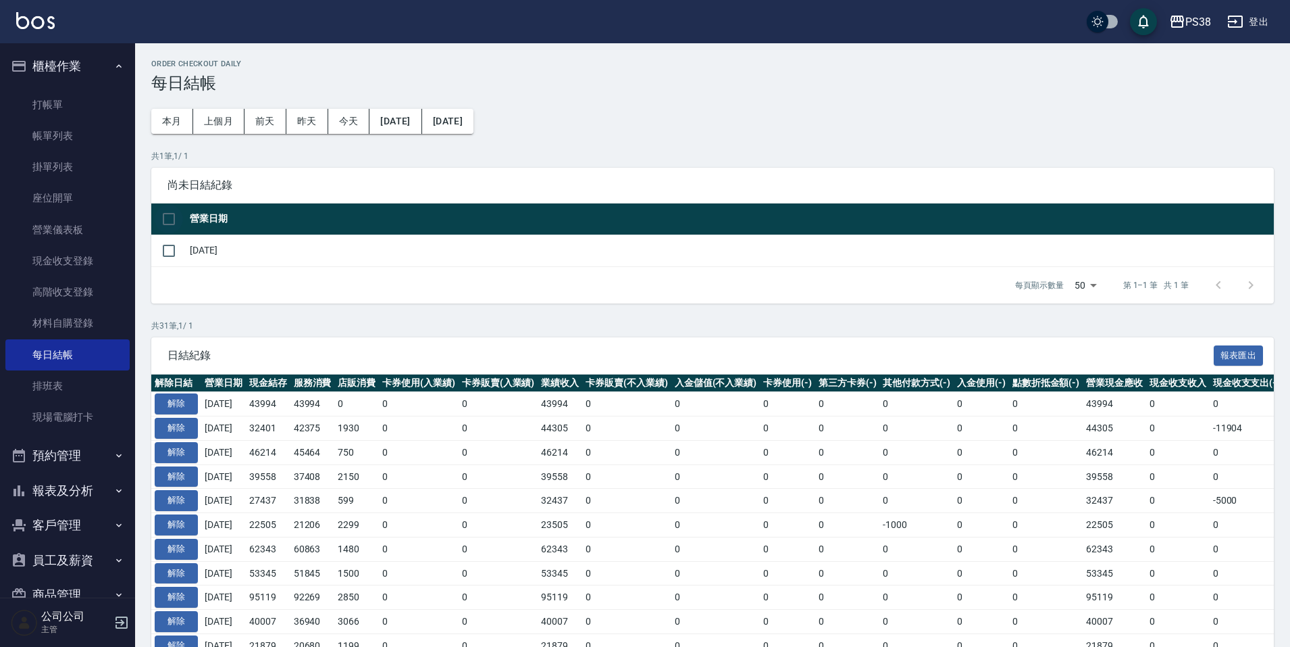
click at [164, 213] on input "checkbox" at bounding box center [169, 219] width 28 height 28
checkbox input "true"
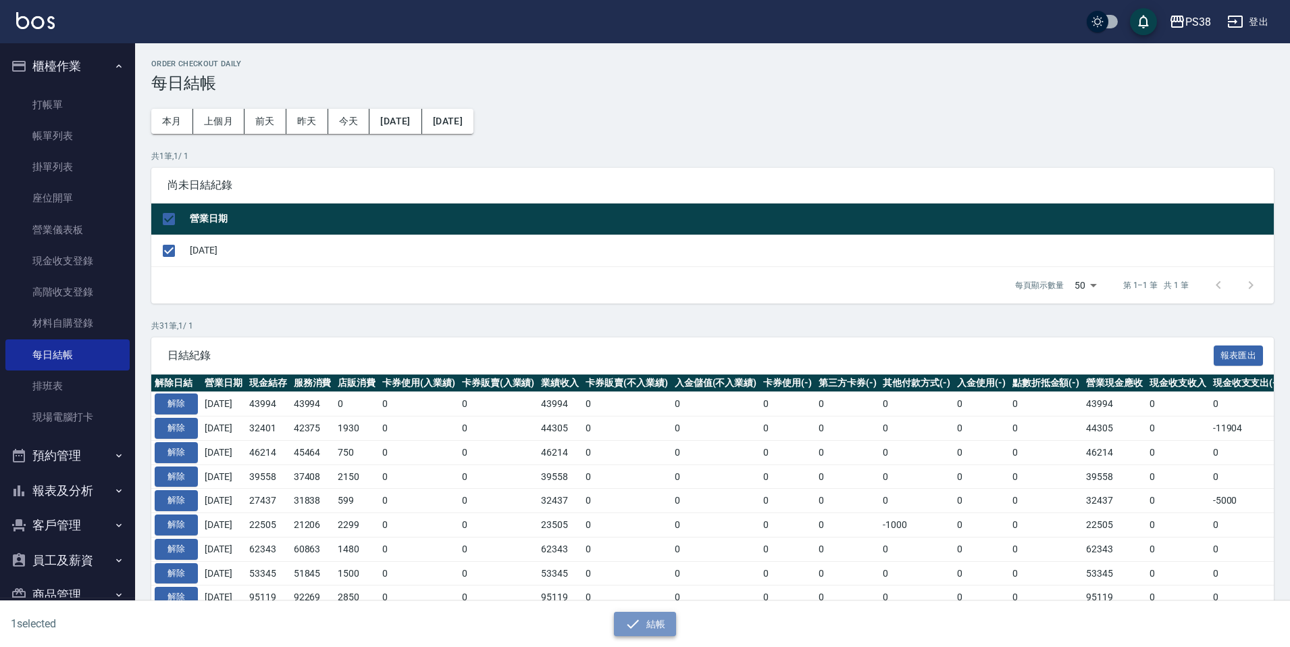
click at [647, 620] on button "結帳" at bounding box center [645, 623] width 63 height 25
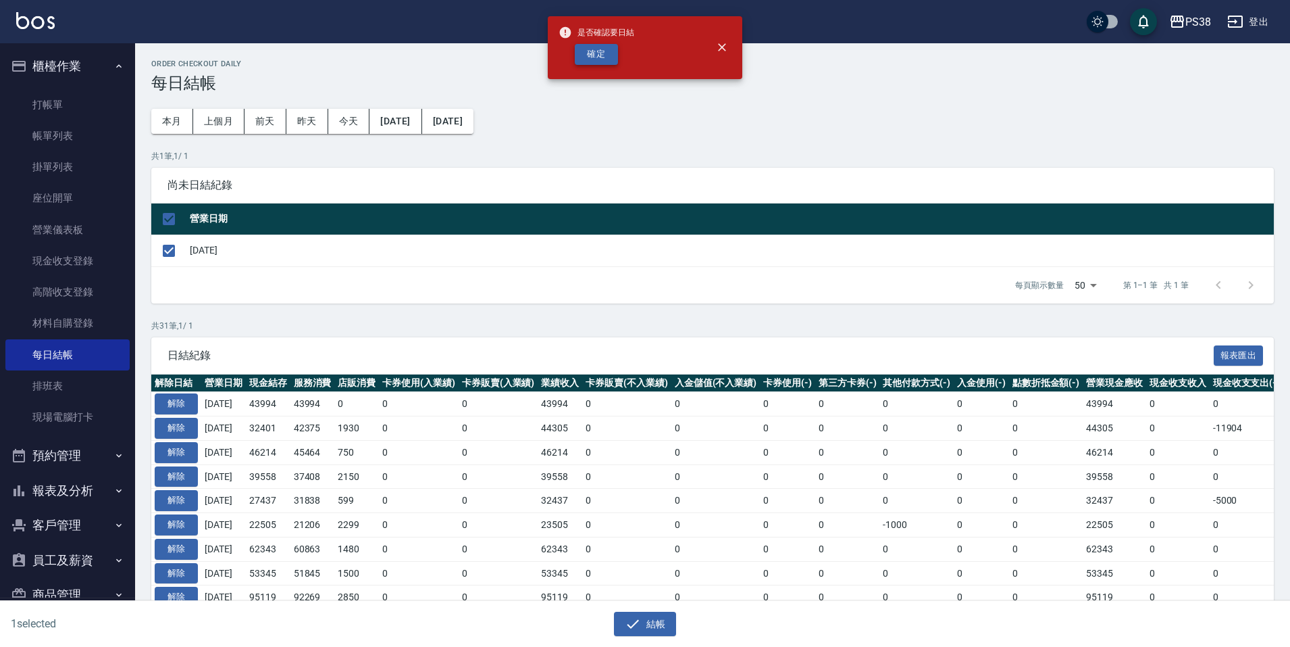
click at [613, 48] on button "確定" at bounding box center [596, 54] width 43 height 21
checkbox input "false"
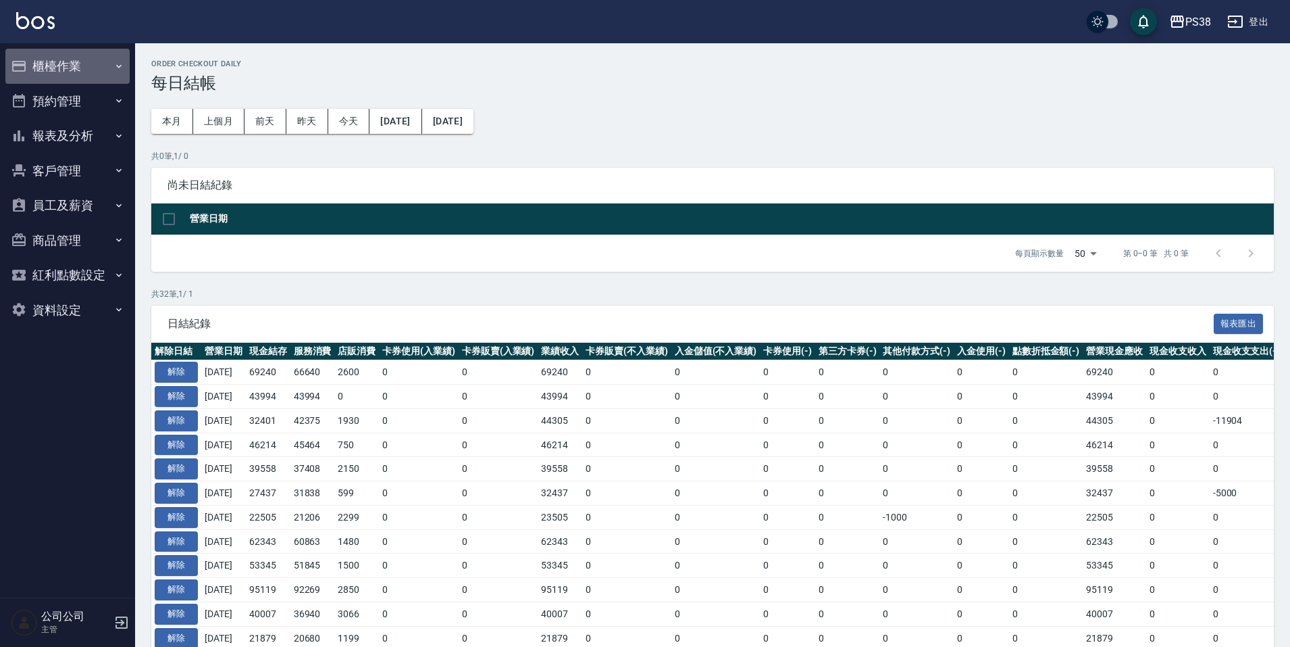
click at [91, 72] on button "櫃檯作業" at bounding box center [67, 66] width 124 height 35
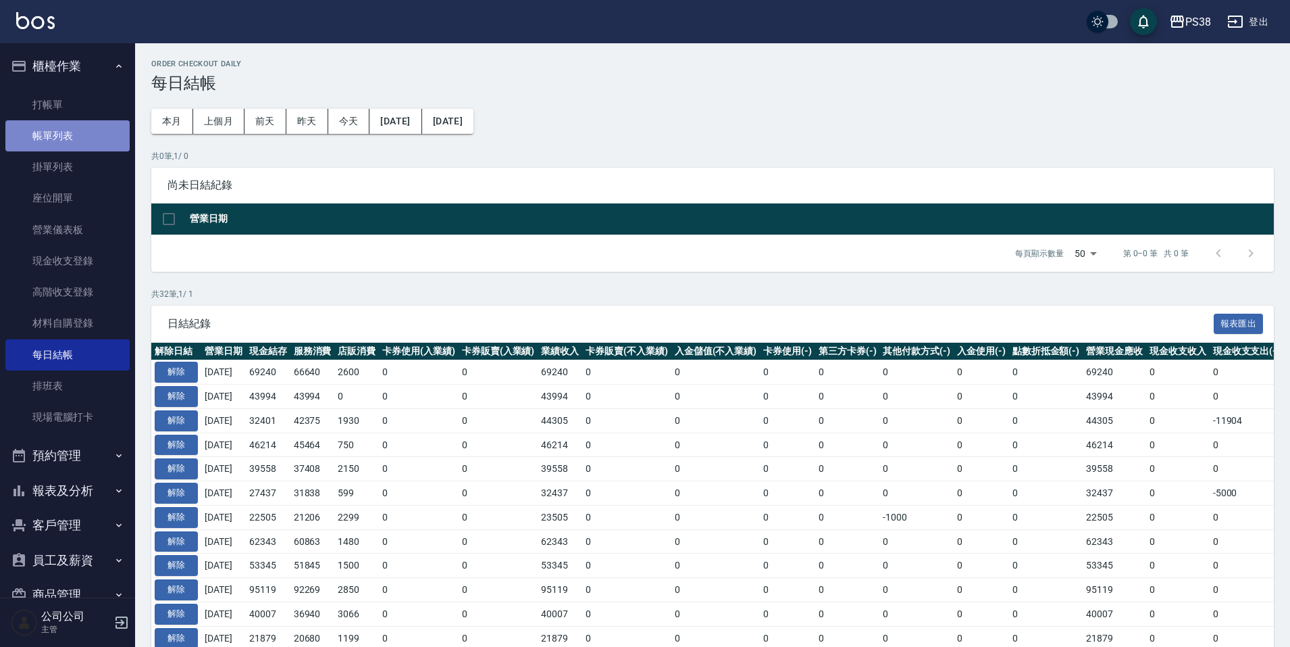
click at [80, 131] on link "帳單列表" at bounding box center [67, 135] width 124 height 31
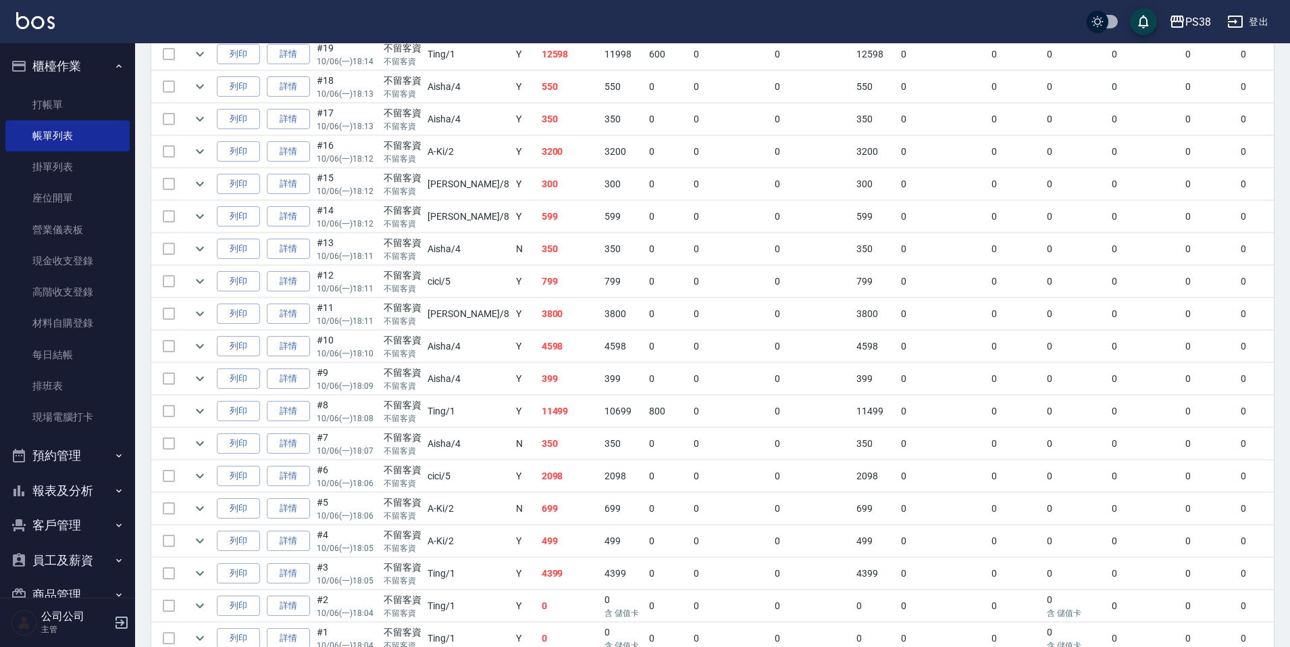
scroll to position [1412, 0]
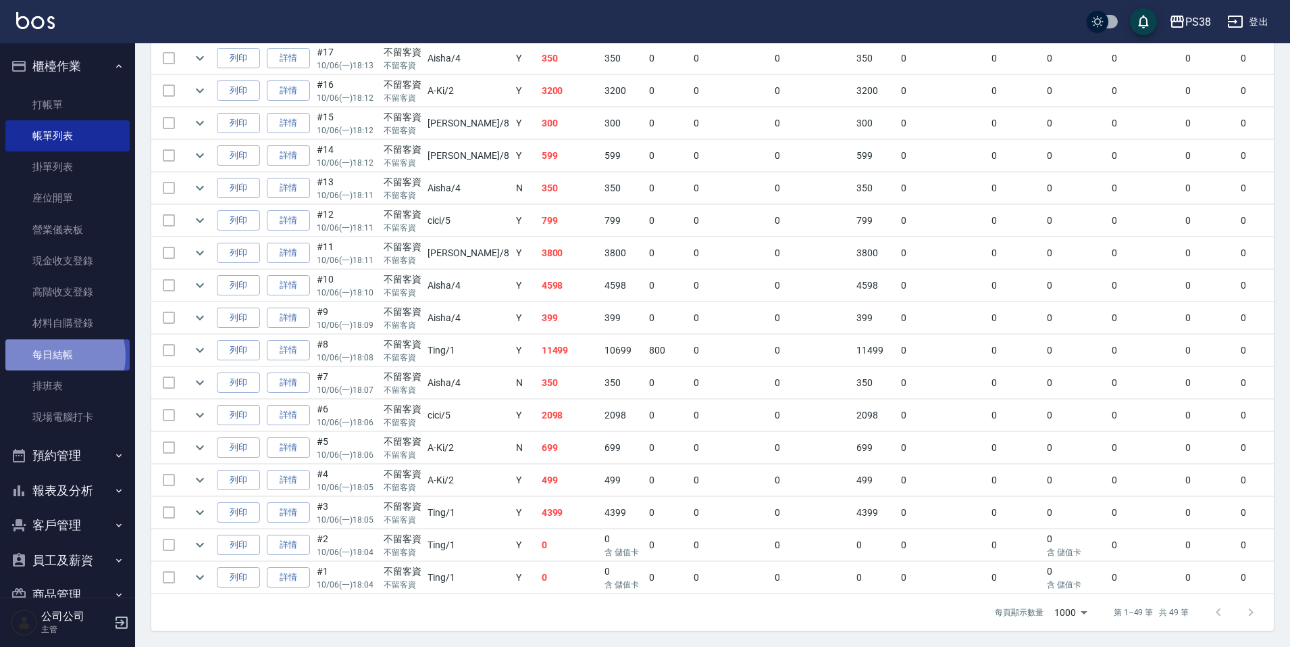
click at [57, 355] on link "每日結帳" at bounding box center [67, 354] width 124 height 31
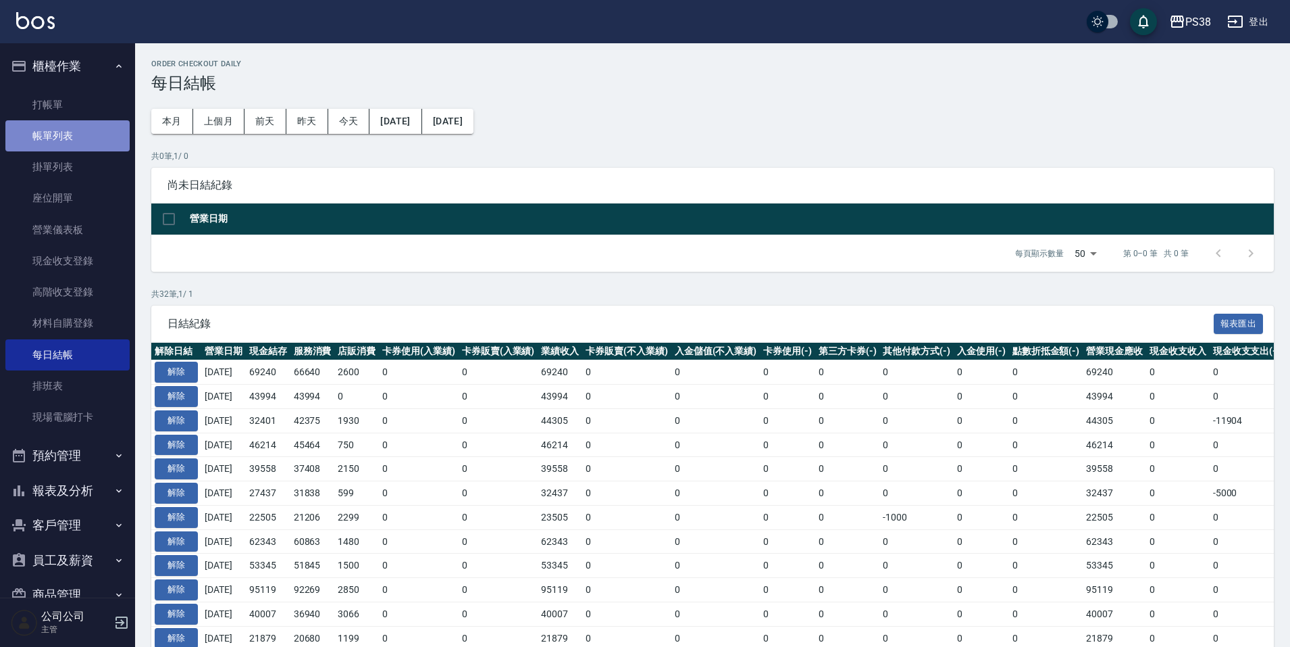
click at [91, 145] on link "帳單列表" at bounding box center [67, 135] width 124 height 31
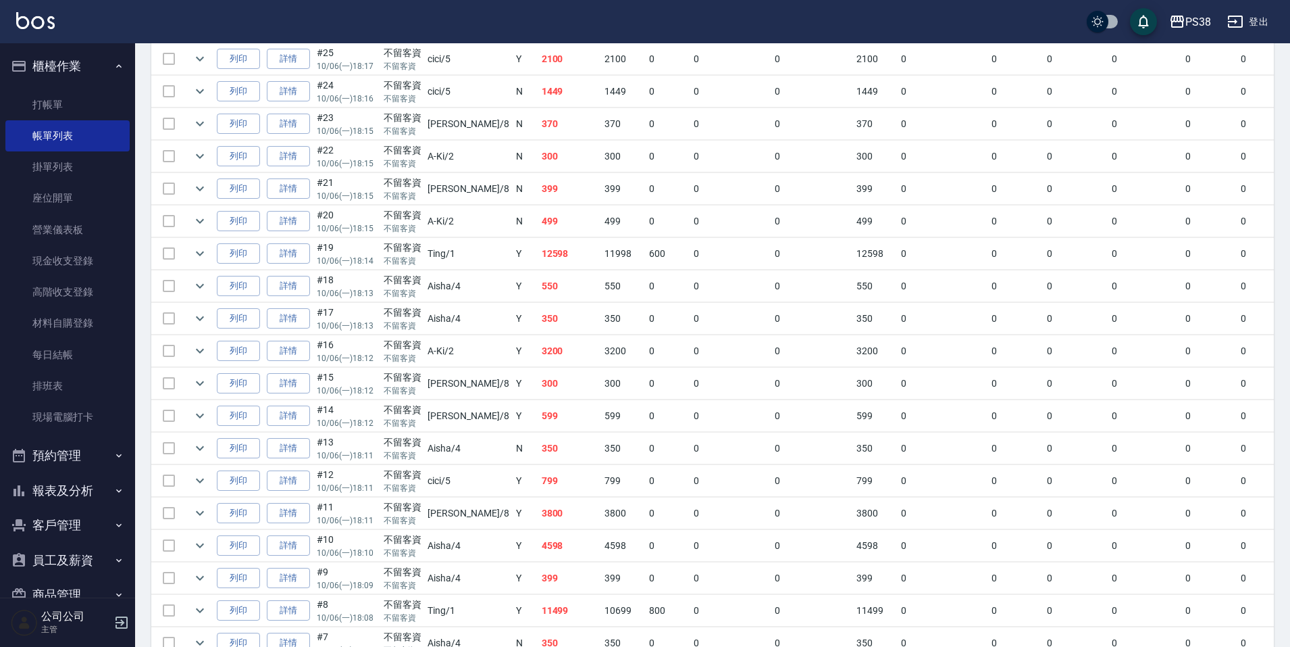
scroll to position [1412, 0]
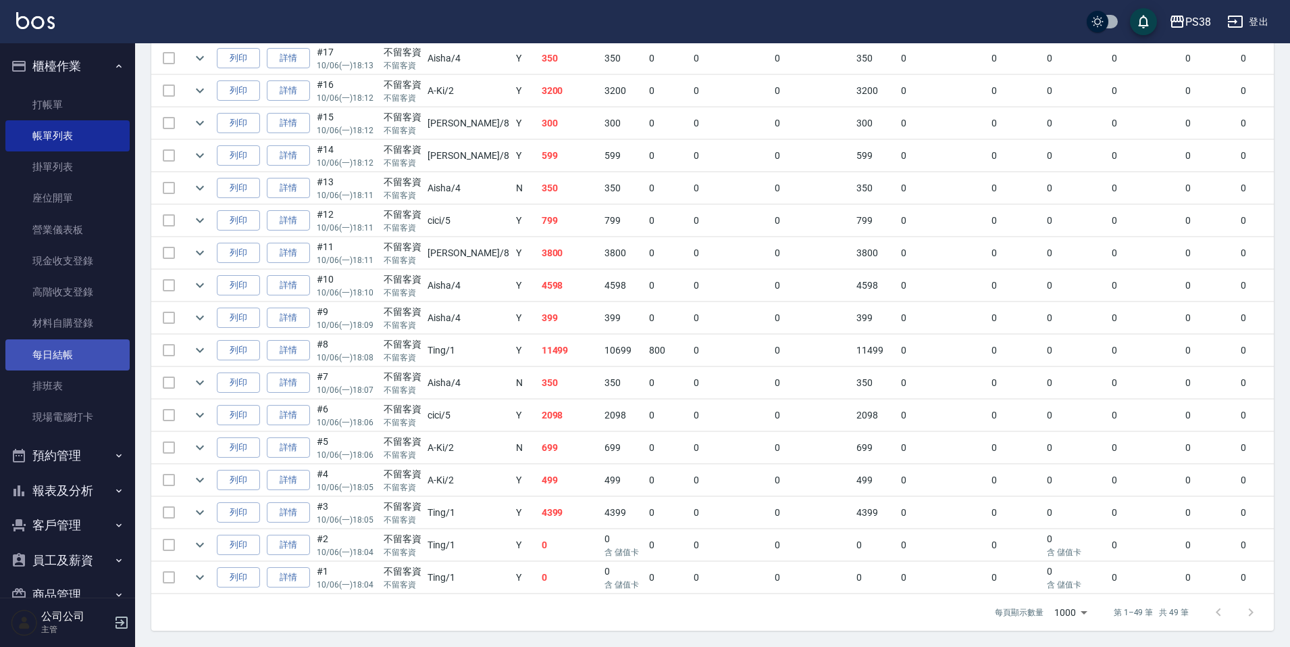
click at [84, 357] on link "每日結帳" at bounding box center [67, 354] width 124 height 31
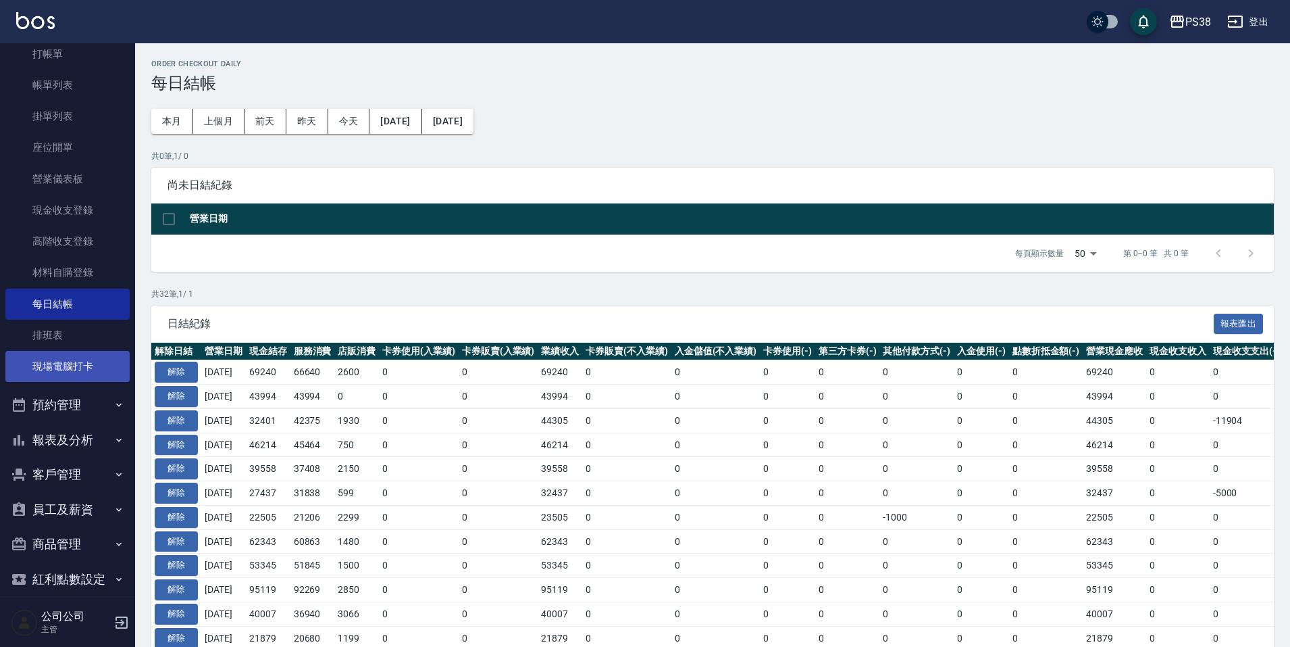
scroll to position [101, 0]
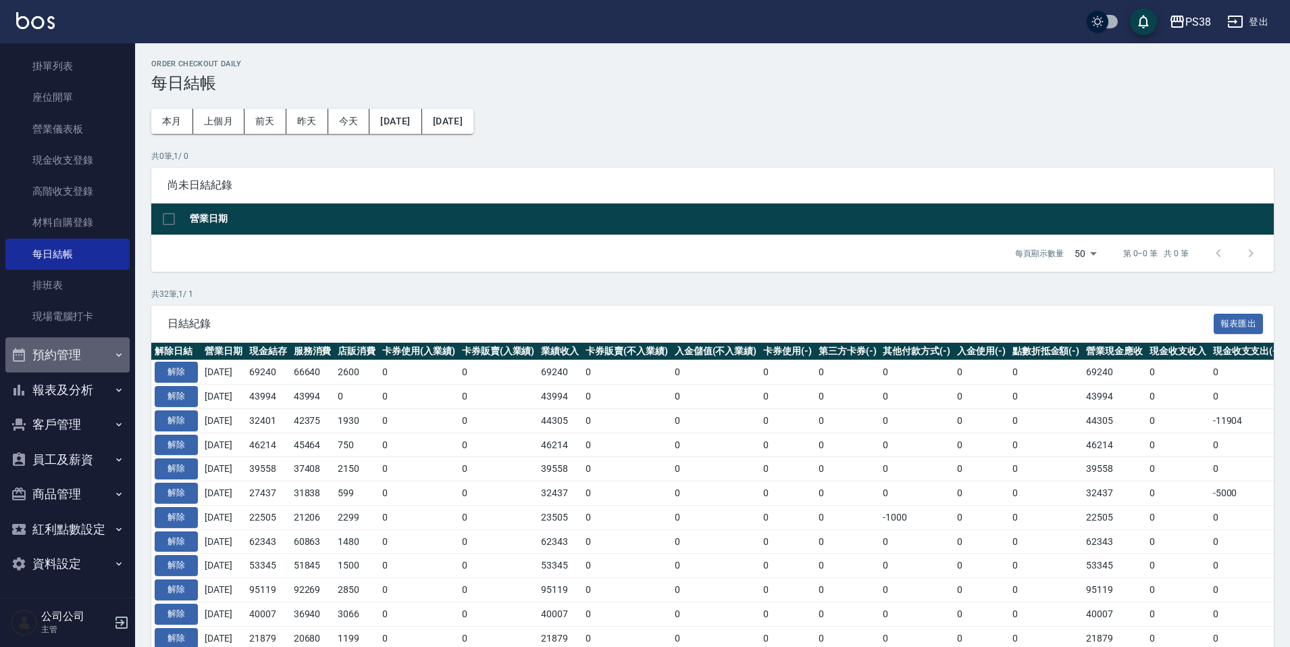
click at [86, 359] on button "預約管理" at bounding box center [67, 354] width 124 height 35
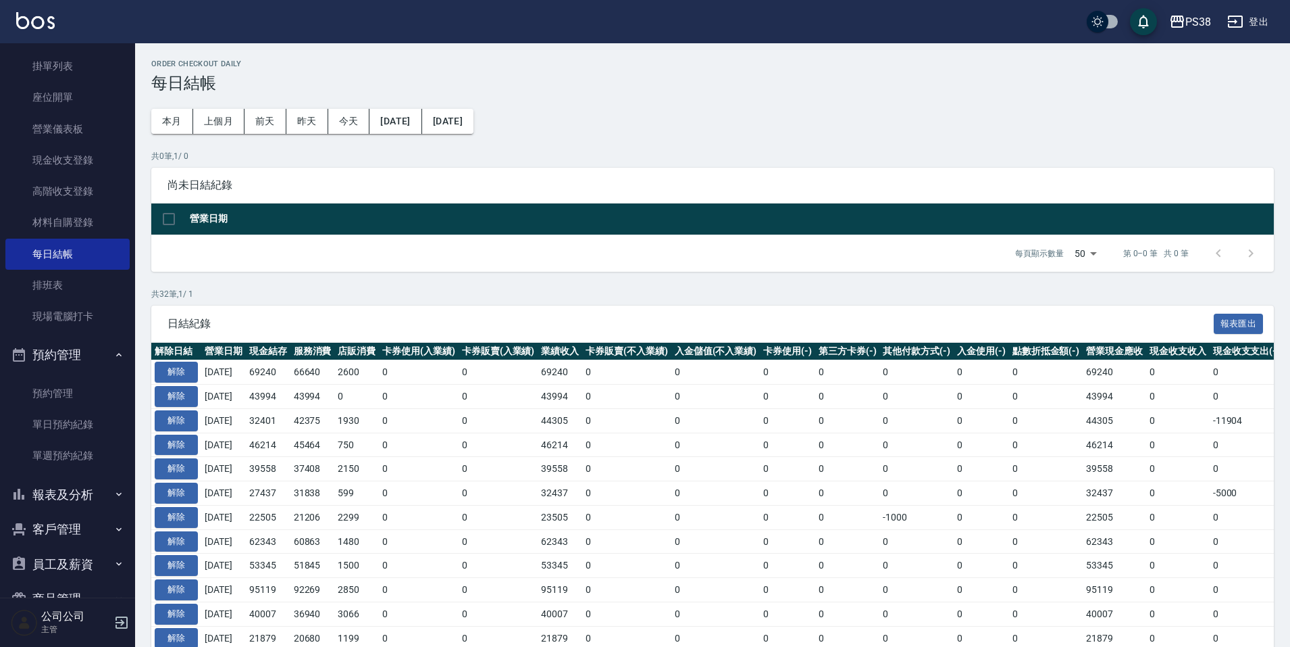
click at [98, 490] on button "報表及分析" at bounding box center [67, 494] width 124 height 35
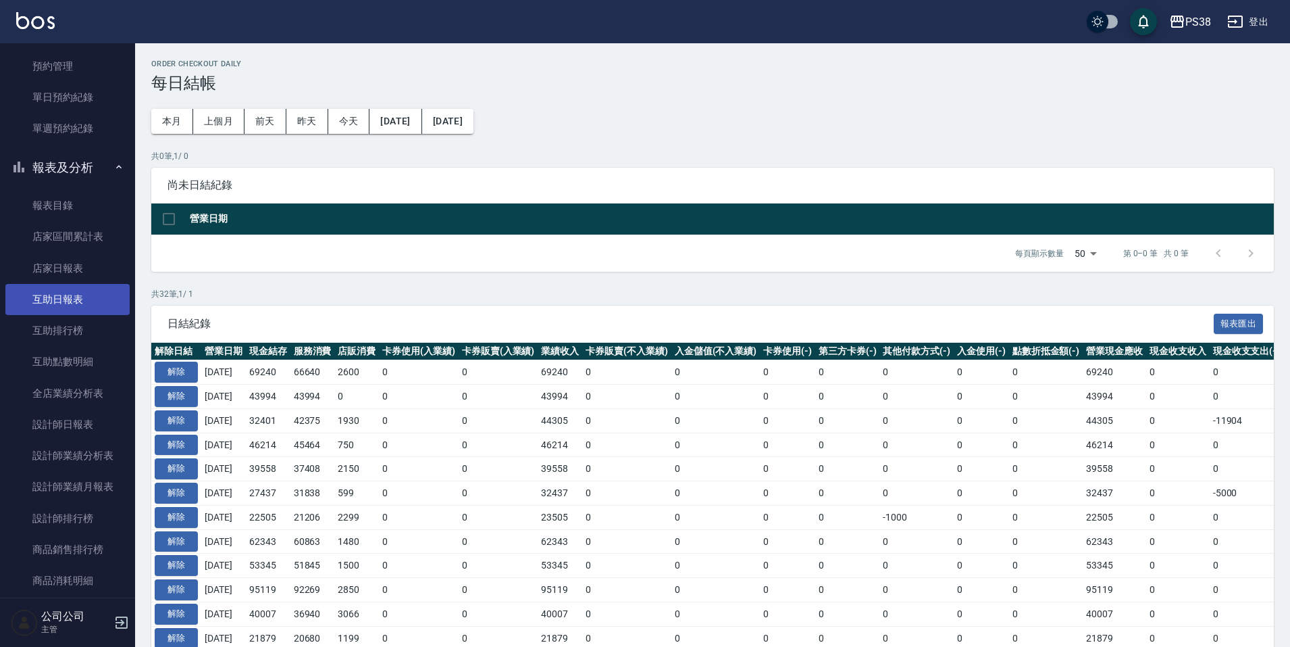
scroll to position [506, 0]
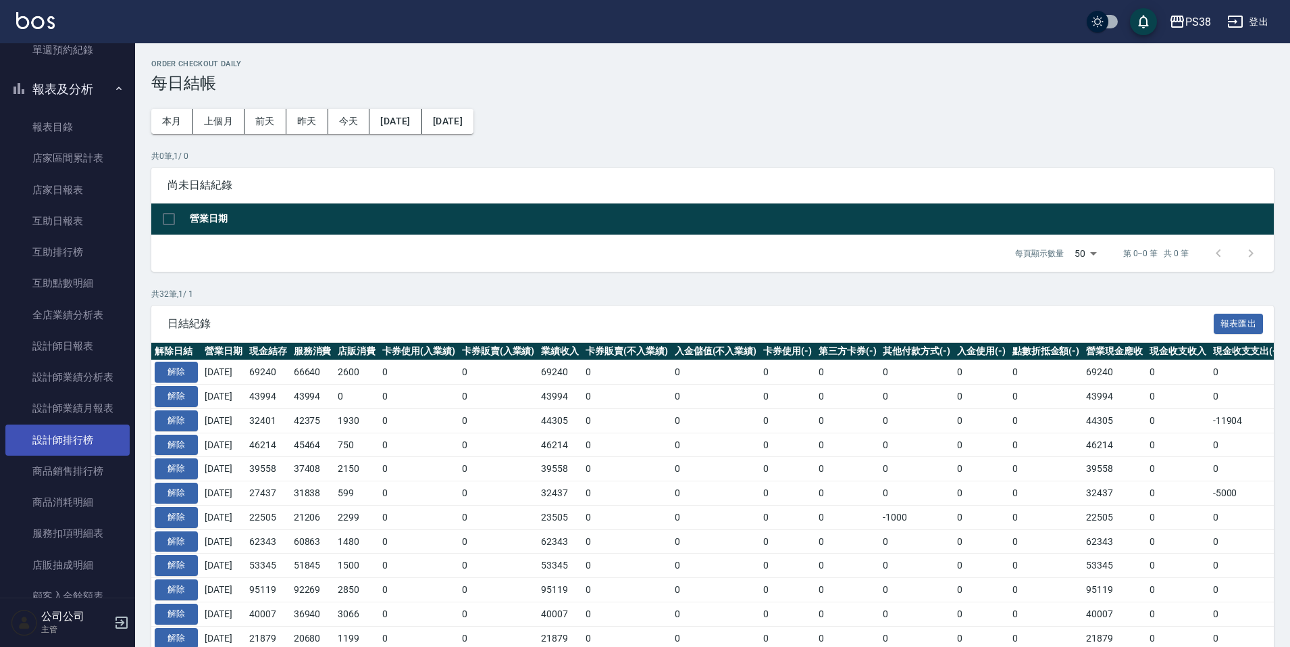
click at [78, 440] on link "設計師排行榜" at bounding box center [67, 439] width 124 height 31
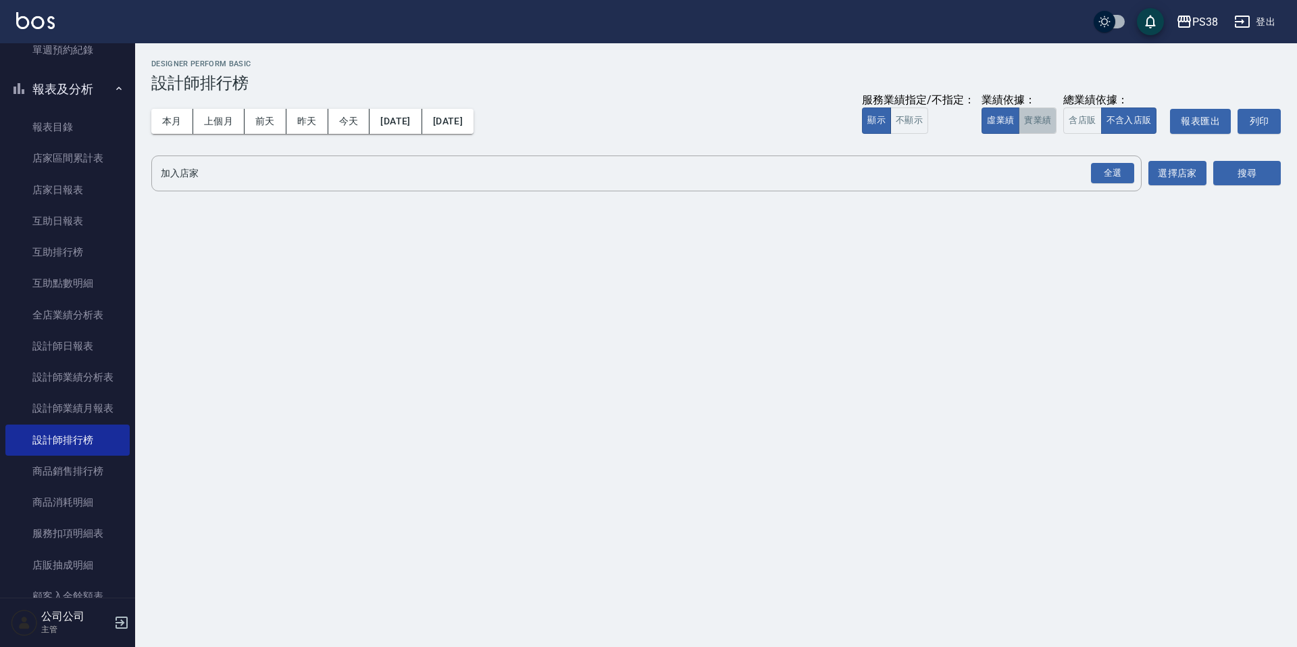
click at [1025, 119] on button "實業績" at bounding box center [1038, 120] width 38 height 26
click at [1091, 176] on div "全選" at bounding box center [1112, 173] width 43 height 21
click at [1256, 180] on button "搜尋" at bounding box center [1247, 173] width 68 height 25
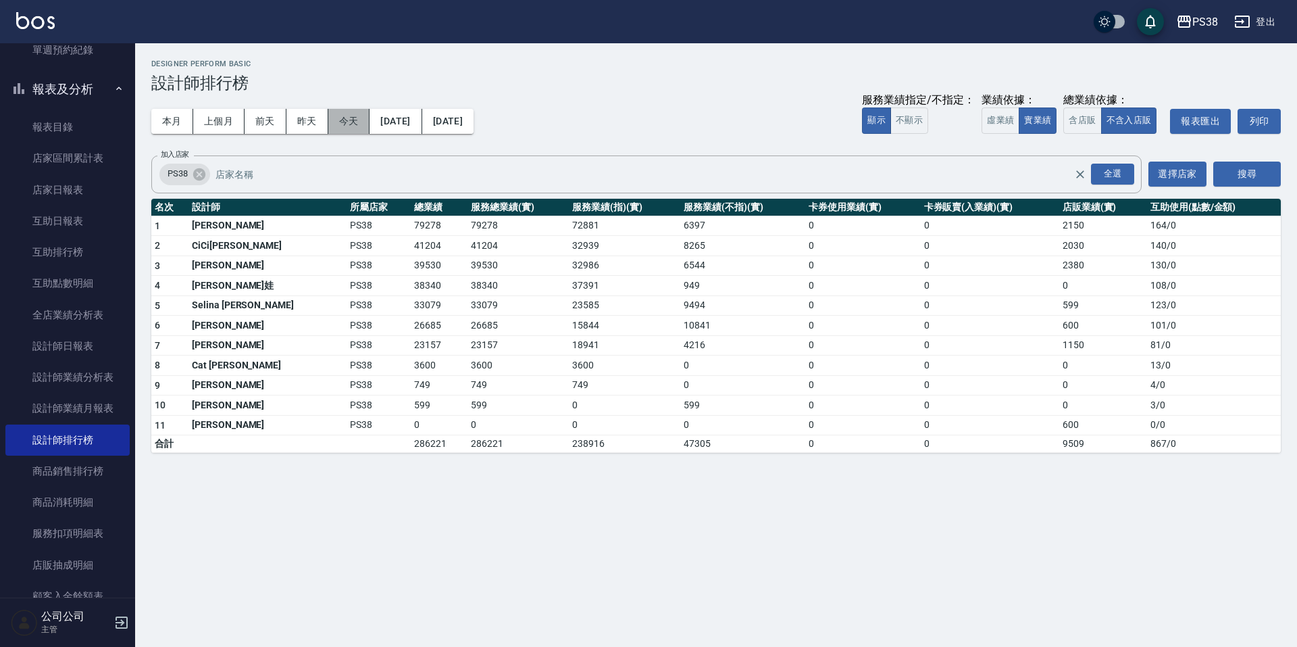
click at [349, 129] on button "今天" at bounding box center [349, 121] width 42 height 25
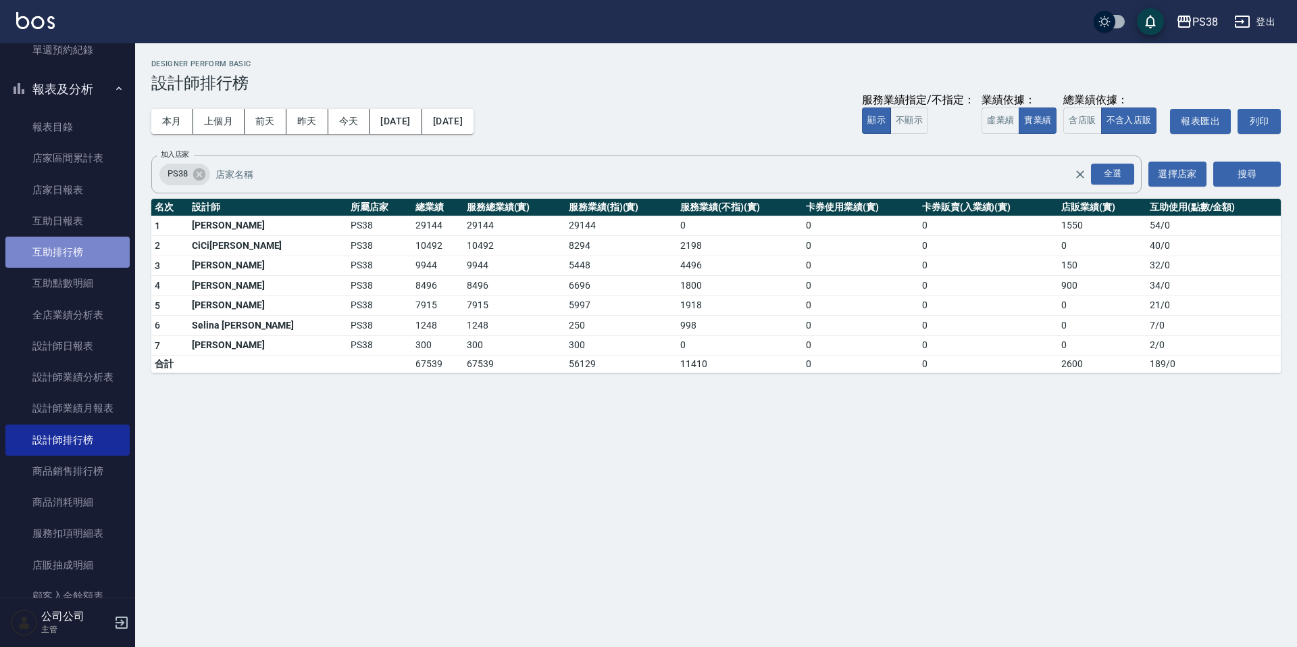
click at [84, 259] on link "互助排行榜" at bounding box center [67, 251] width 124 height 31
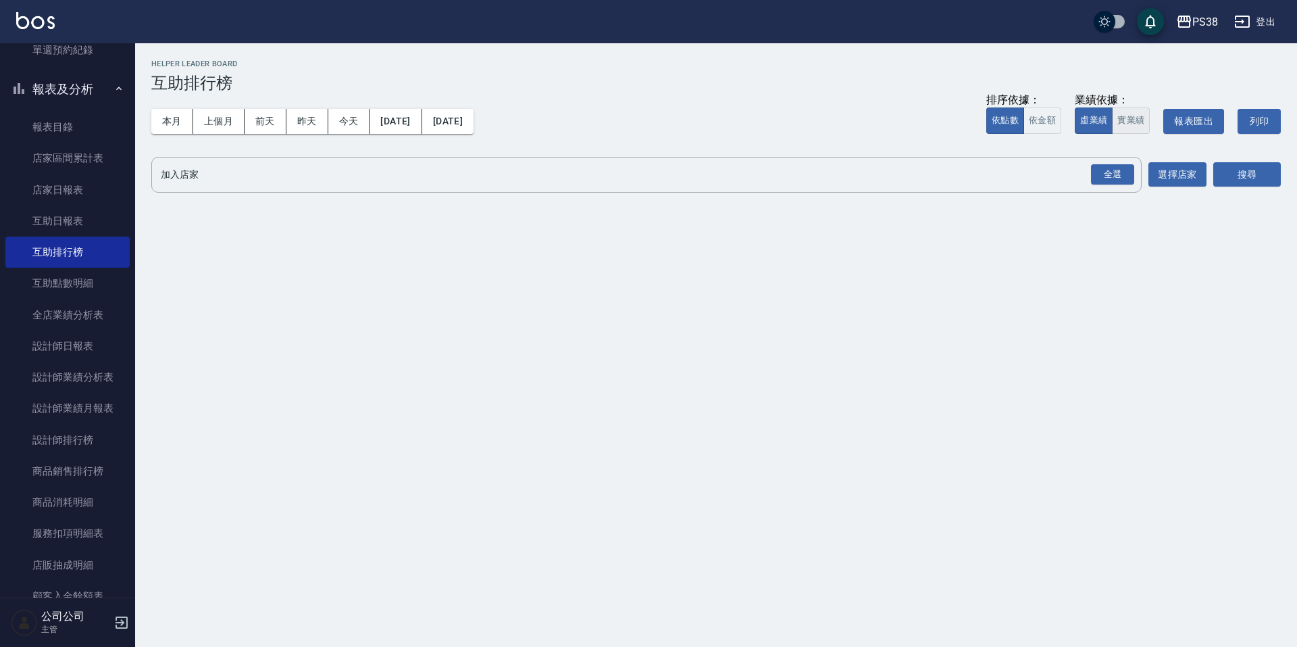
click at [1128, 120] on button "實業績" at bounding box center [1131, 120] width 38 height 26
drag, startPoint x: 1124, startPoint y: 166, endPoint x: 1131, endPoint y: 167, distance: 6.9
click at [1124, 166] on div "全選" at bounding box center [1112, 174] width 43 height 21
click at [1229, 163] on button "搜尋" at bounding box center [1247, 175] width 68 height 25
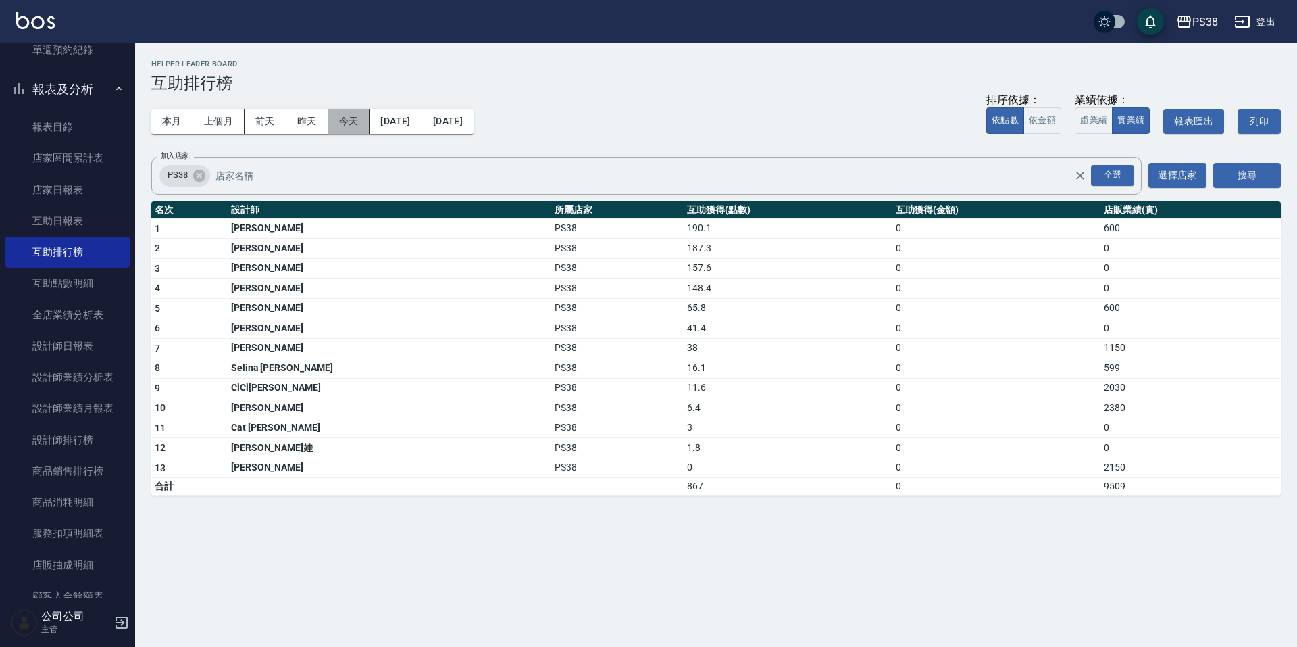
click at [357, 113] on button "今天" at bounding box center [349, 121] width 42 height 25
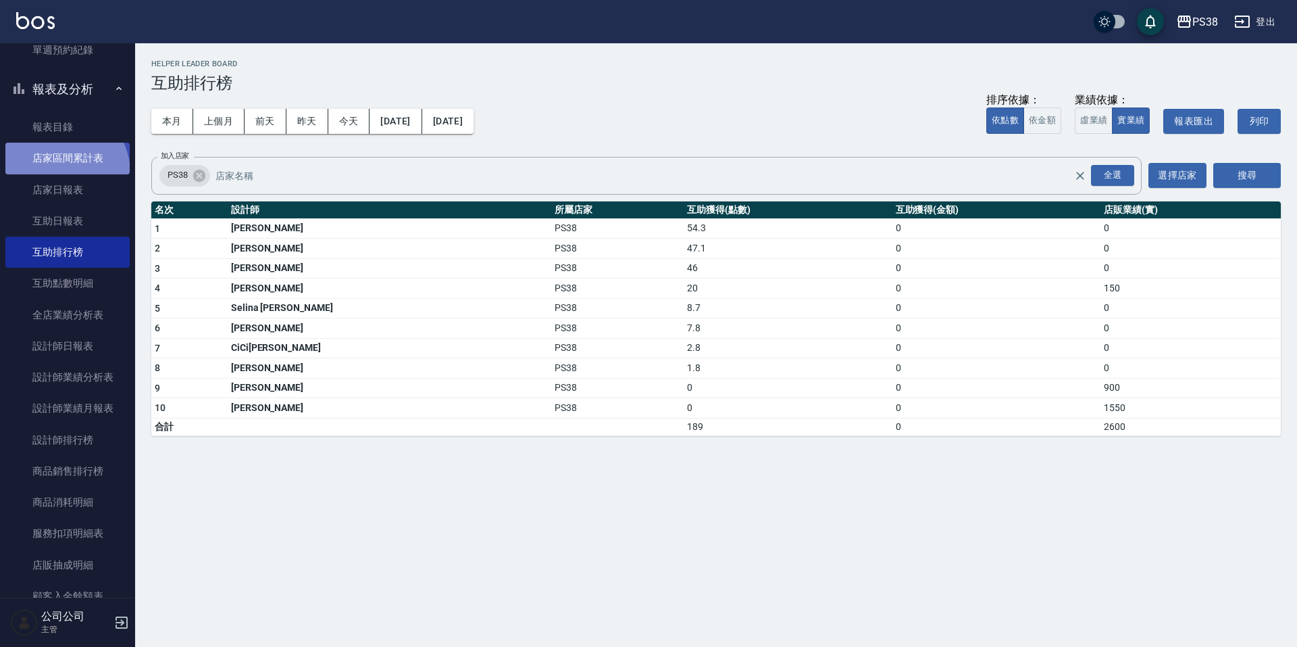
click at [58, 173] on link "店家區間累計表" at bounding box center [67, 158] width 124 height 31
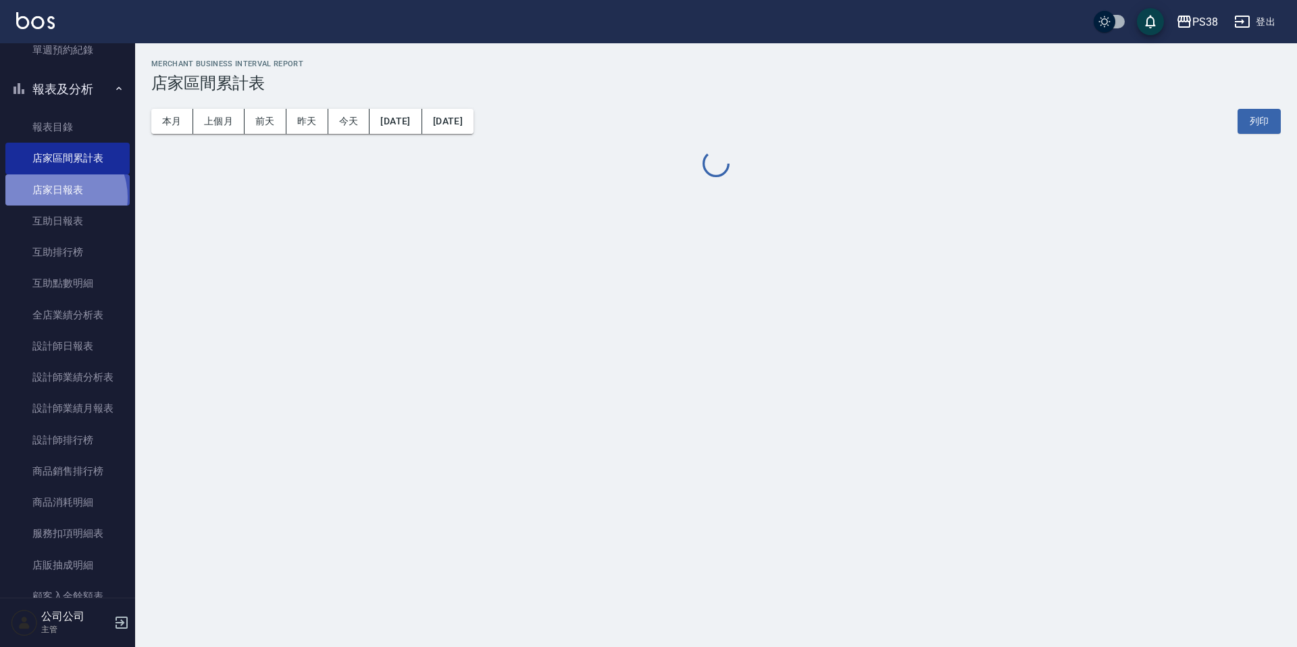
click at [53, 197] on link "店家日報表" at bounding box center [67, 189] width 124 height 31
